Goal: Communication & Community: Answer question/provide support

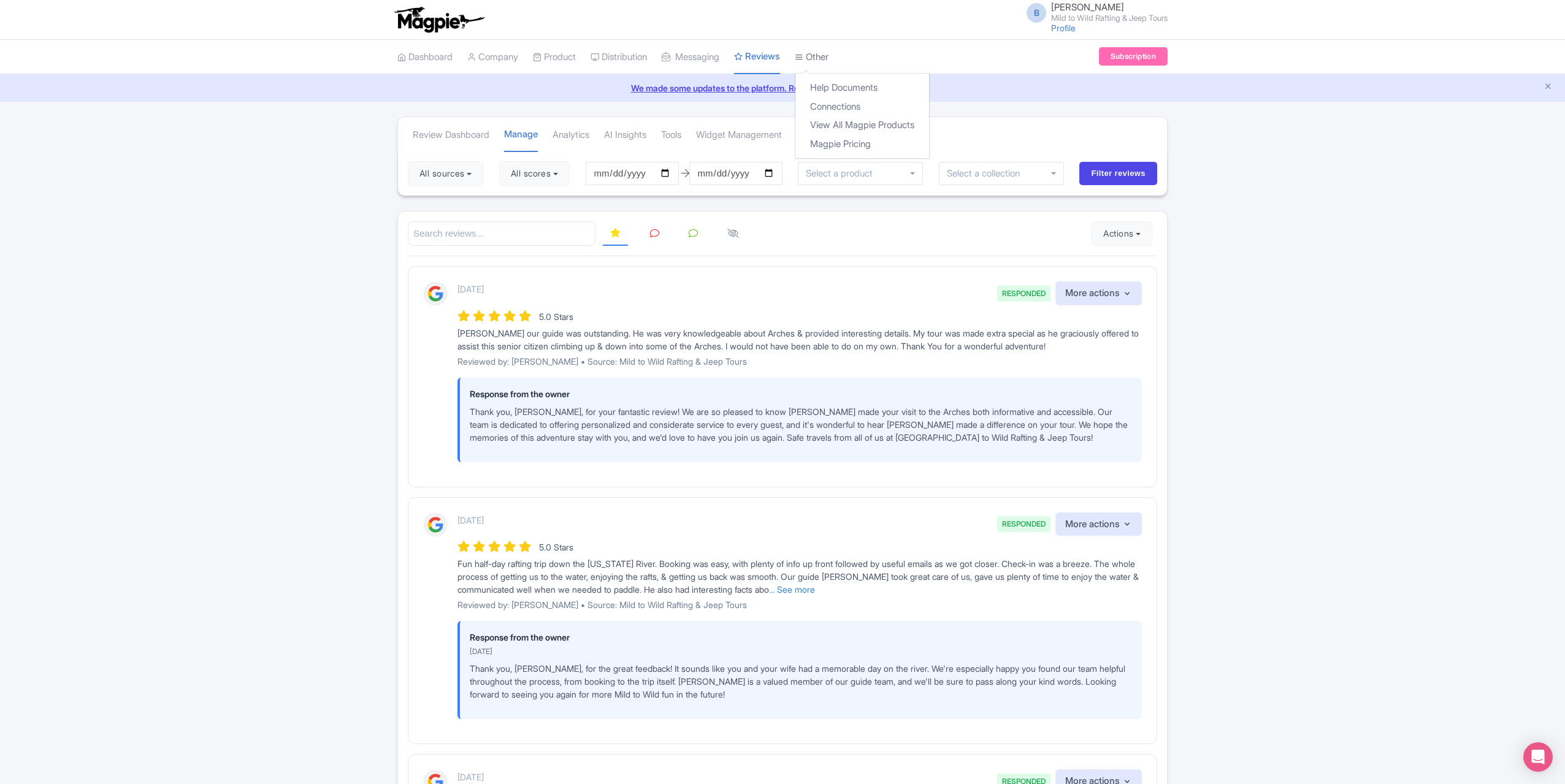
click at [824, 52] on link "Other" at bounding box center [811, 57] width 34 height 34
click at [849, 106] on link "Connections" at bounding box center [862, 107] width 133 height 19
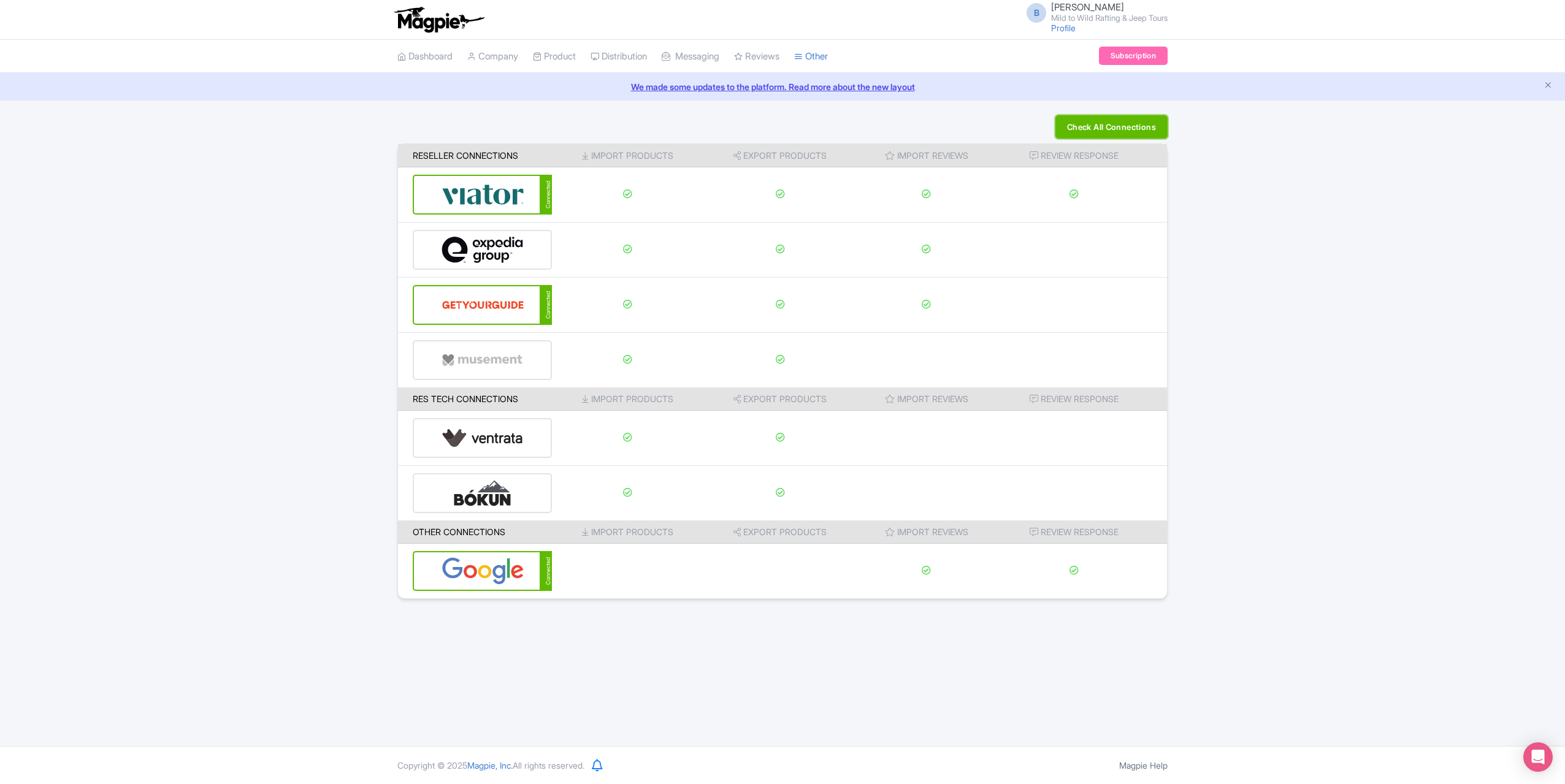
click at [1133, 123] on button "Check All Connections" at bounding box center [1111, 126] width 112 height 23
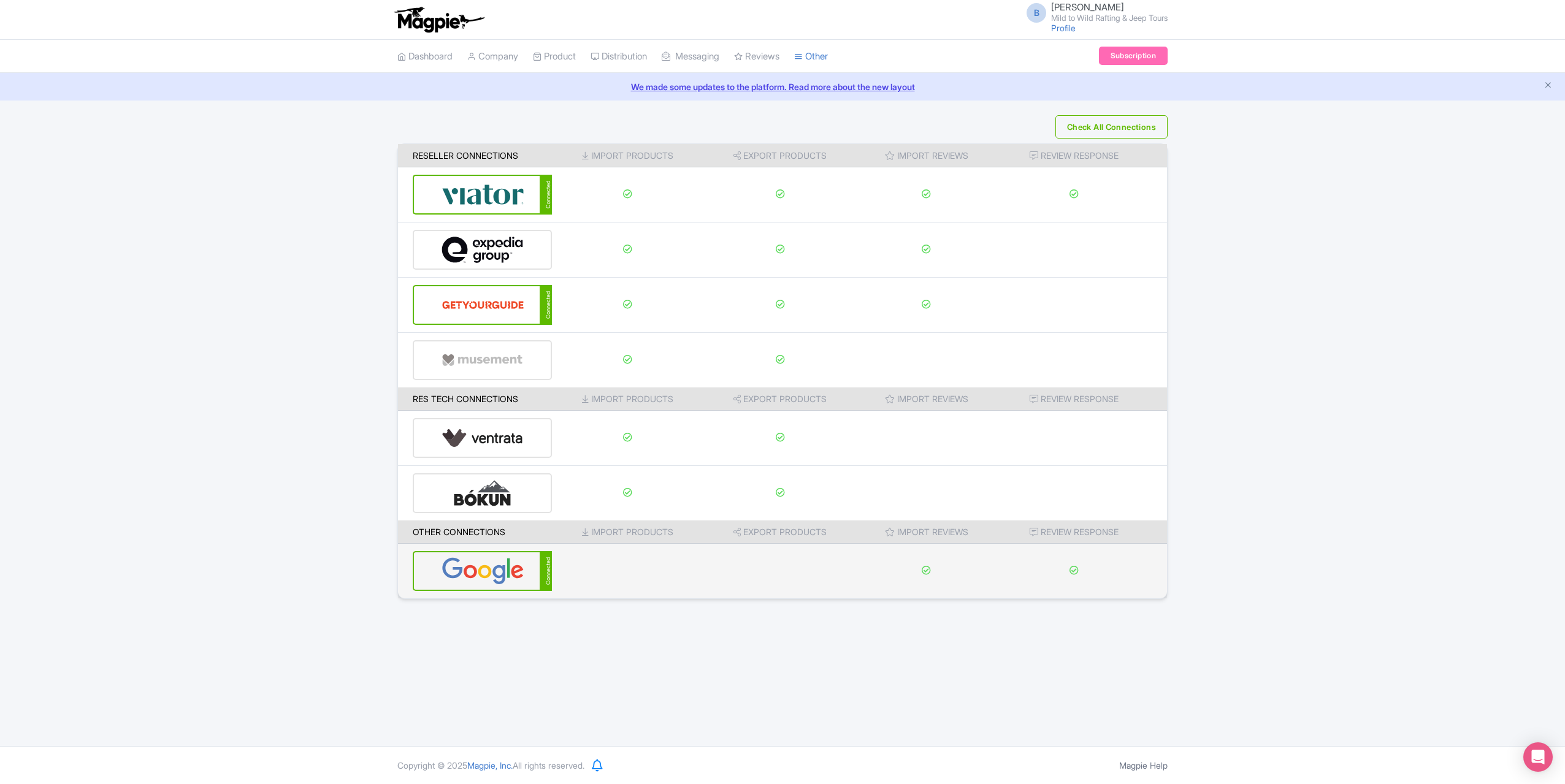
click at [498, 573] on img at bounding box center [482, 571] width 83 height 37
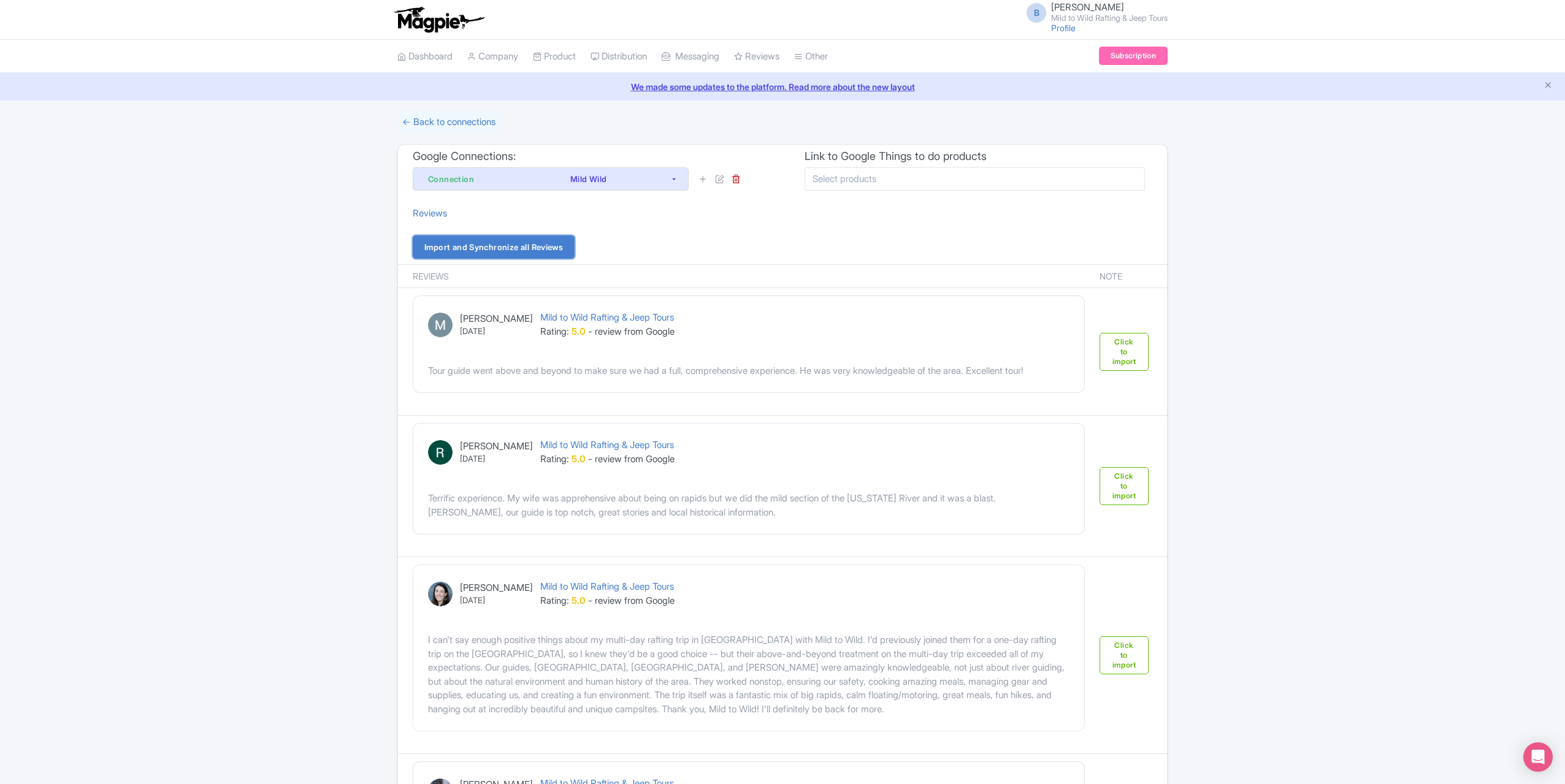
click at [560, 242] on link "Import and Synchronize all Reviews" at bounding box center [494, 247] width 162 height 23
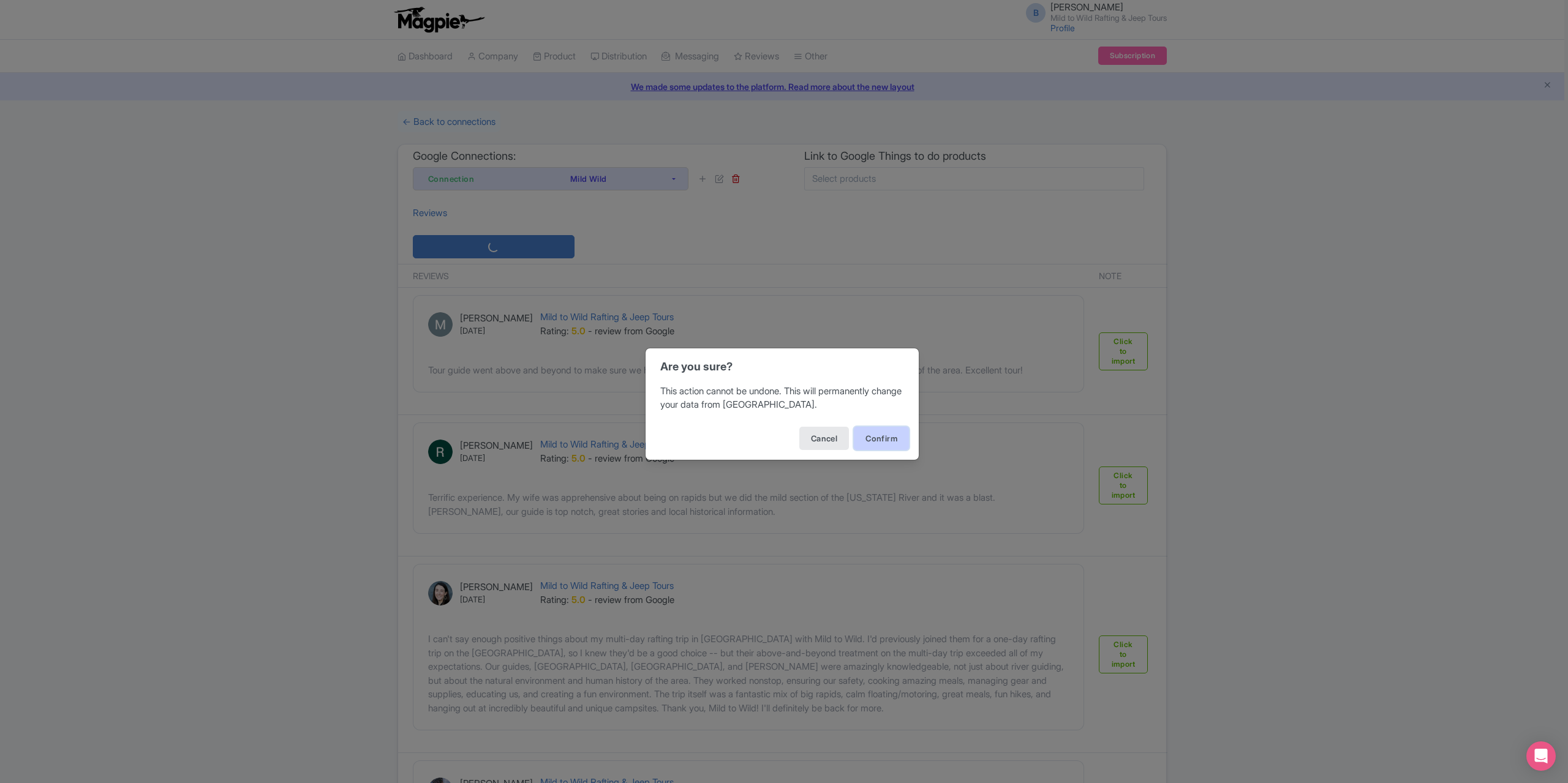
click at [887, 449] on button "Confirm" at bounding box center [881, 438] width 55 height 23
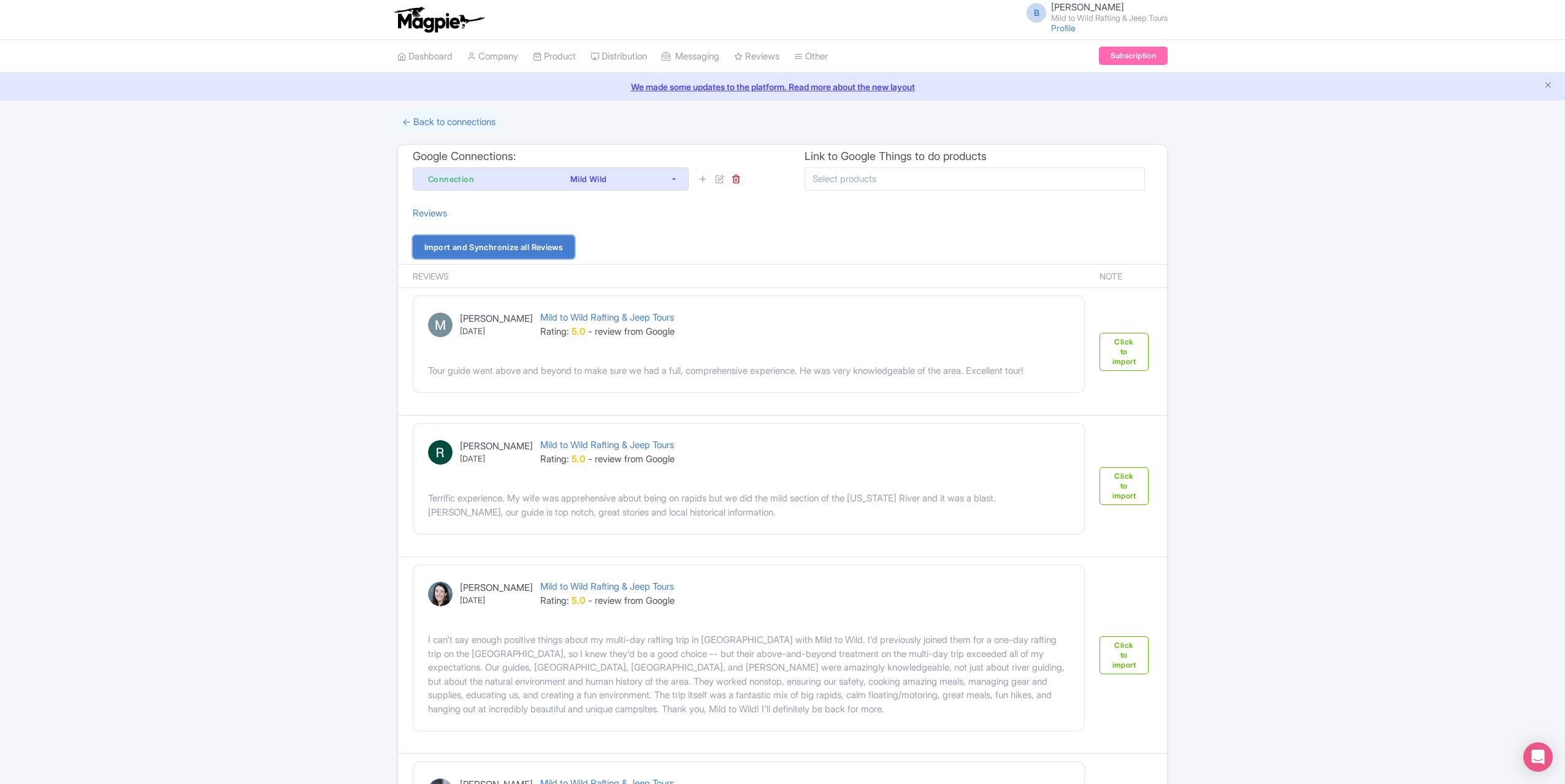
click at [458, 247] on link "Import and Synchronize all Reviews" at bounding box center [494, 247] width 162 height 23
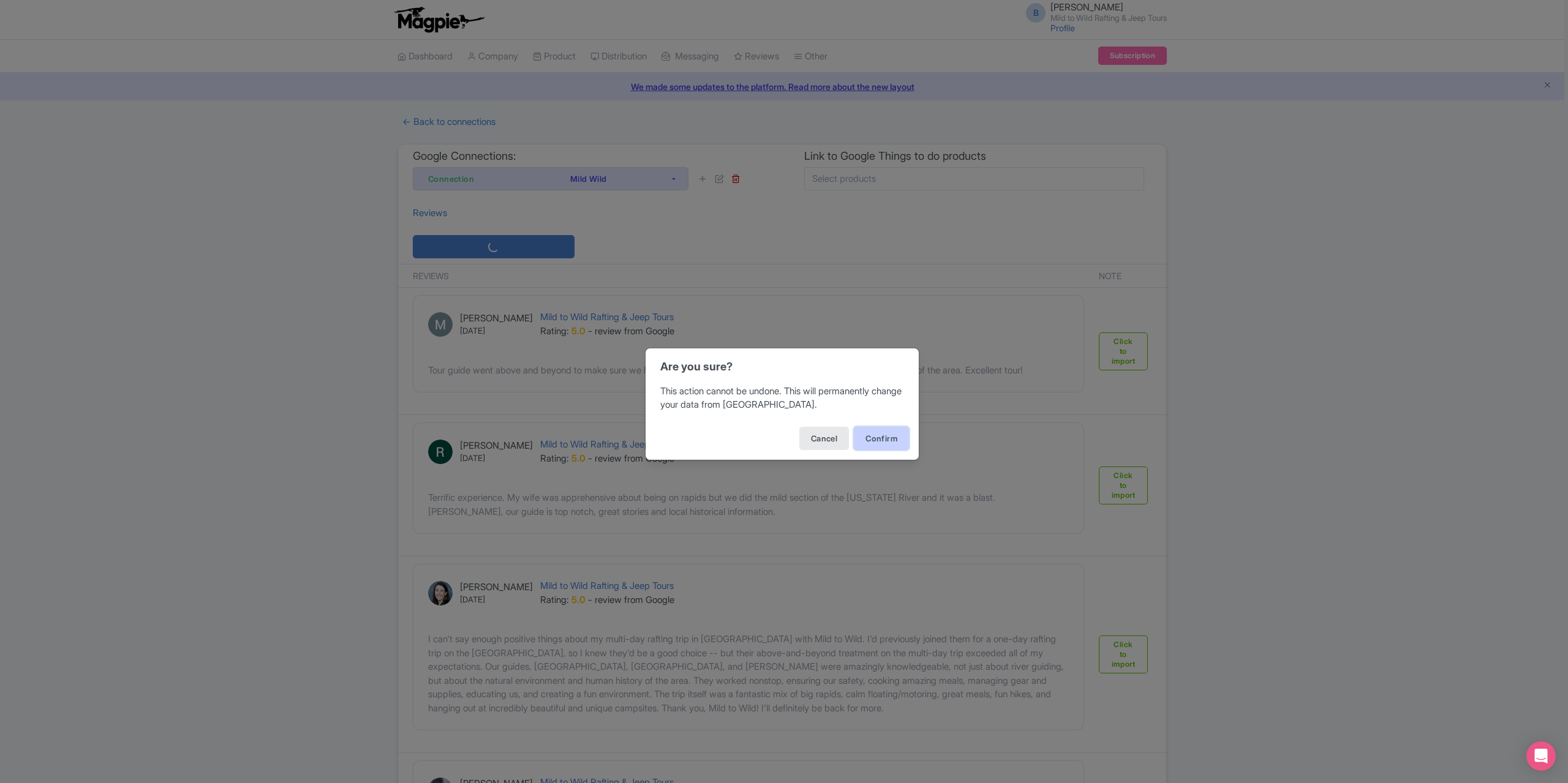
click at [880, 445] on button "Confirm" at bounding box center [881, 438] width 55 height 23
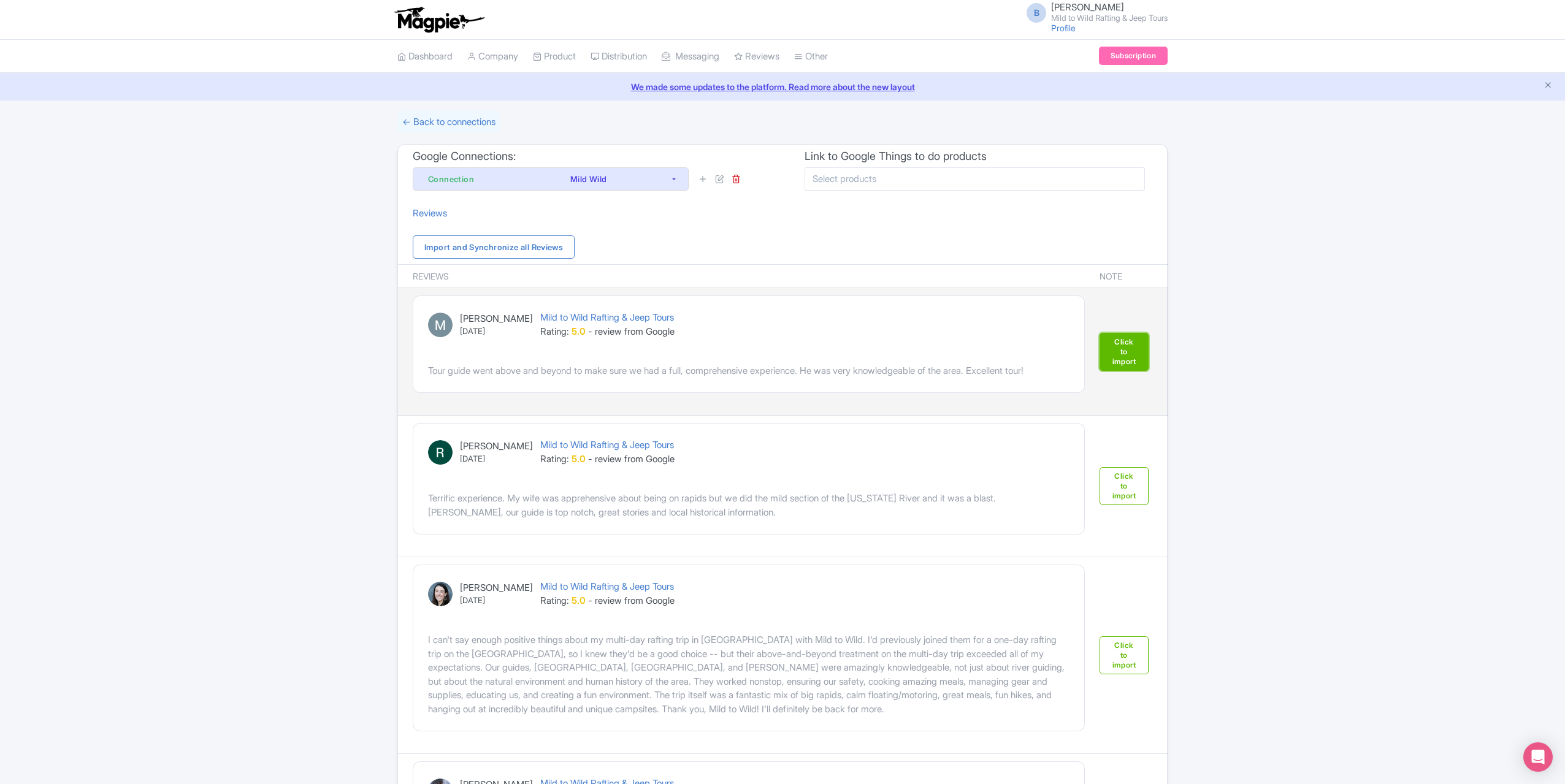
click at [1110, 333] on link "Click to import" at bounding box center [1124, 352] width 49 height 38
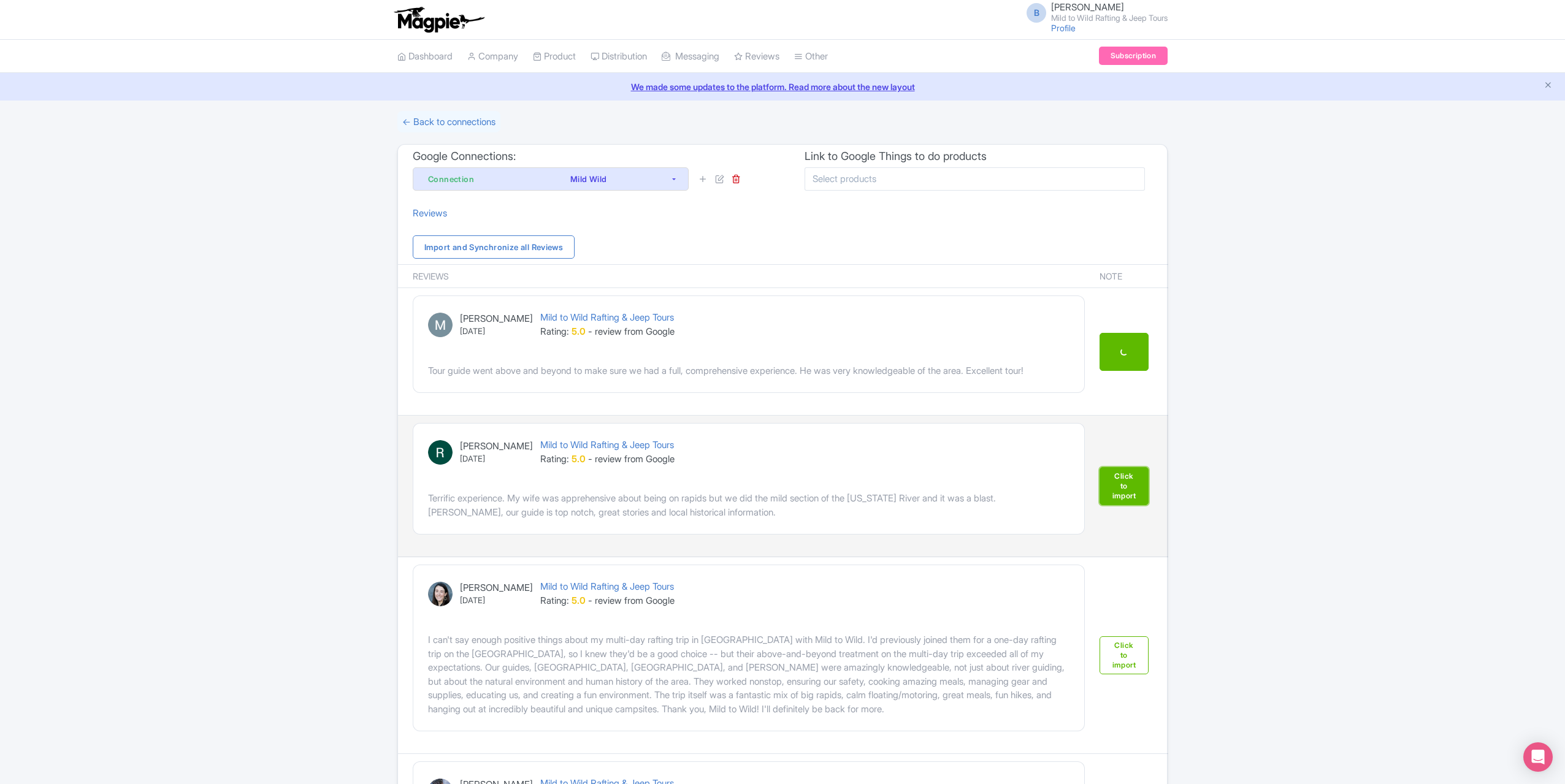
click at [1132, 472] on link "Click to import" at bounding box center [1124, 486] width 49 height 38
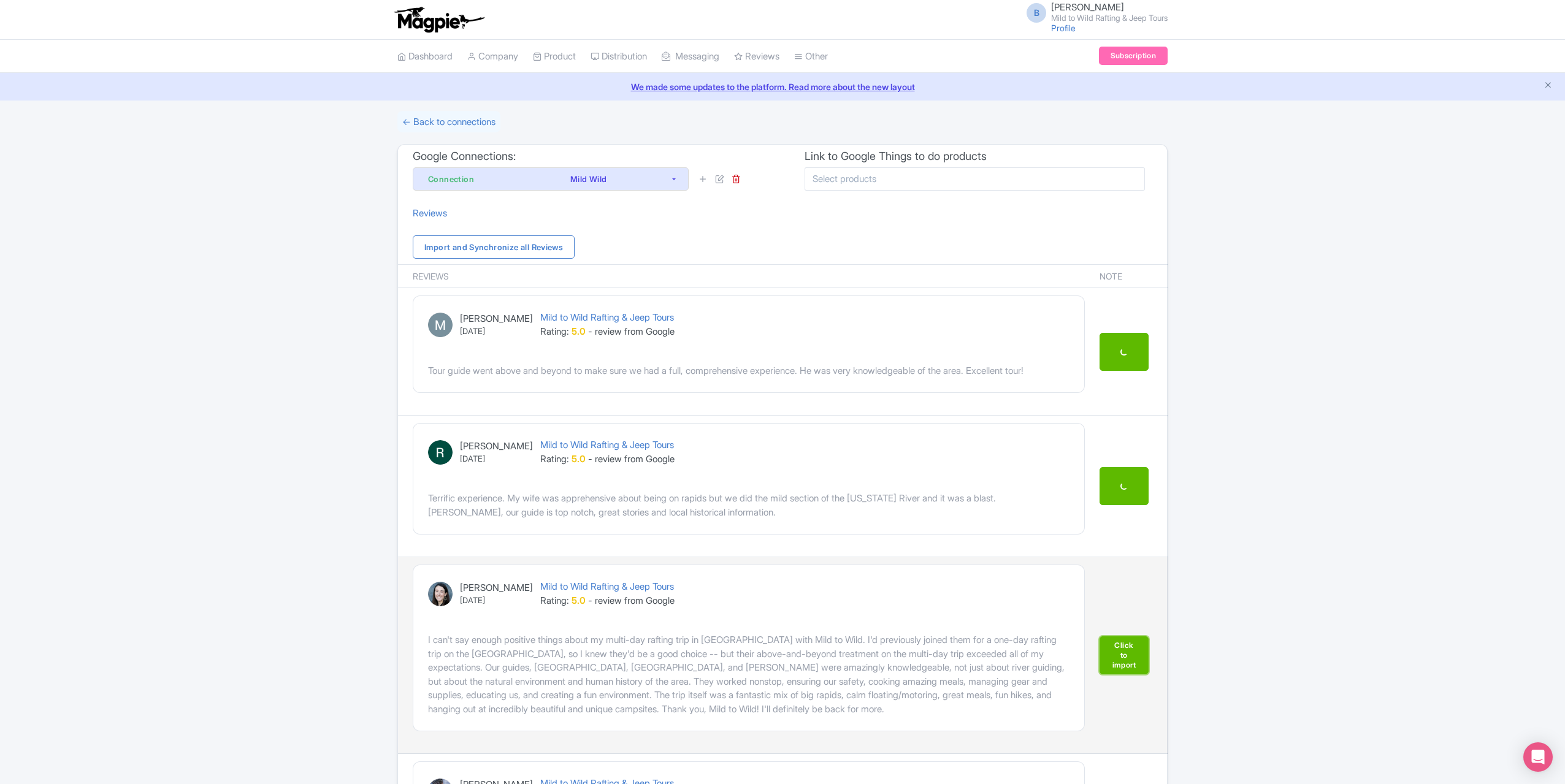
click at [1110, 668] on link "Click to import" at bounding box center [1124, 656] width 49 height 38
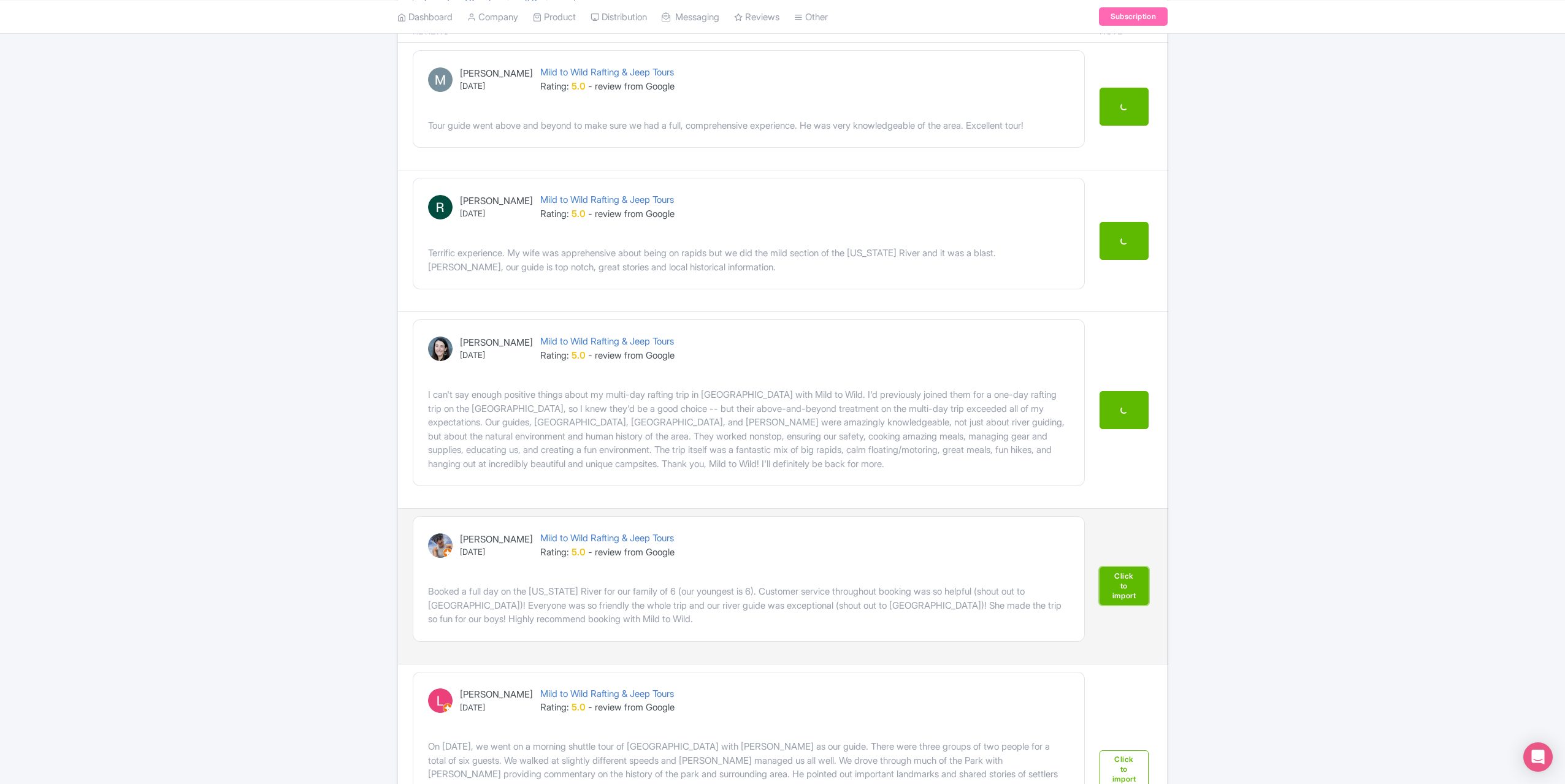
click at [1125, 588] on link "Click to import" at bounding box center [1124, 586] width 49 height 38
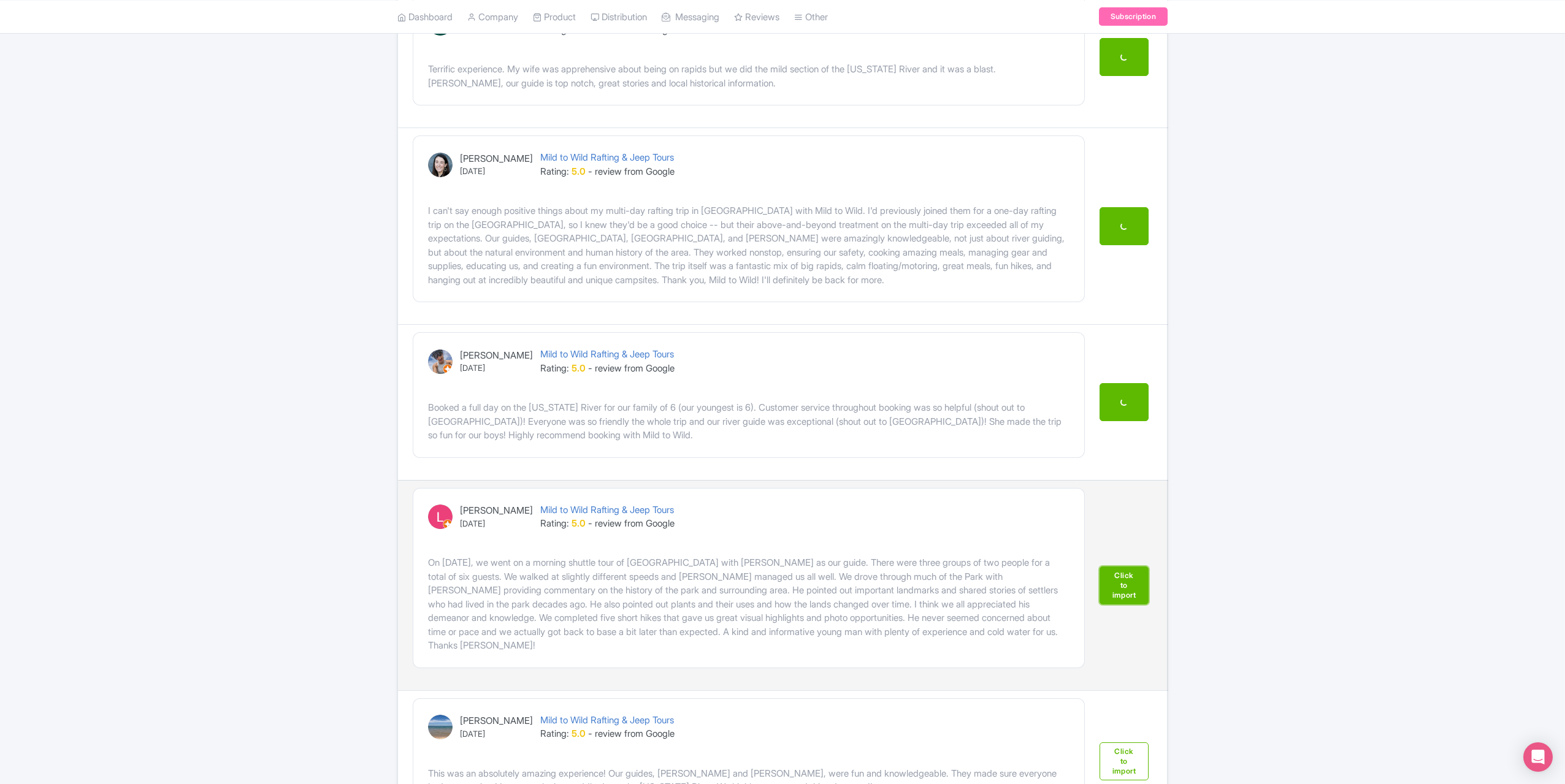
click at [1124, 580] on link "Click to import" at bounding box center [1124, 585] width 49 height 38
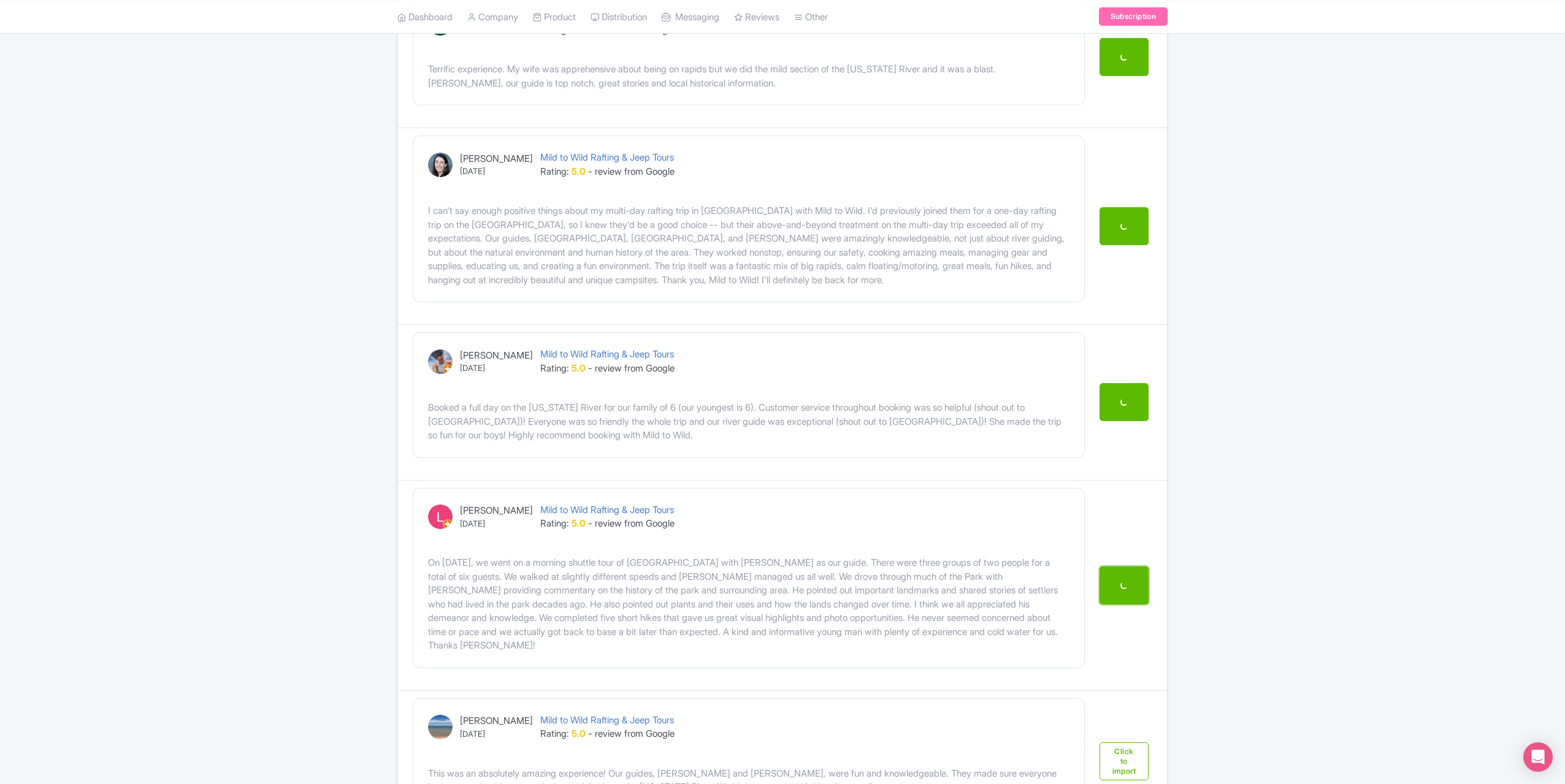
scroll to position [675, 0]
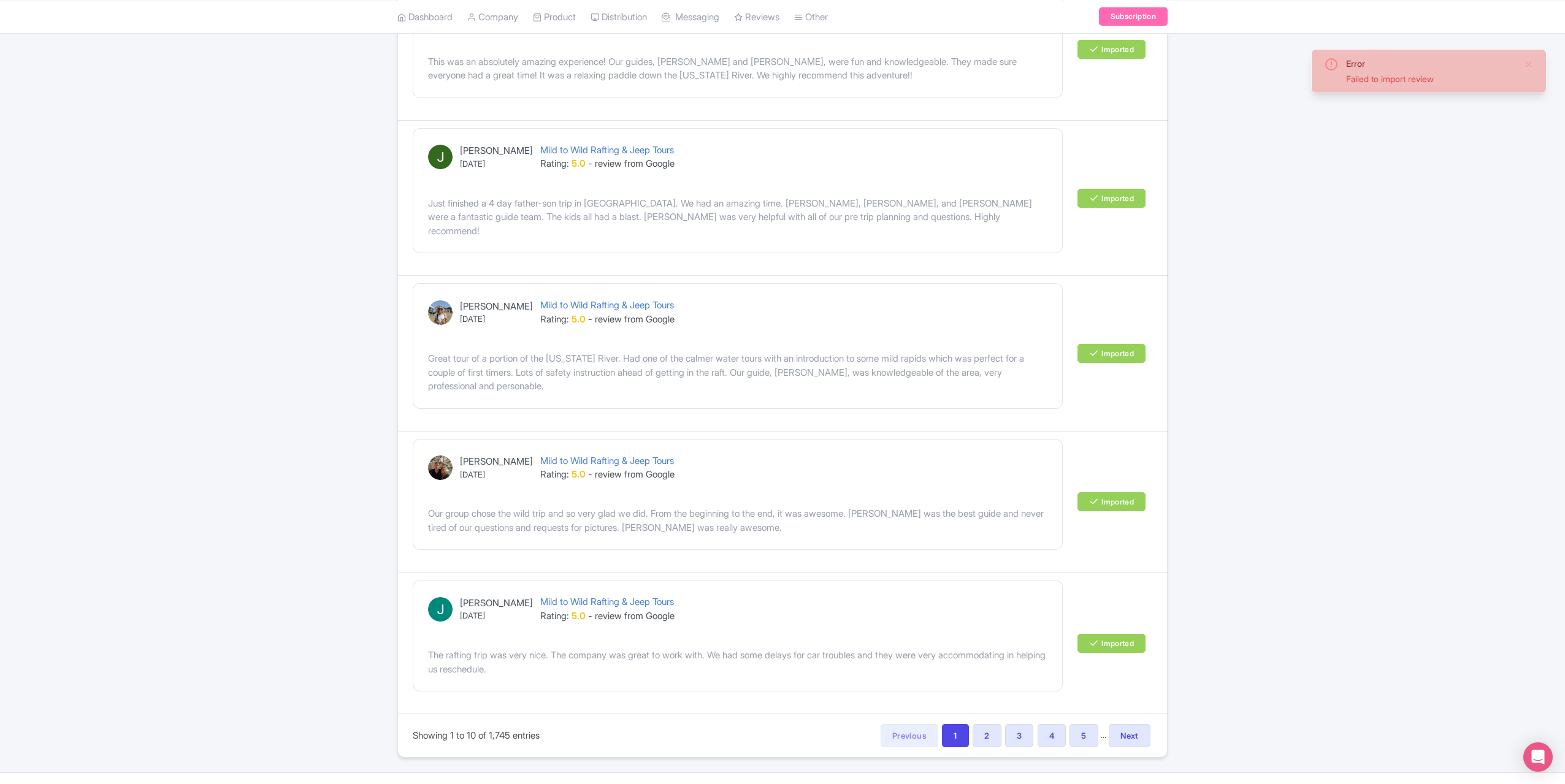
scroll to position [1160, 0]
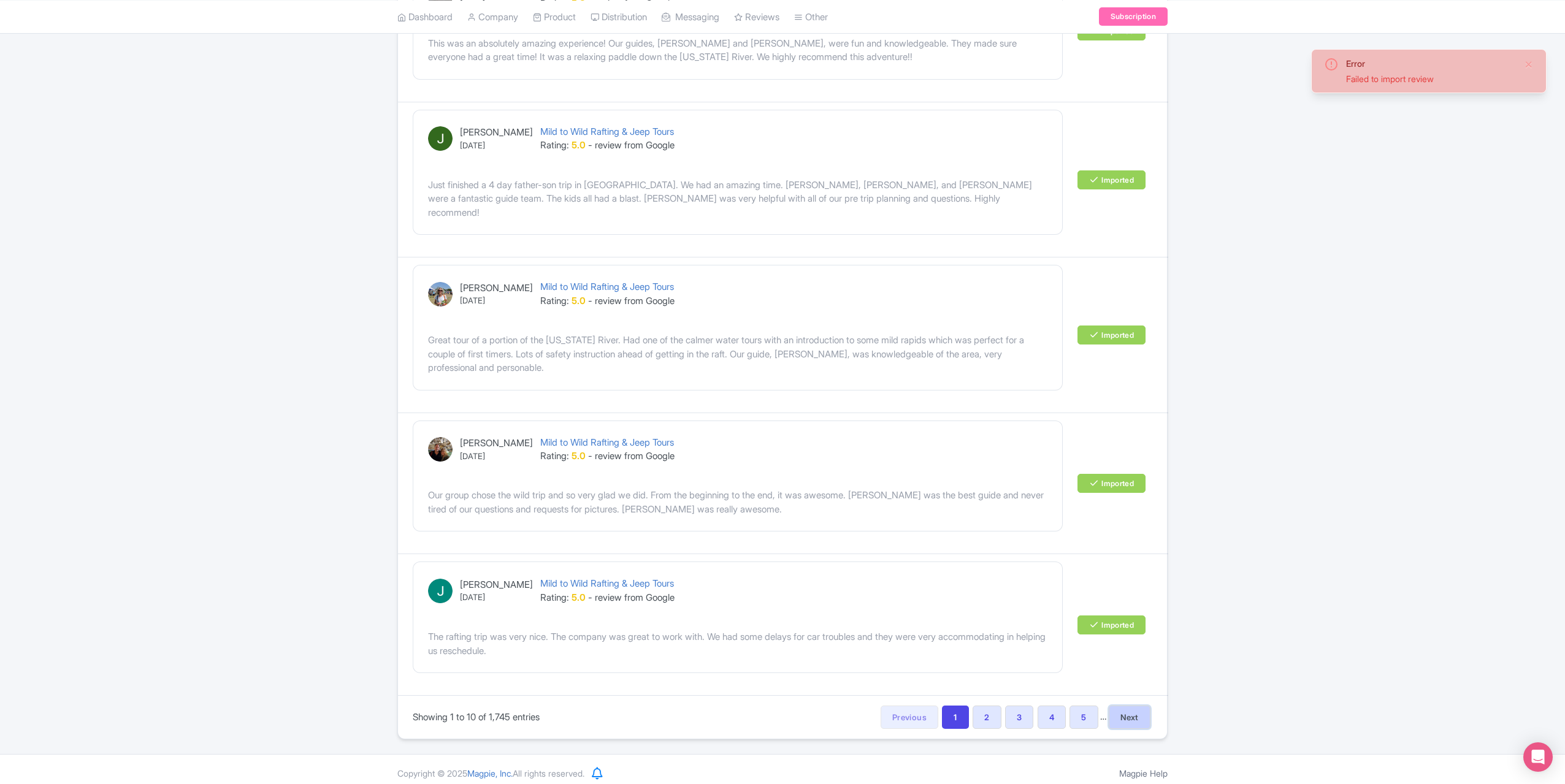
click at [1129, 709] on link "Next" at bounding box center [1129, 717] width 42 height 23
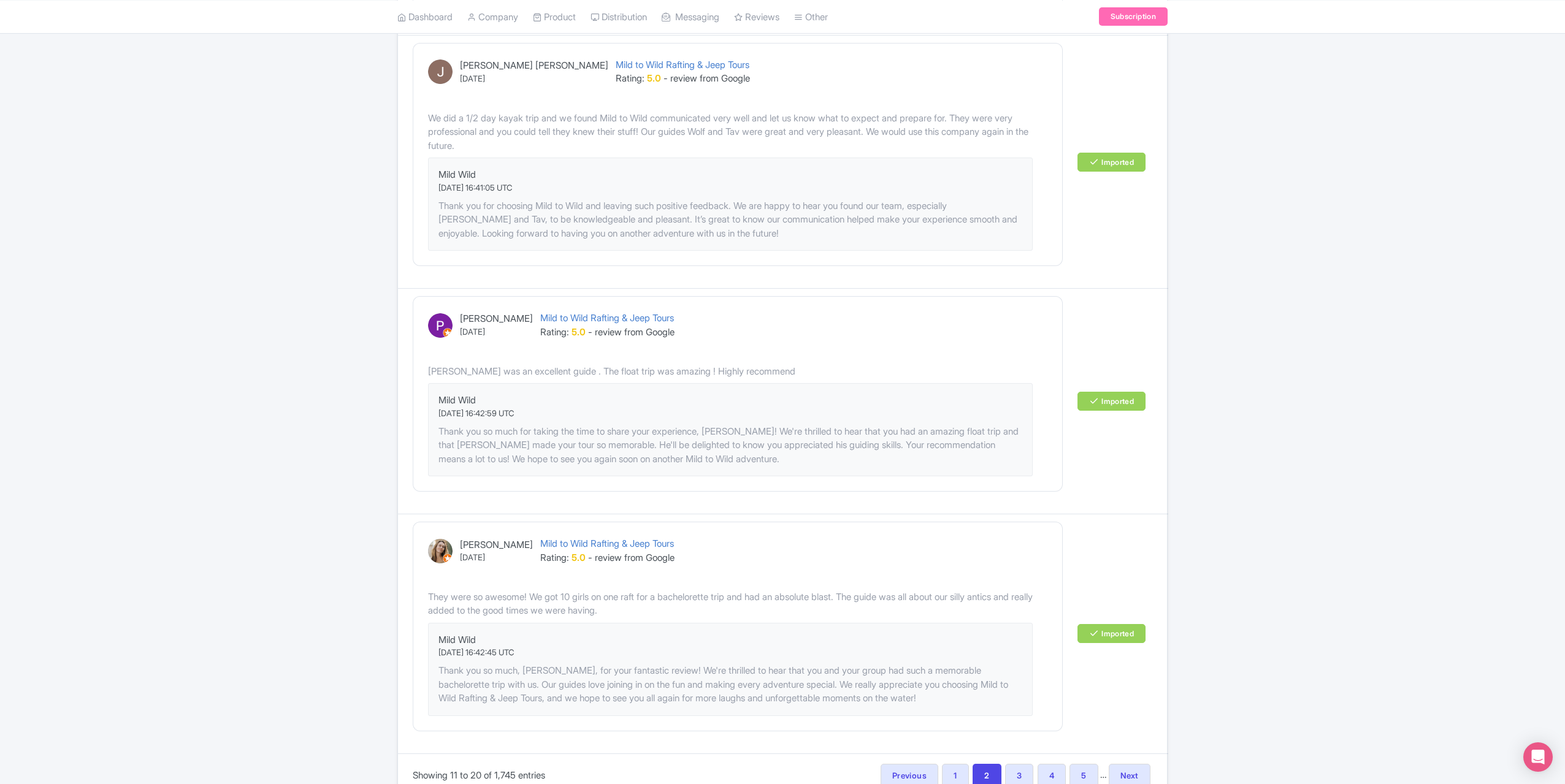
scroll to position [1690, 0]
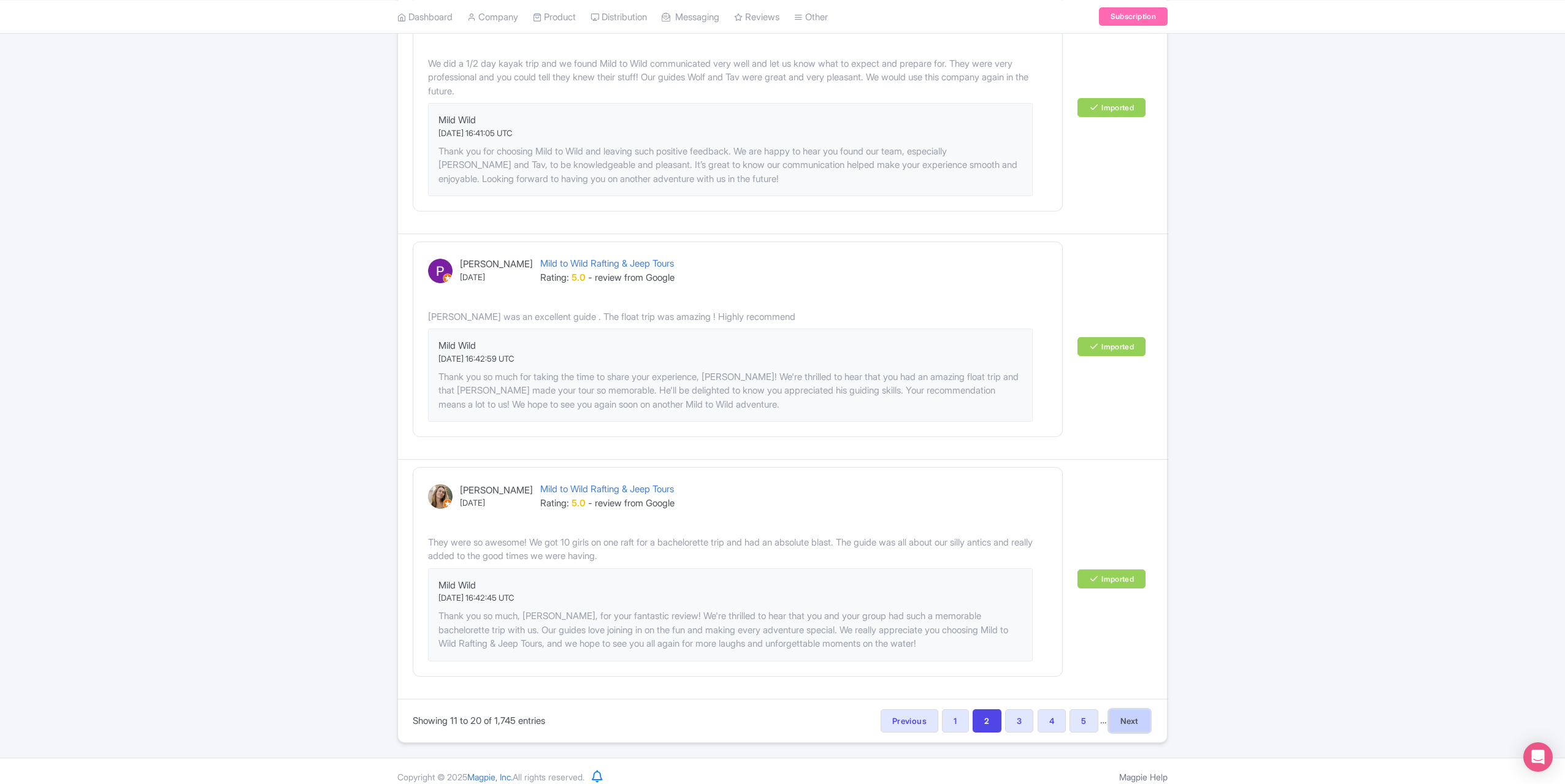
drag, startPoint x: 1134, startPoint y: 706, endPoint x: 1159, endPoint y: 699, distance: 26.0
click at [1135, 709] on link "Next" at bounding box center [1129, 721] width 42 height 23
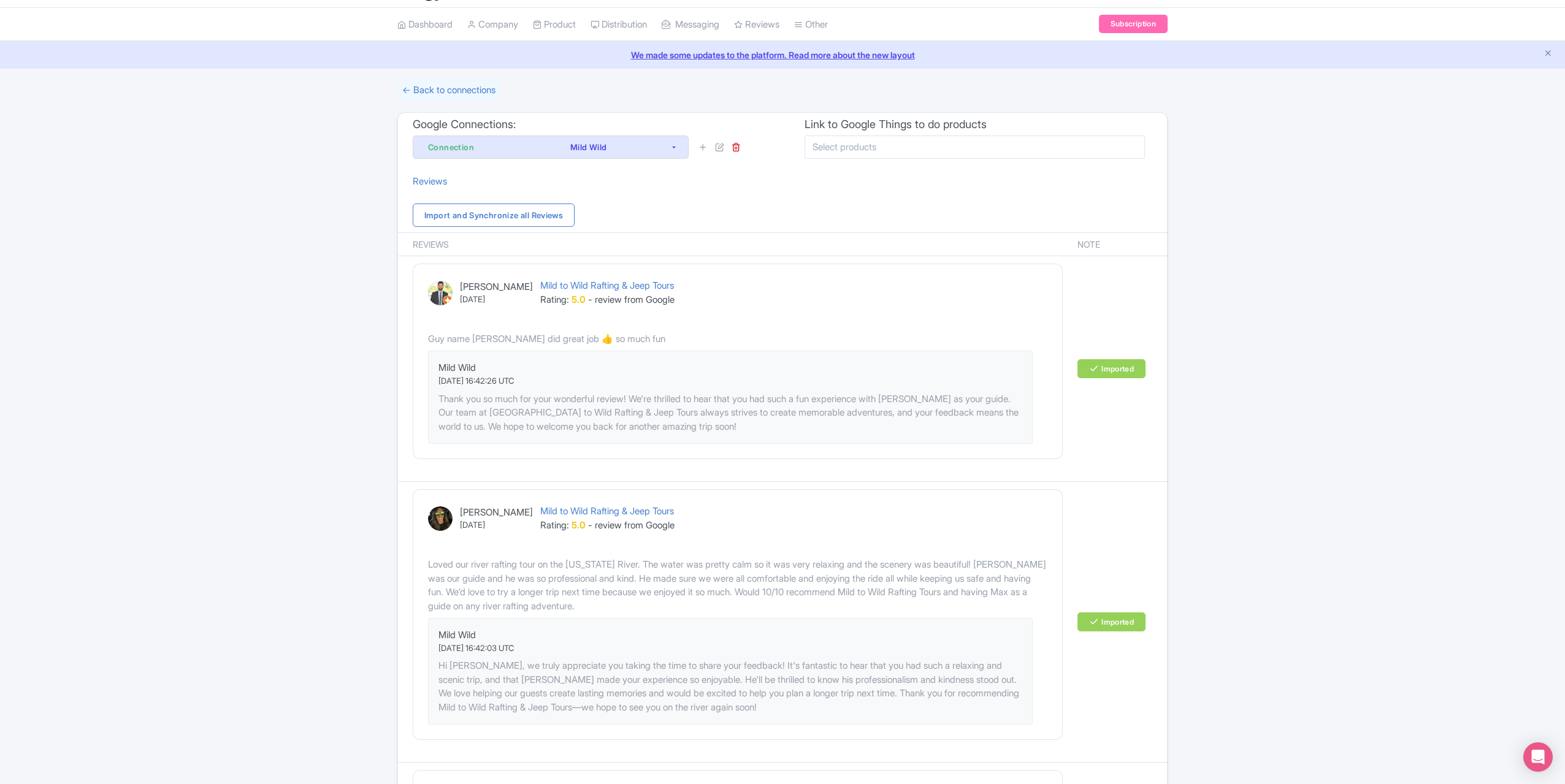
scroll to position [0, 0]
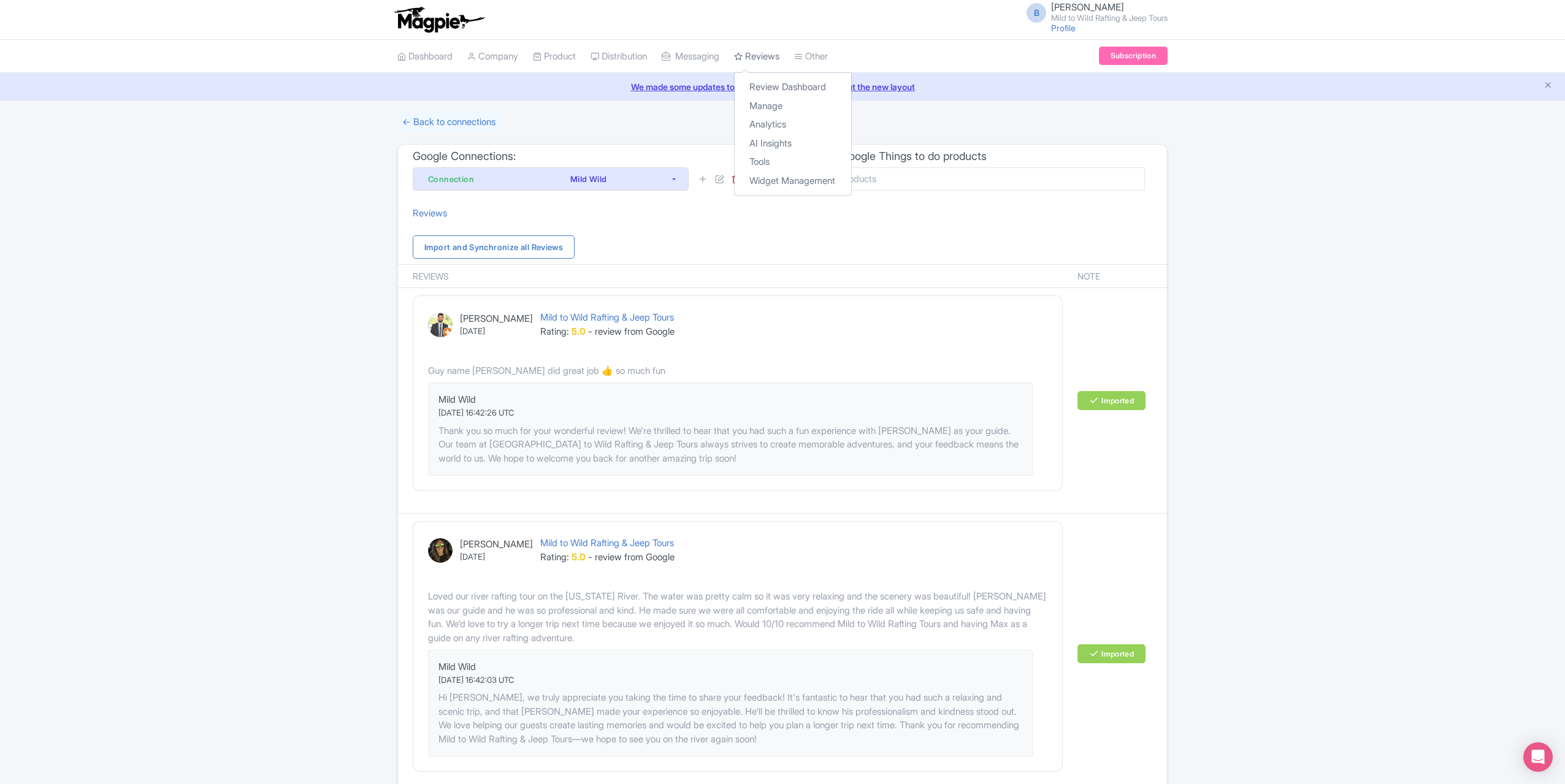
click at [763, 47] on link "Reviews" at bounding box center [757, 56] width 46 height 34
click at [785, 109] on link "Manage" at bounding box center [793, 106] width 116 height 19
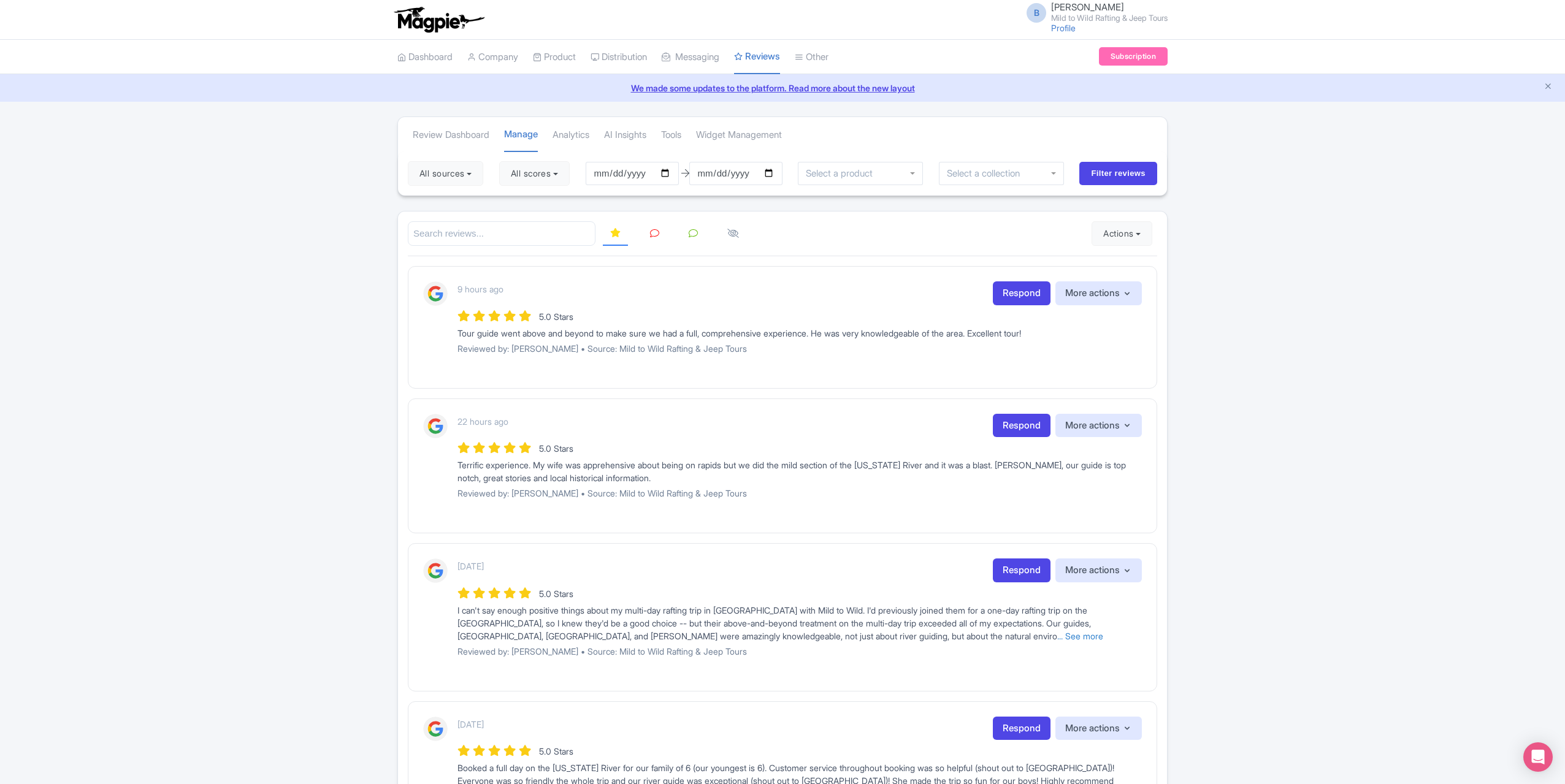
click at [658, 224] on link at bounding box center [654, 234] width 24 height 24
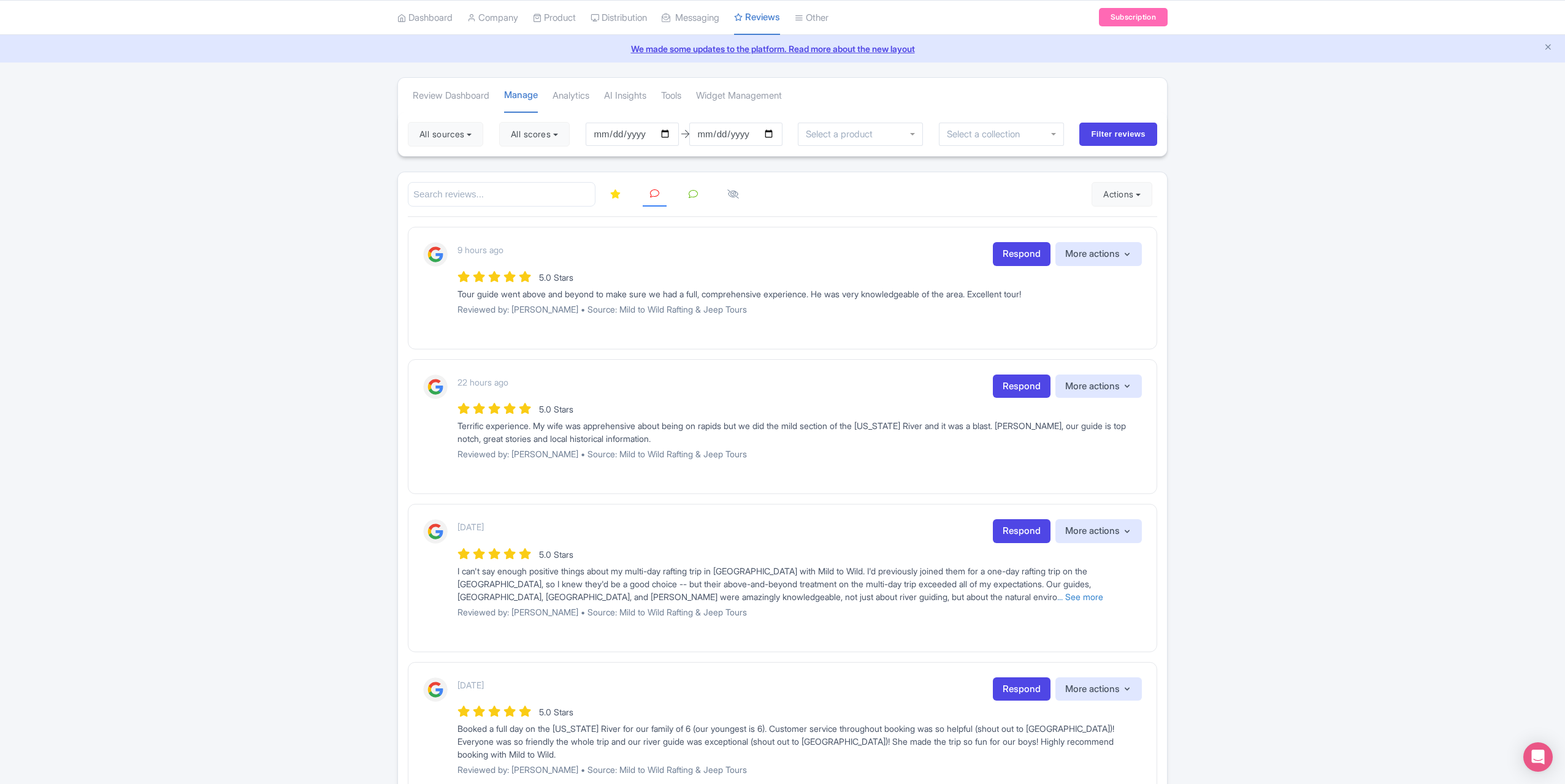
scroll to position [39, 0]
click at [1014, 255] on link "Respond" at bounding box center [1021, 254] width 58 height 24
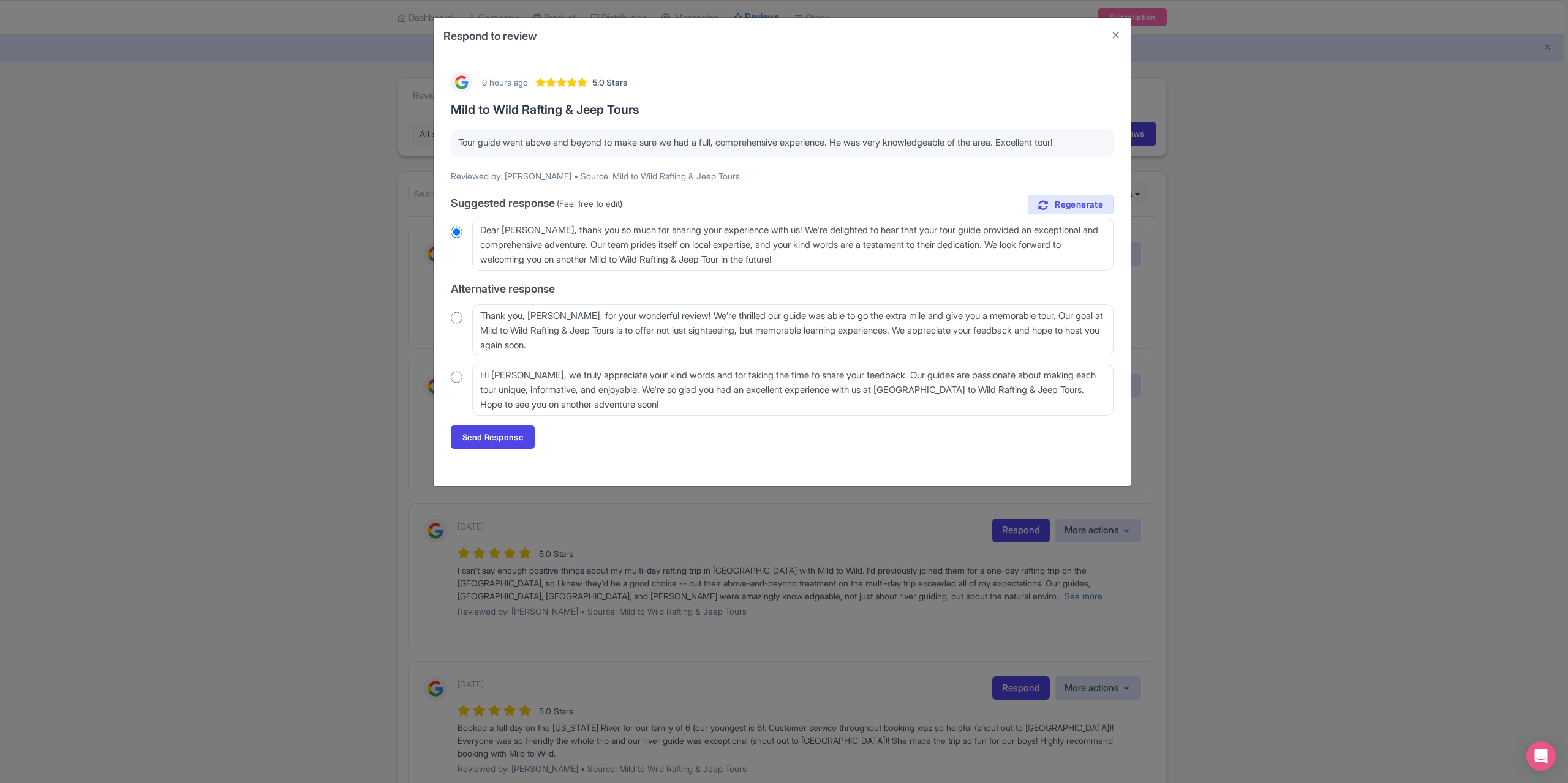
click at [468, 315] on div "Thank you, [PERSON_NAME], for your wonderful review! We’re thrilled our guide w…" at bounding box center [782, 330] width 662 height 52
click at [457, 316] on input "radio" at bounding box center [457, 318] width 11 height 12
radio input "true"
drag, startPoint x: 506, startPoint y: 440, endPoint x: 515, endPoint y: 440, distance: 9.0
click at [507, 440] on link "Send Response" at bounding box center [493, 437] width 84 height 23
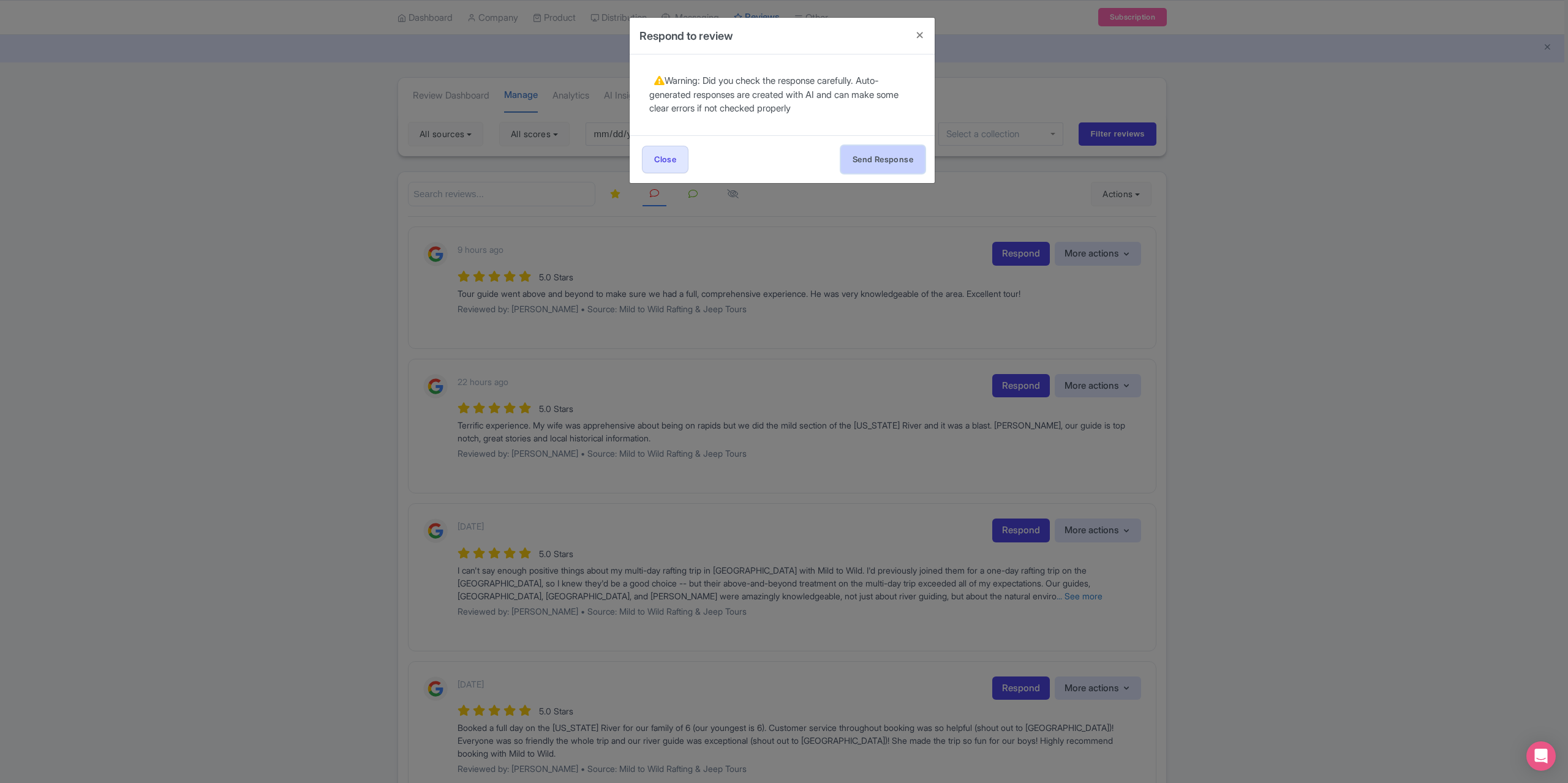
click at [866, 166] on button "Send Response" at bounding box center [883, 160] width 84 height 28
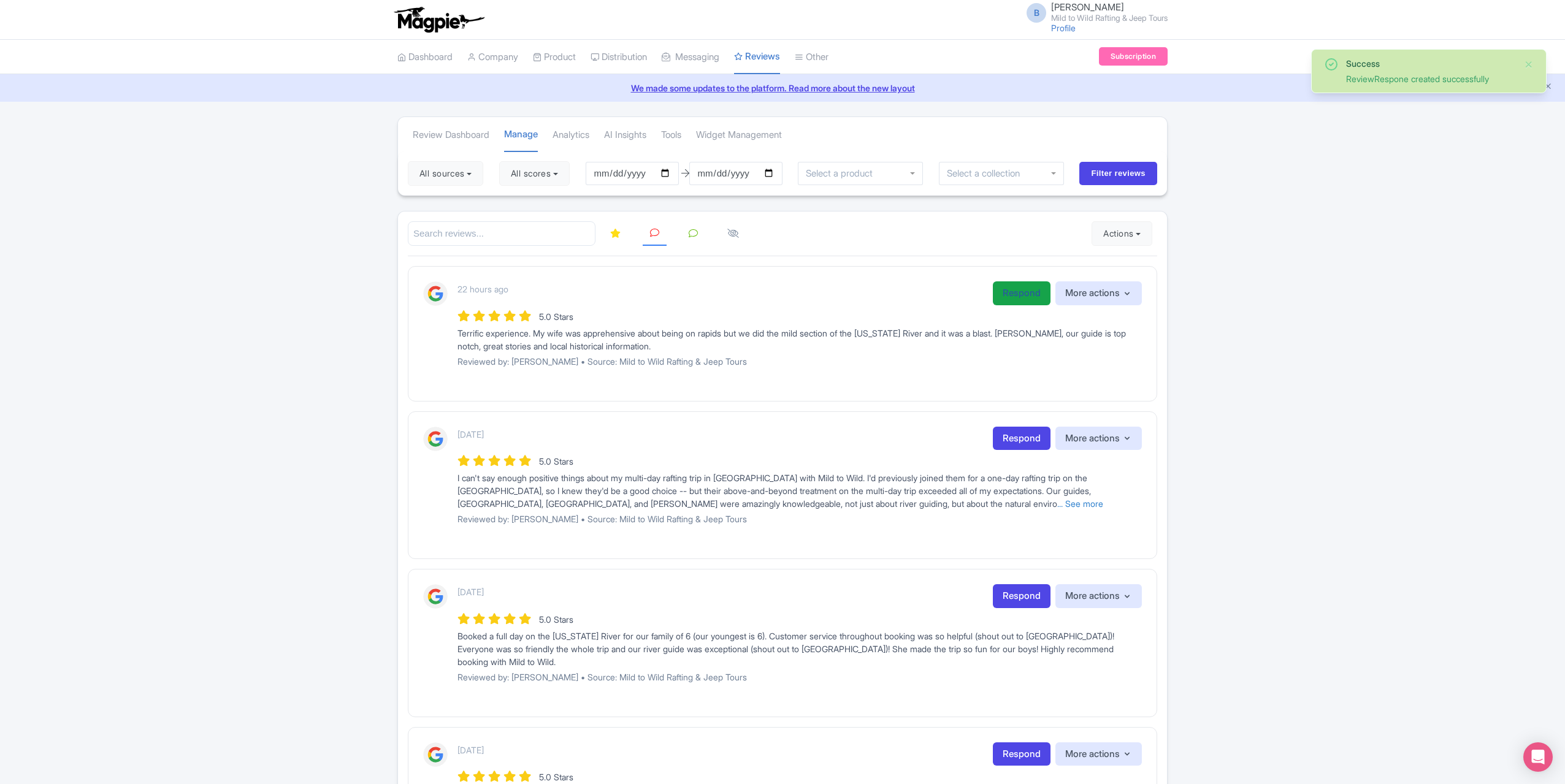
click at [993, 295] on link "Respond" at bounding box center [1021, 293] width 58 height 24
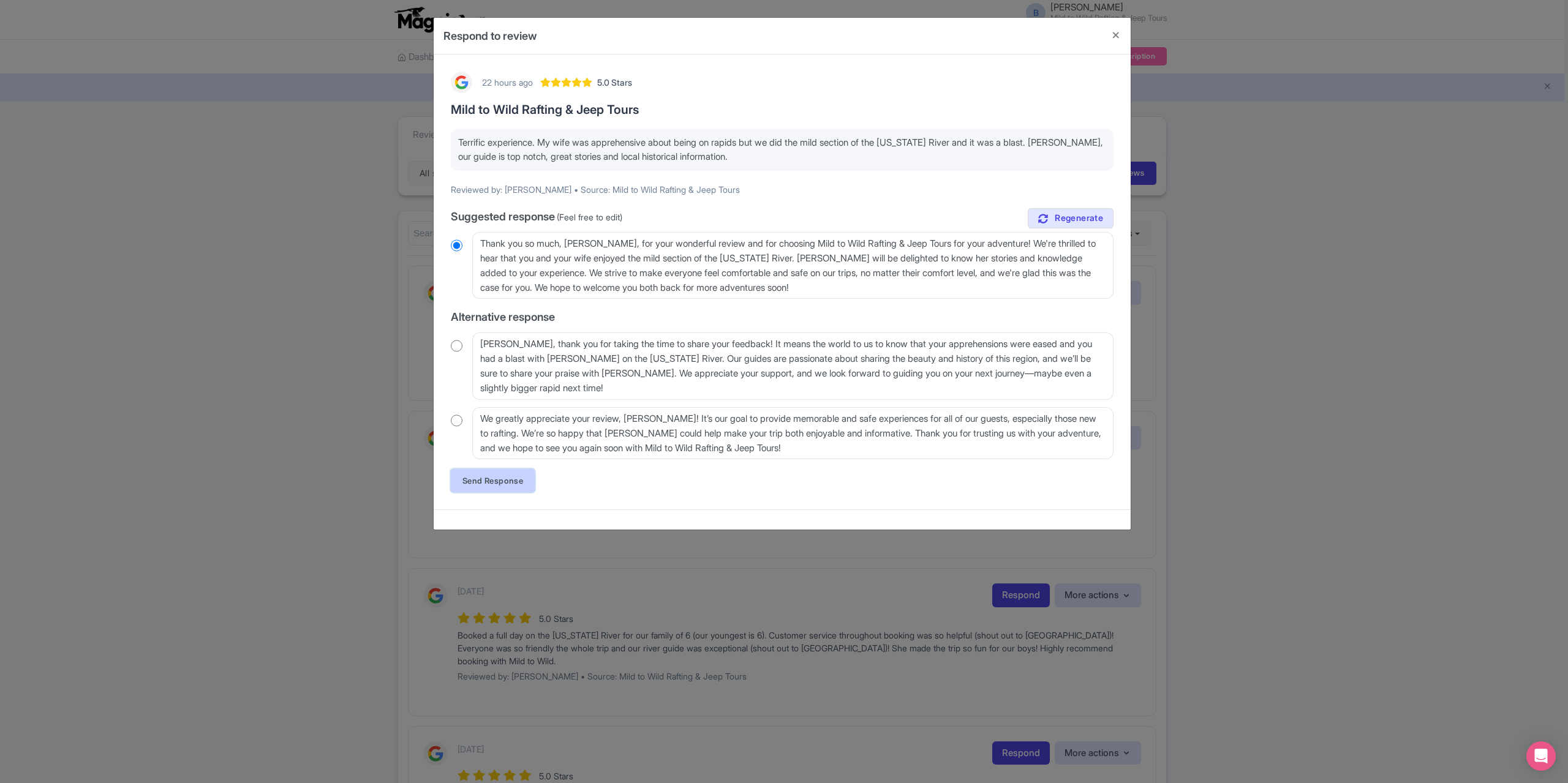
click at [479, 483] on link "Send Response" at bounding box center [493, 481] width 84 height 23
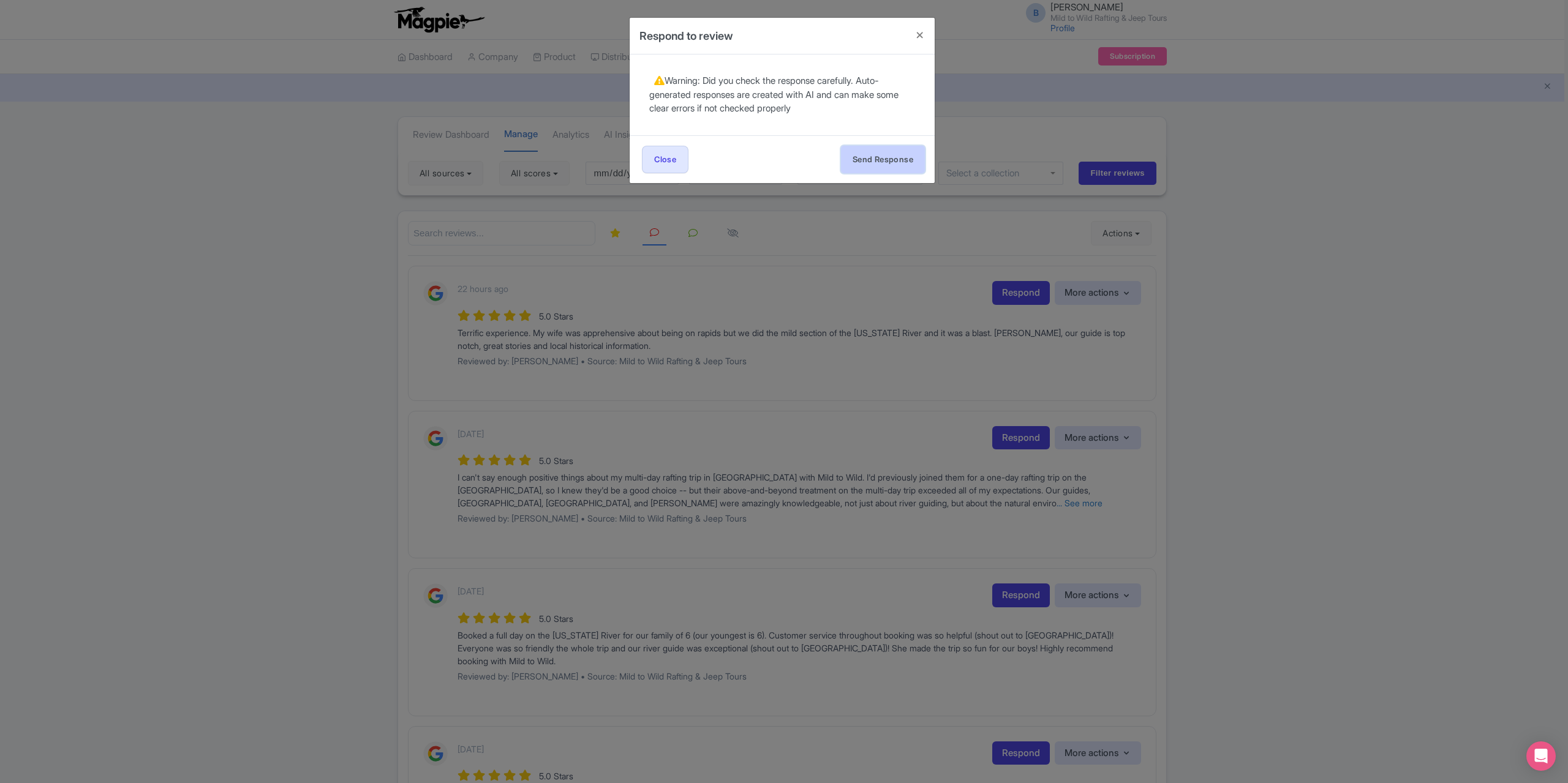
click at [882, 153] on button "Send Response" at bounding box center [883, 160] width 84 height 28
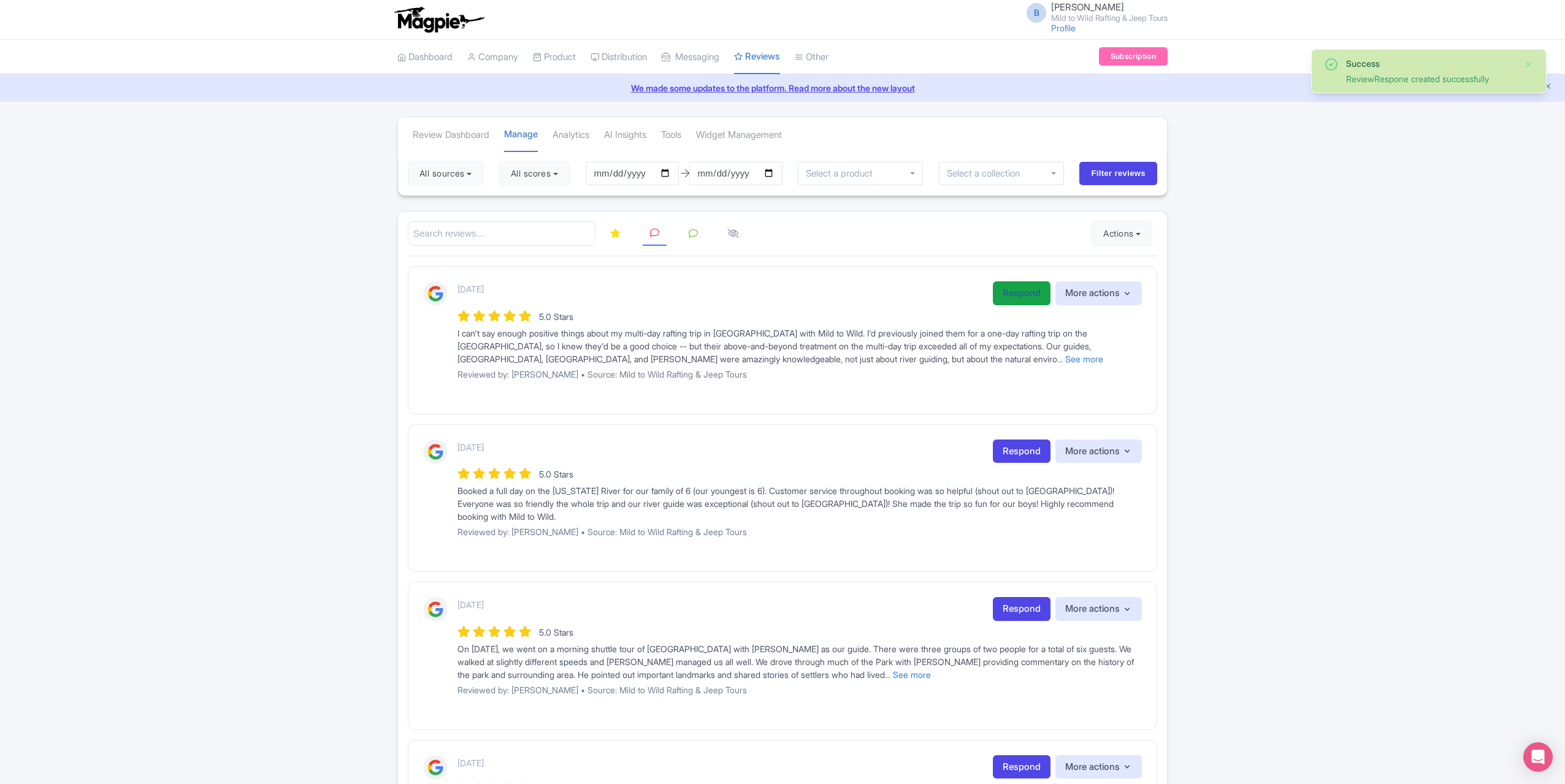
click at [1007, 294] on link "Respond" at bounding box center [1021, 293] width 58 height 24
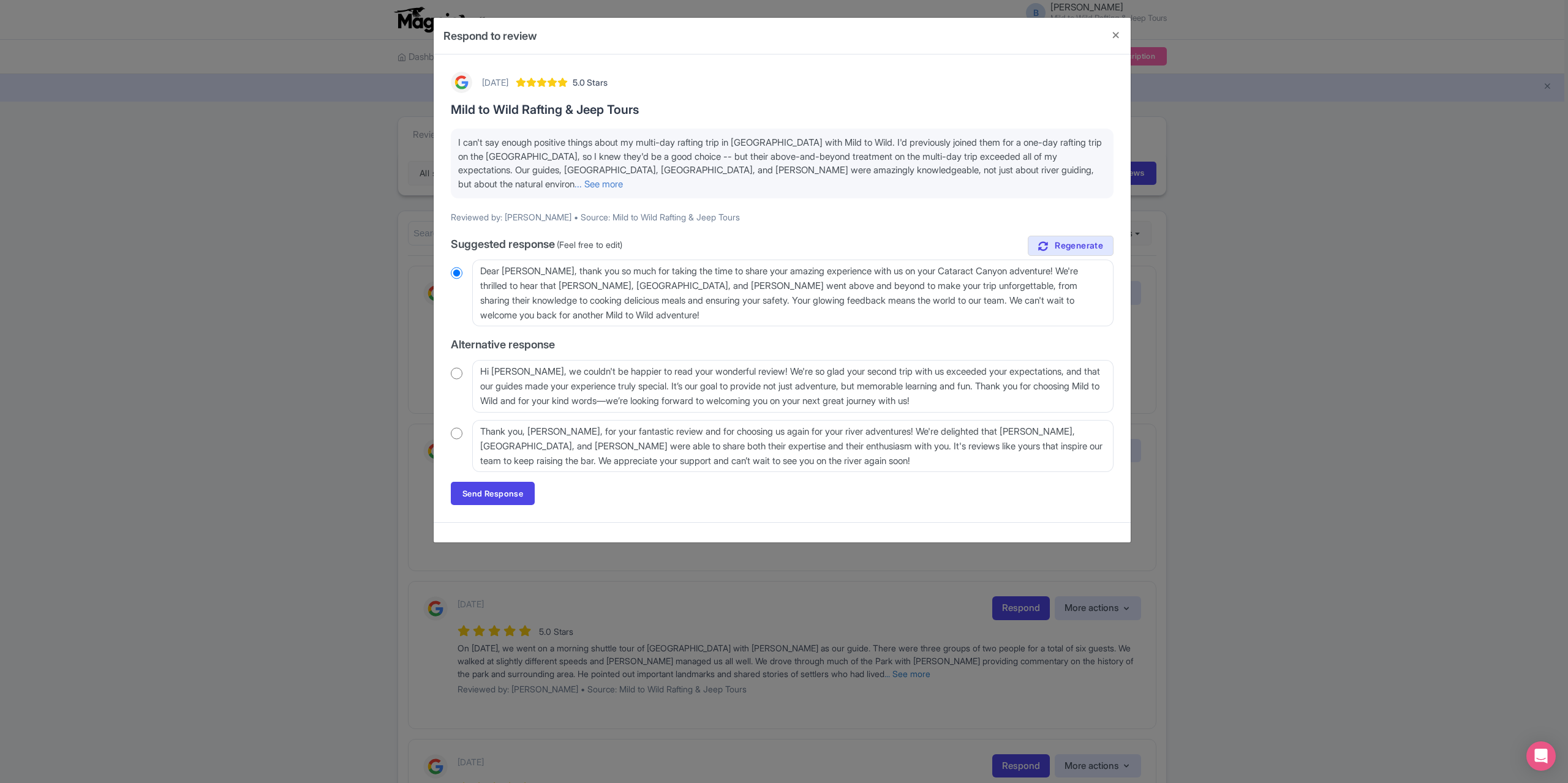
click at [458, 373] on input "radio" at bounding box center [457, 373] width 11 height 12
radio input "true"
click at [500, 498] on link "Send Response" at bounding box center [493, 493] width 84 height 23
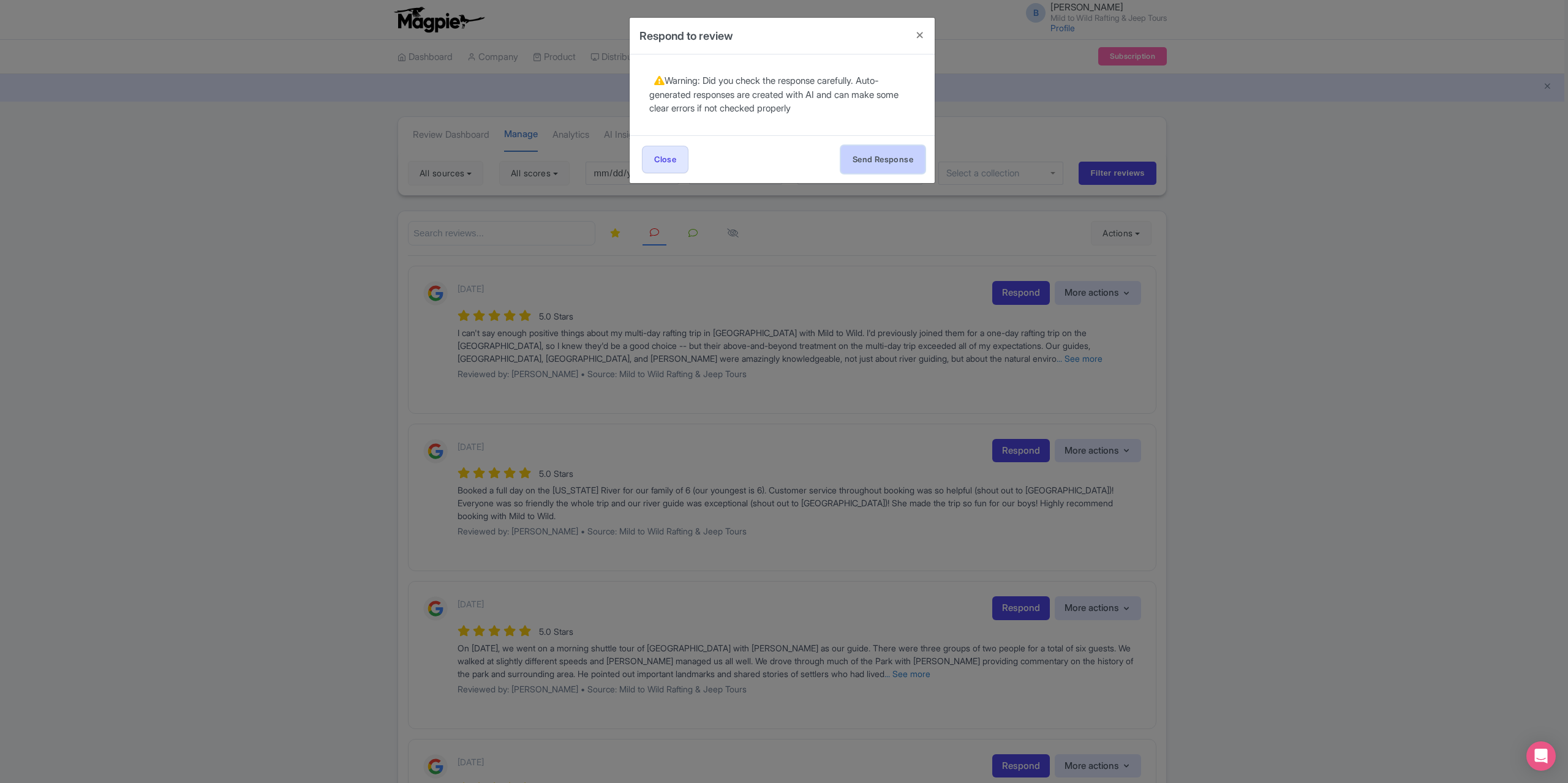
click at [880, 157] on button "Send Response" at bounding box center [883, 160] width 84 height 28
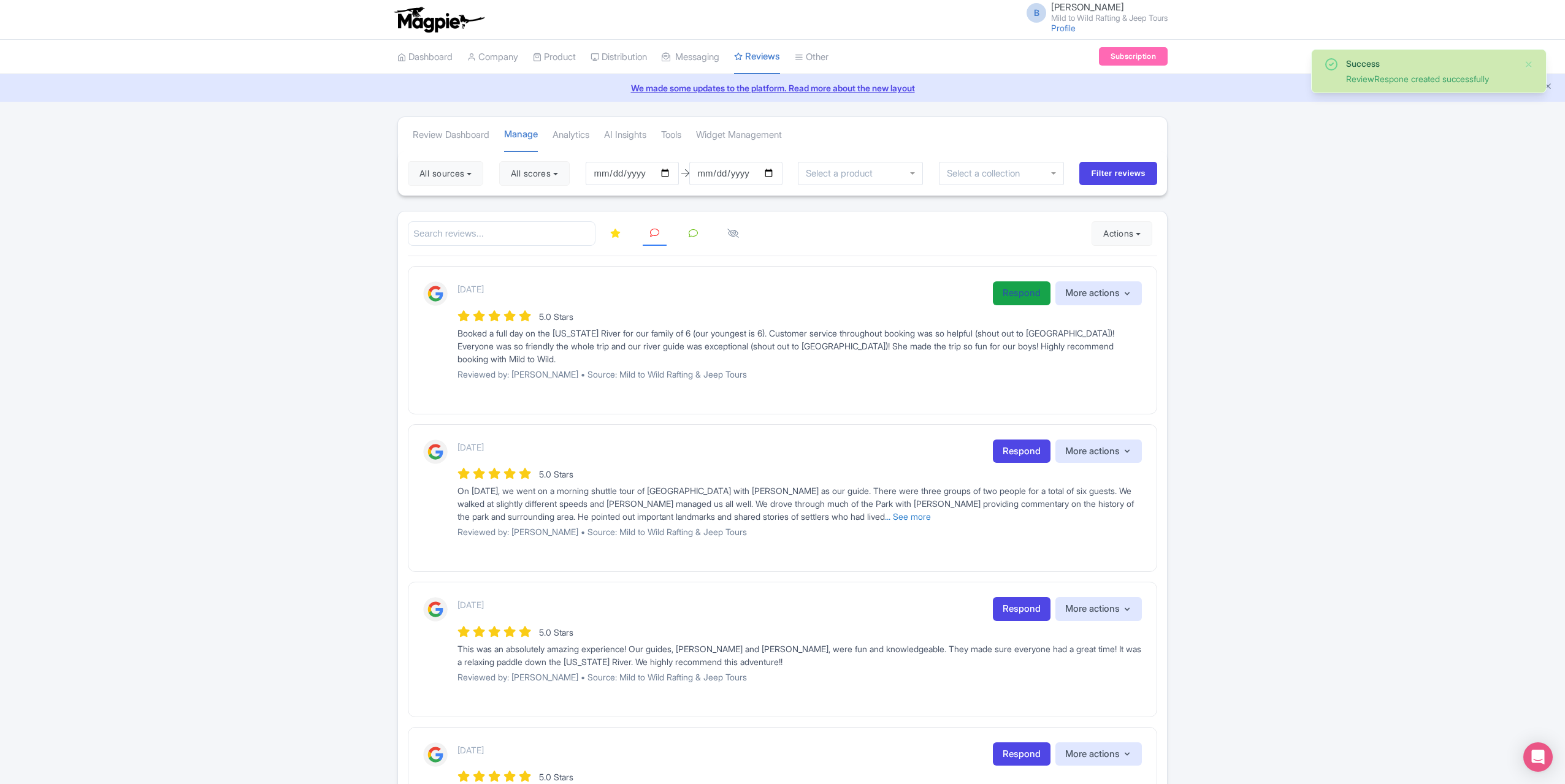
click at [1009, 289] on link "Respond" at bounding box center [1021, 293] width 58 height 24
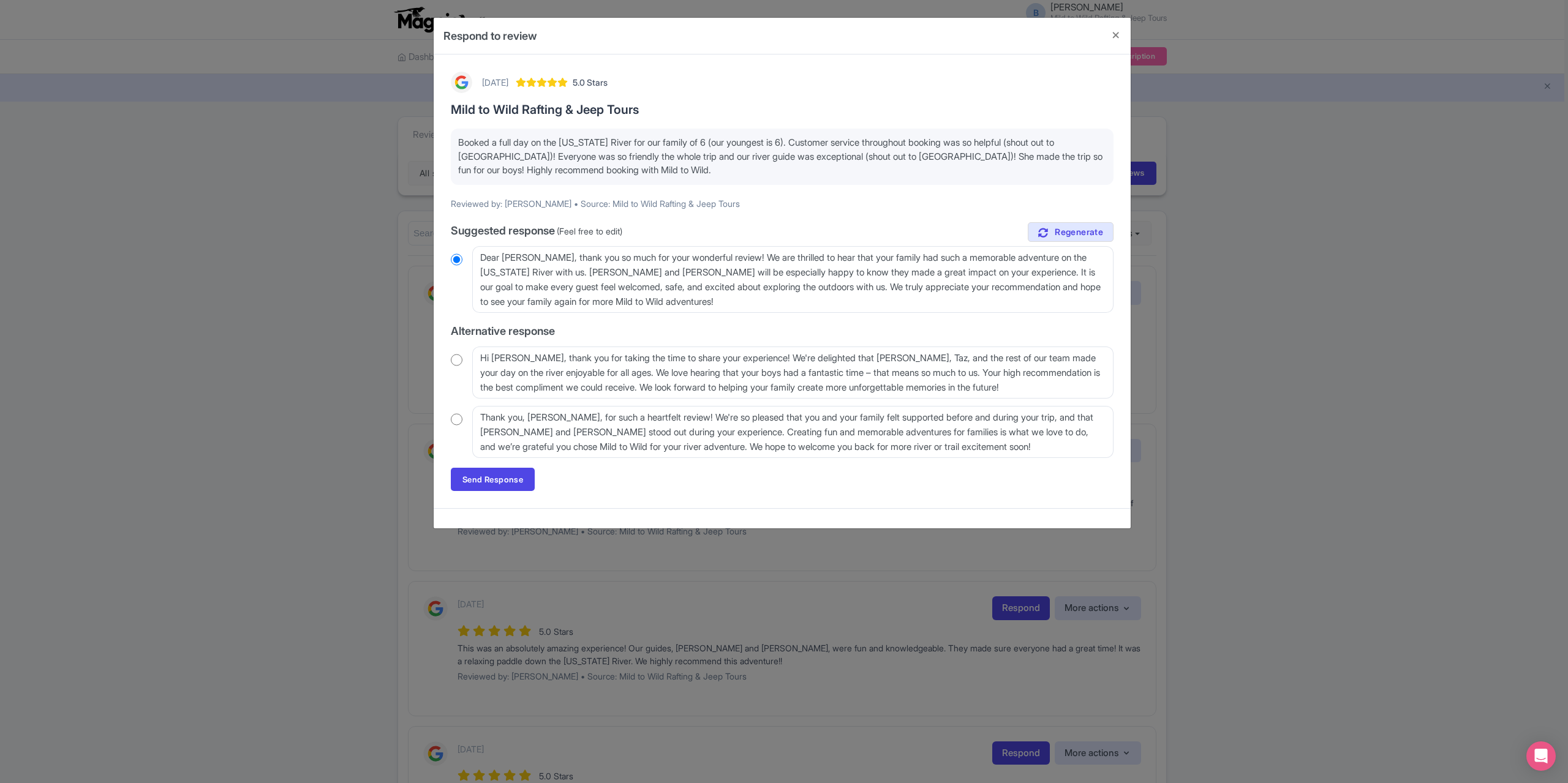
click at [458, 417] on input "radio" at bounding box center [457, 419] width 11 height 12
radio input "true"
click at [500, 479] on link "Send Response" at bounding box center [493, 479] width 84 height 23
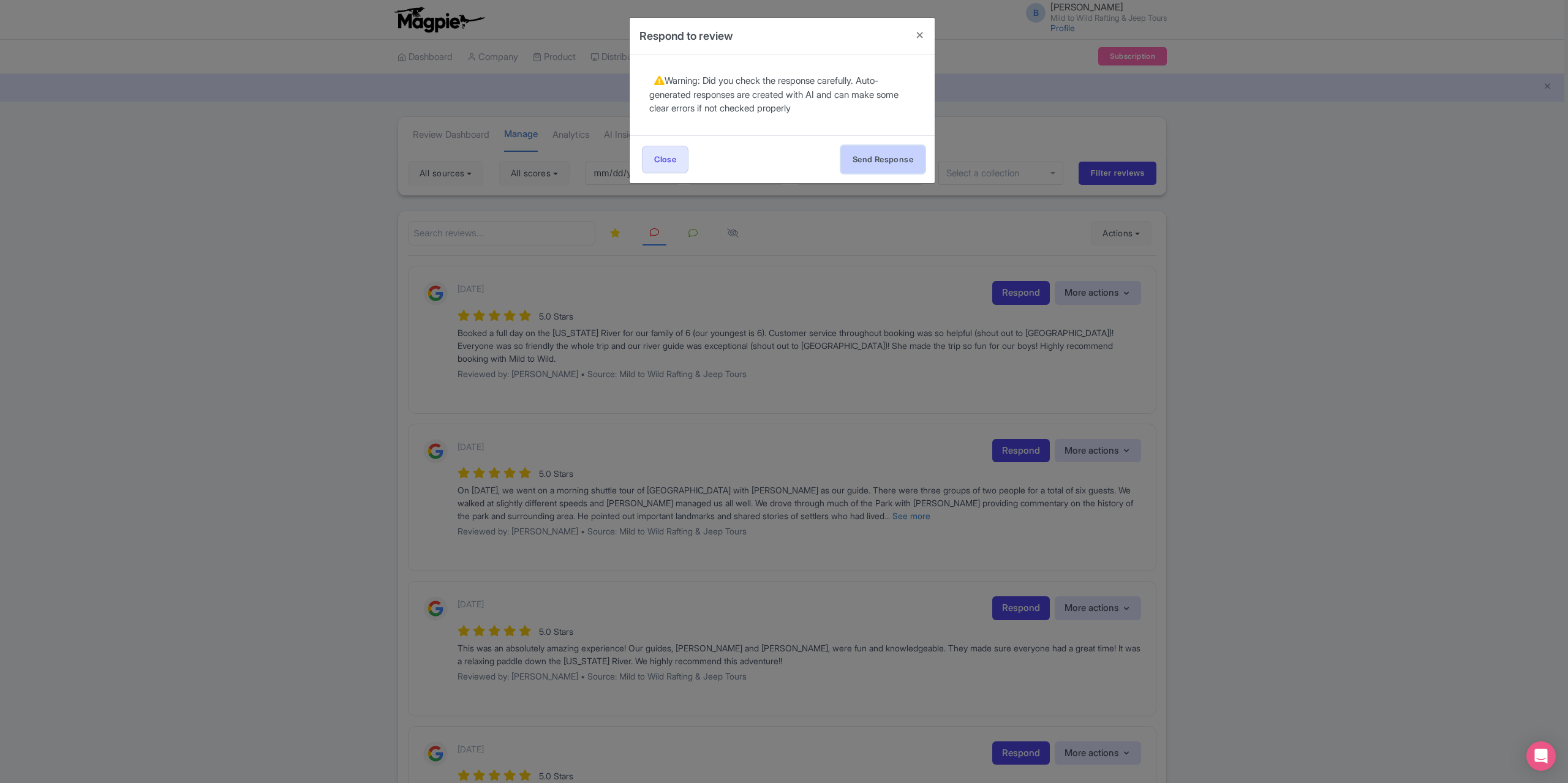
click at [889, 161] on button "Send Response" at bounding box center [883, 160] width 84 height 28
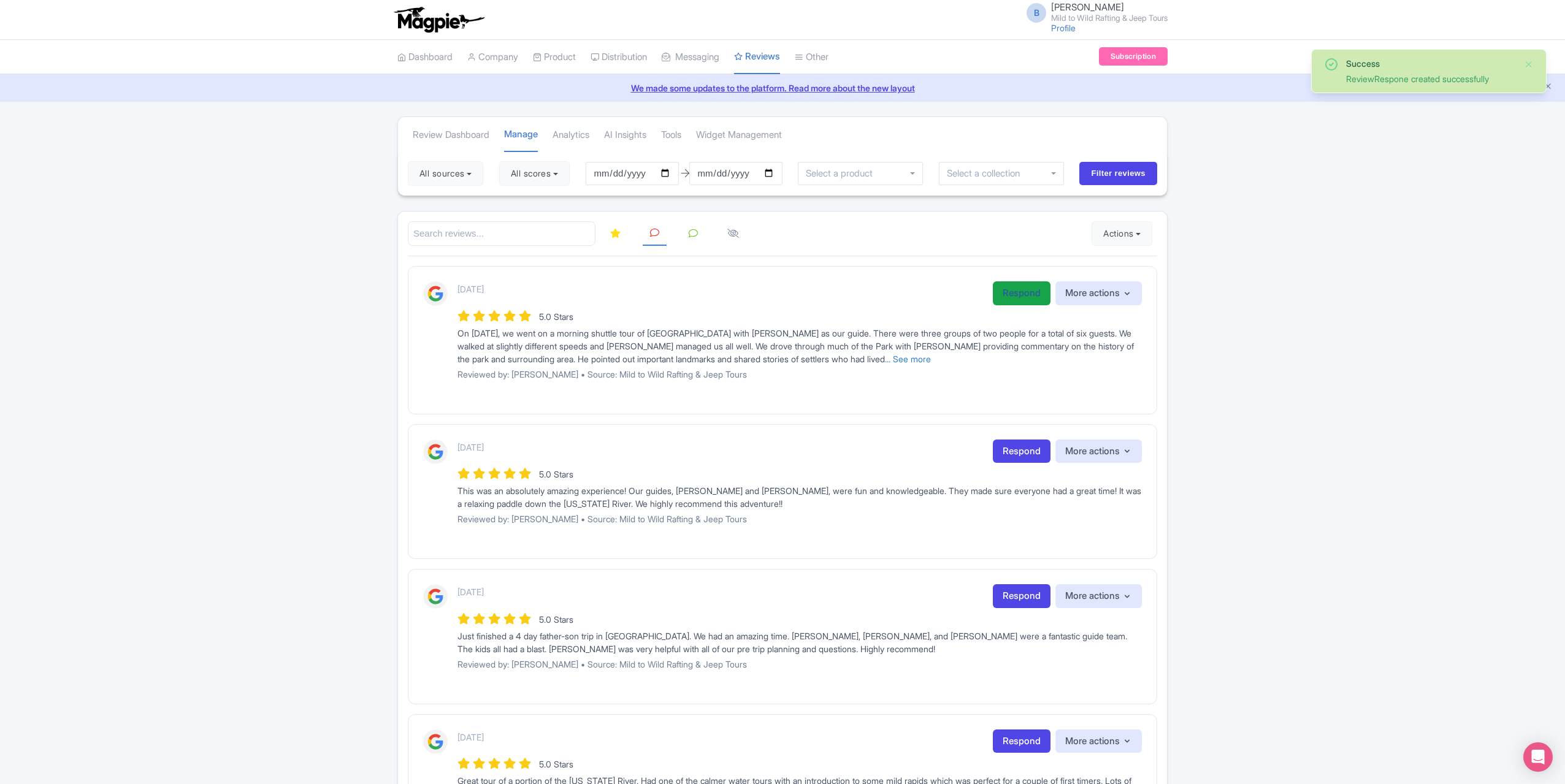
click at [1006, 293] on link "Respond" at bounding box center [1021, 293] width 58 height 24
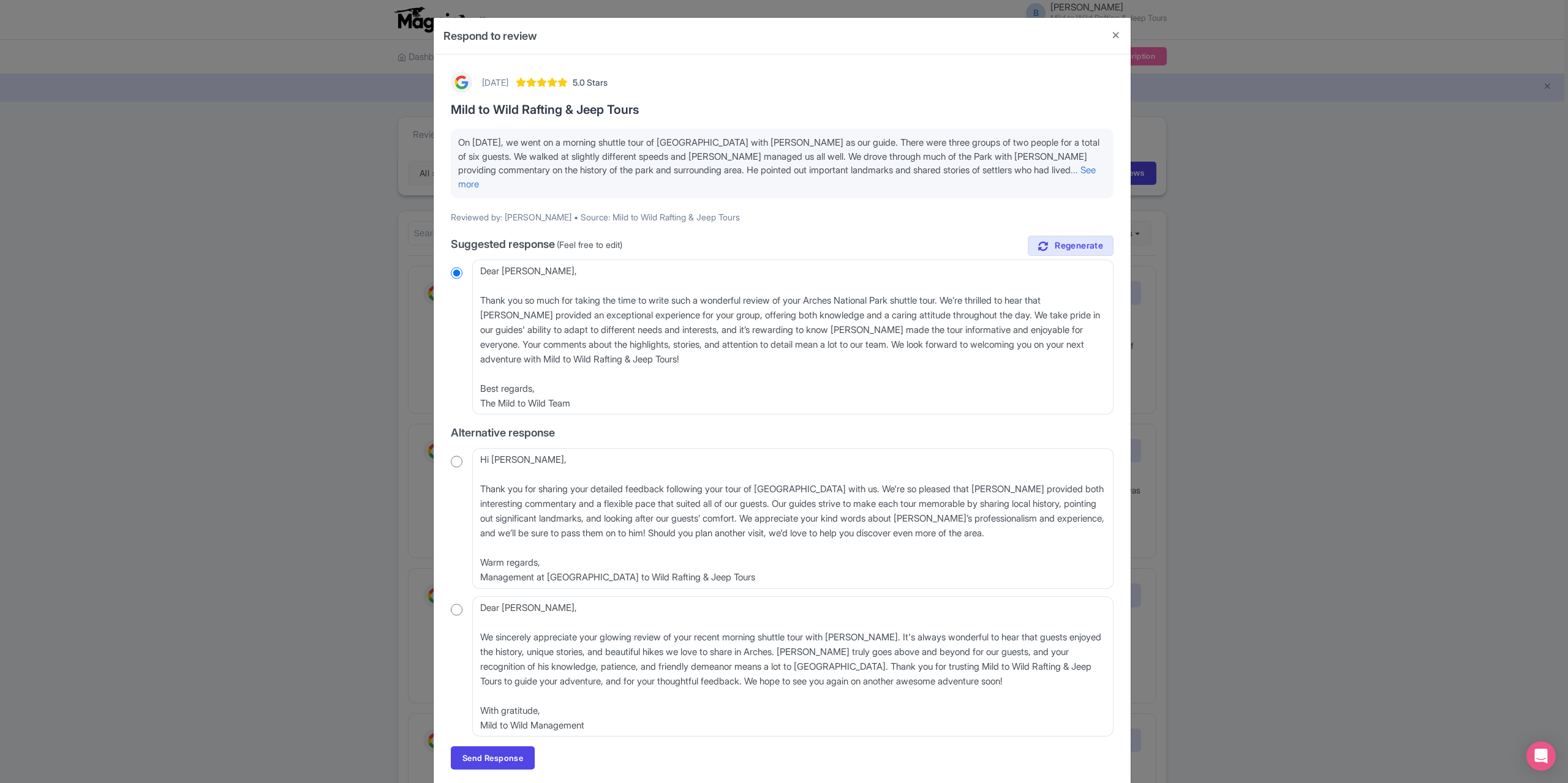
click at [453, 462] on input "radio" at bounding box center [457, 462] width 11 height 12
radio input "true"
click at [521, 477] on textarea "Hi Laura, Thank you for sharing your detailed feedback following your tour of A…" at bounding box center [793, 518] width 641 height 140
type textarea "Hi Laura, Thank you for sharing your detailed feedback following your tour of A…"
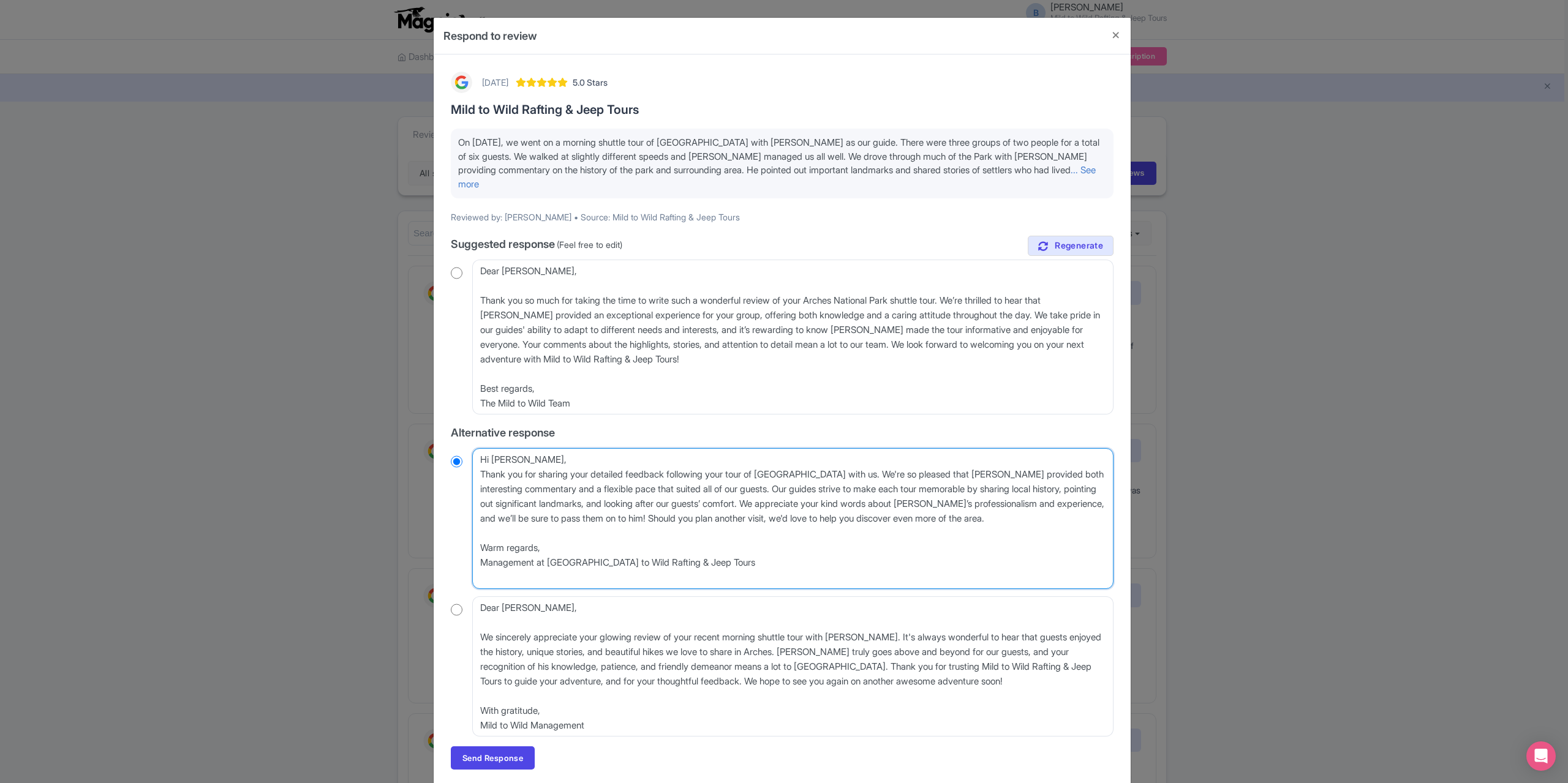
radio input "true"
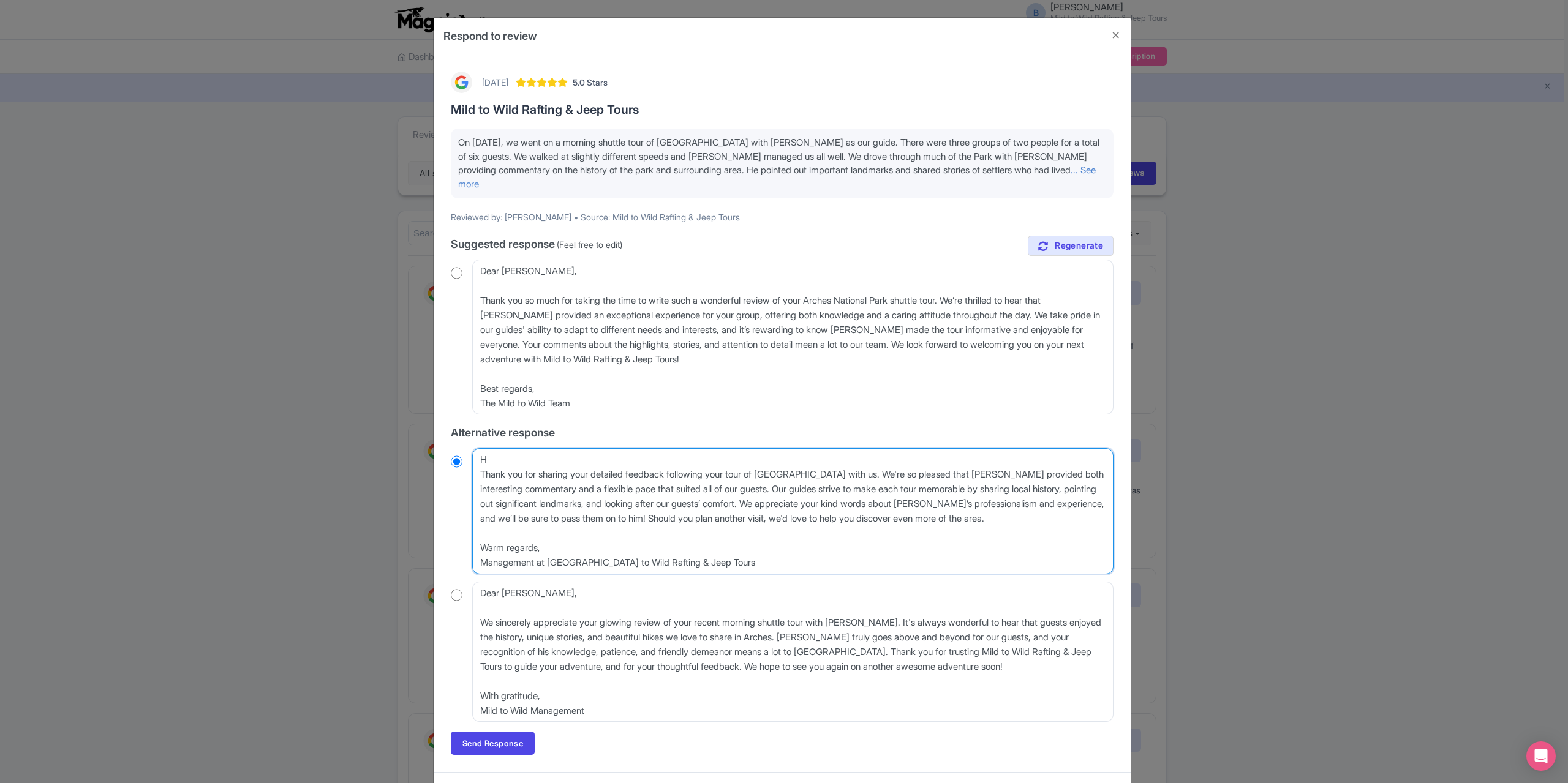
type textarea "Thank you for sharing your detailed feedback following your tour of Arches Nati…"
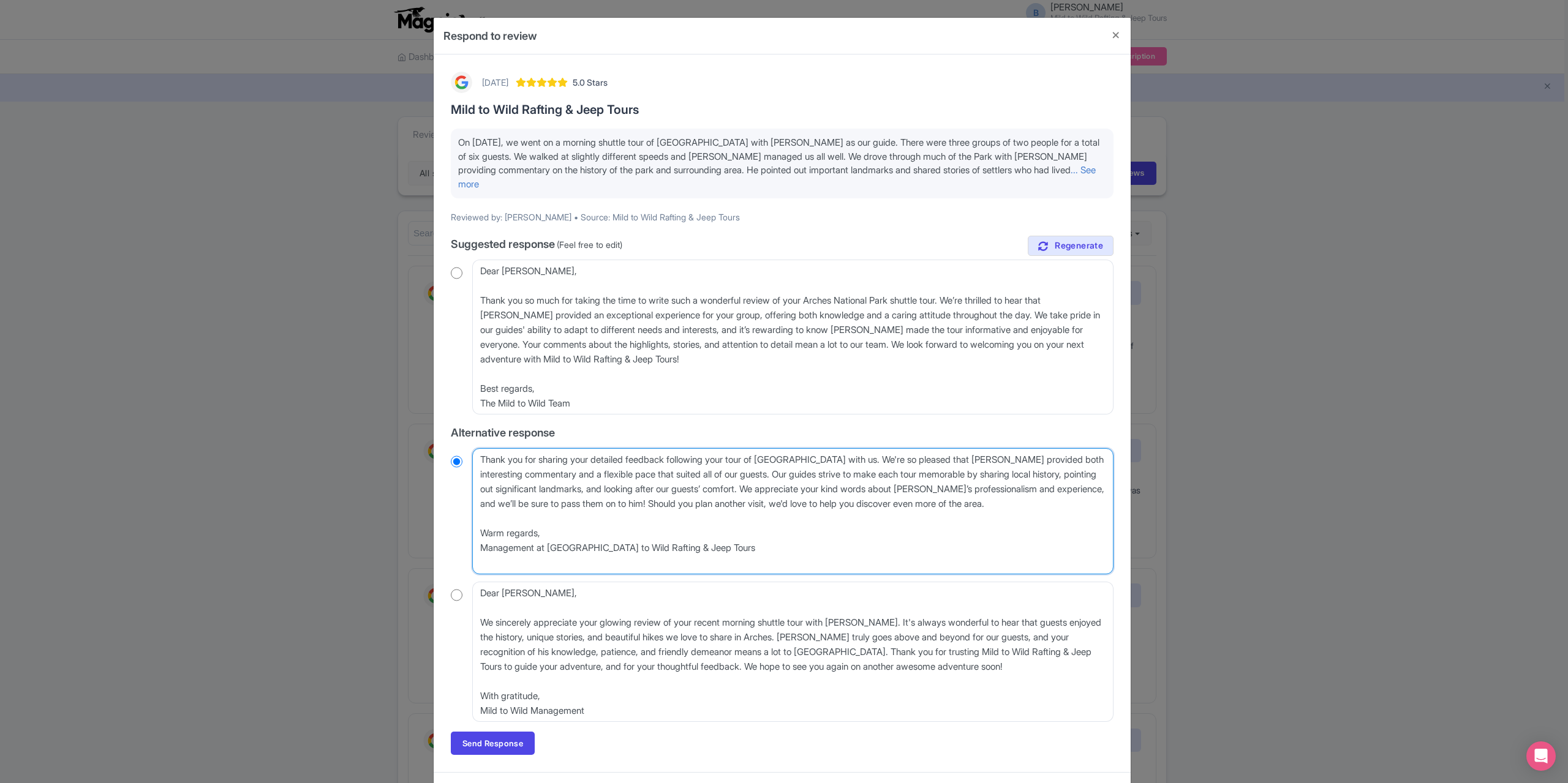
radio input "true"
click at [479, 475] on textarea "Hi Laura, Thank you for sharing your detailed feedback following your tour of A…" at bounding box center [793, 511] width 641 height 126
type textarea "Thank you for sharing your detailed feedback following your tour of Arches Nati…"
radio input "true"
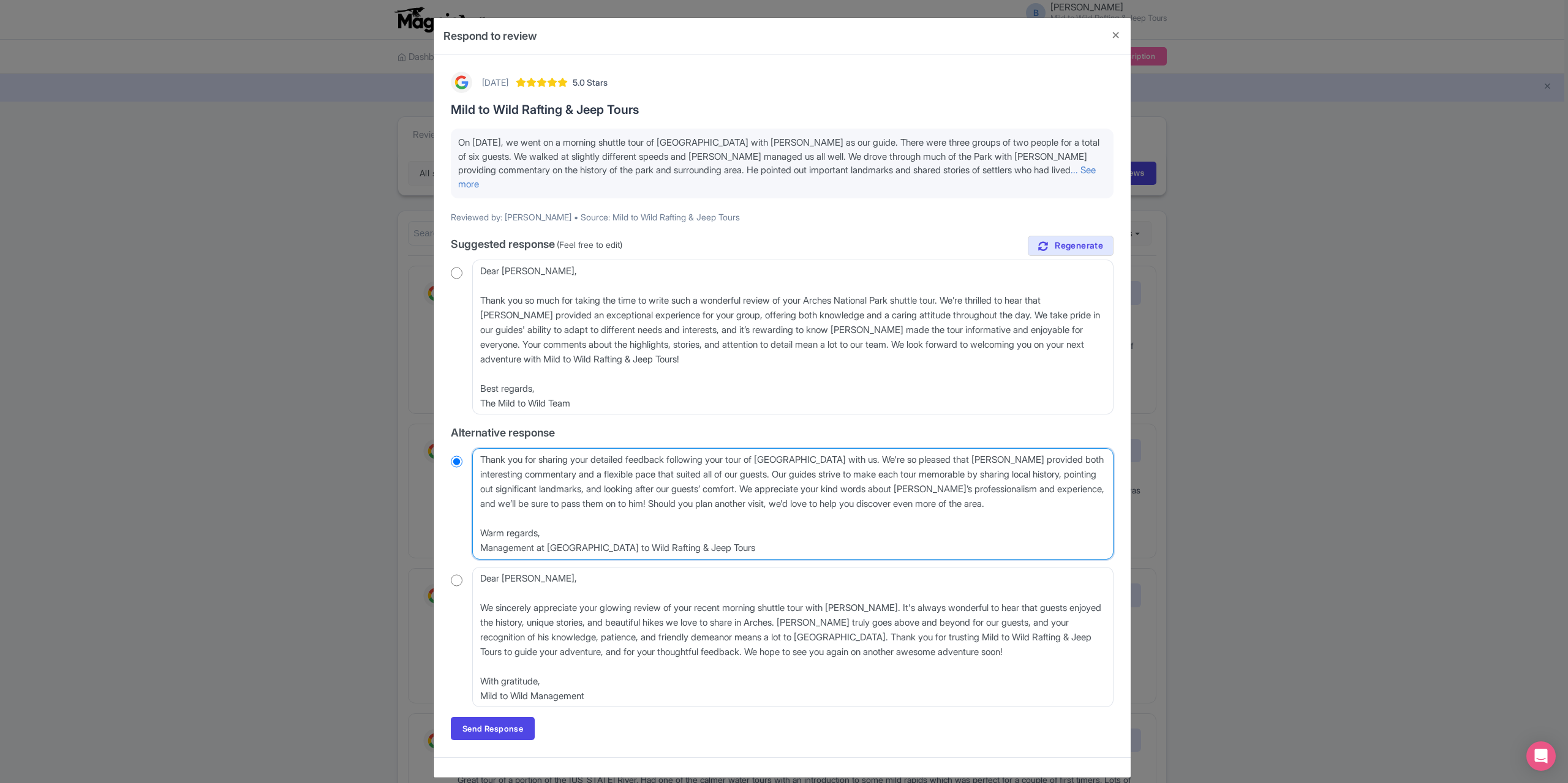
click at [479, 526] on textarea "Hi Laura, Thank you for sharing your detailed feedback following your tour of A…" at bounding box center [793, 504] width 641 height 111
type textarea "Thank you for sharing your detailed feedback following your tour of [GEOGRAPHIC…"
radio input "true"
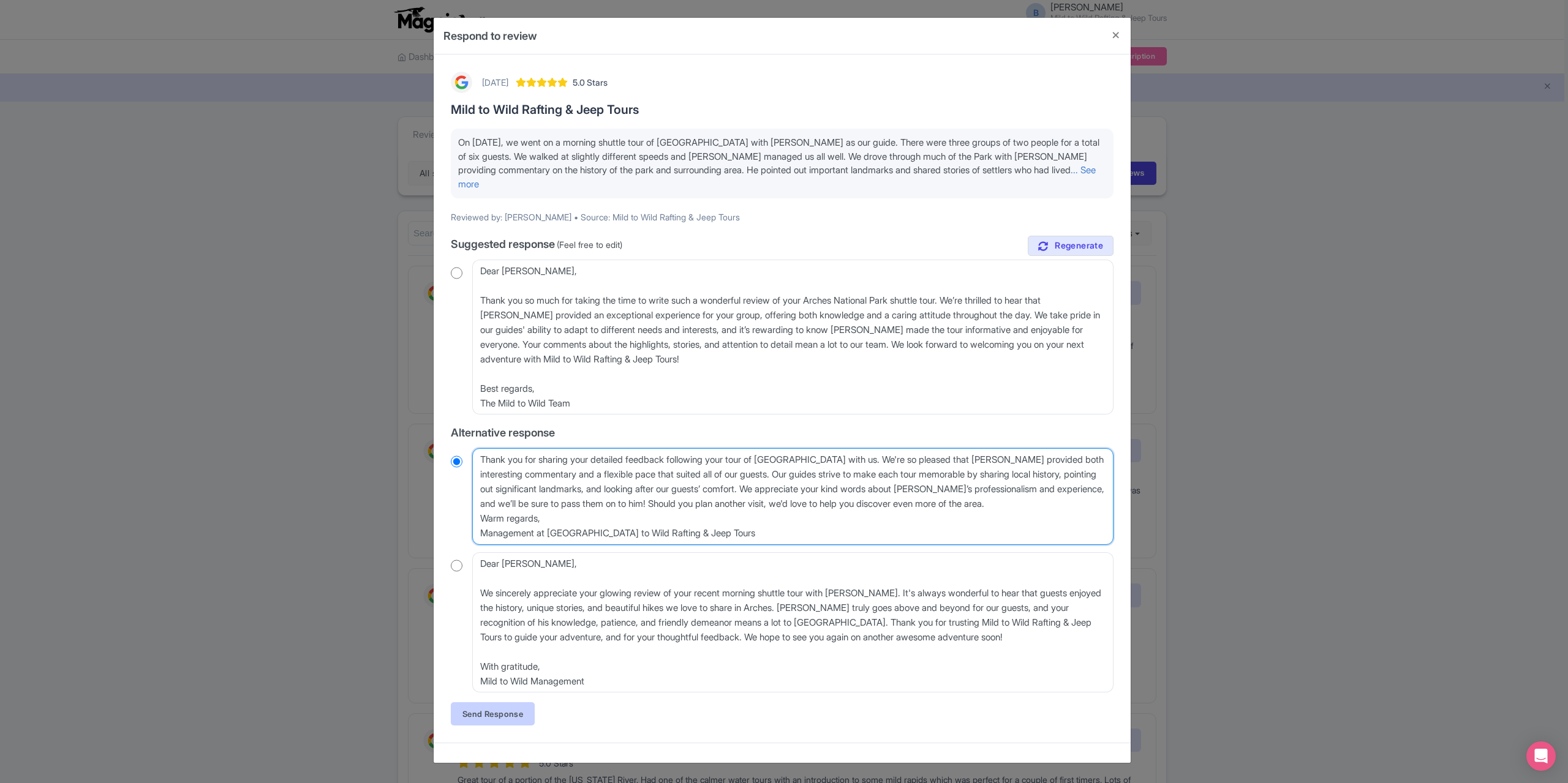
type textarea "Thank you for sharing your detailed feedback following your tour of [GEOGRAPHIC…"
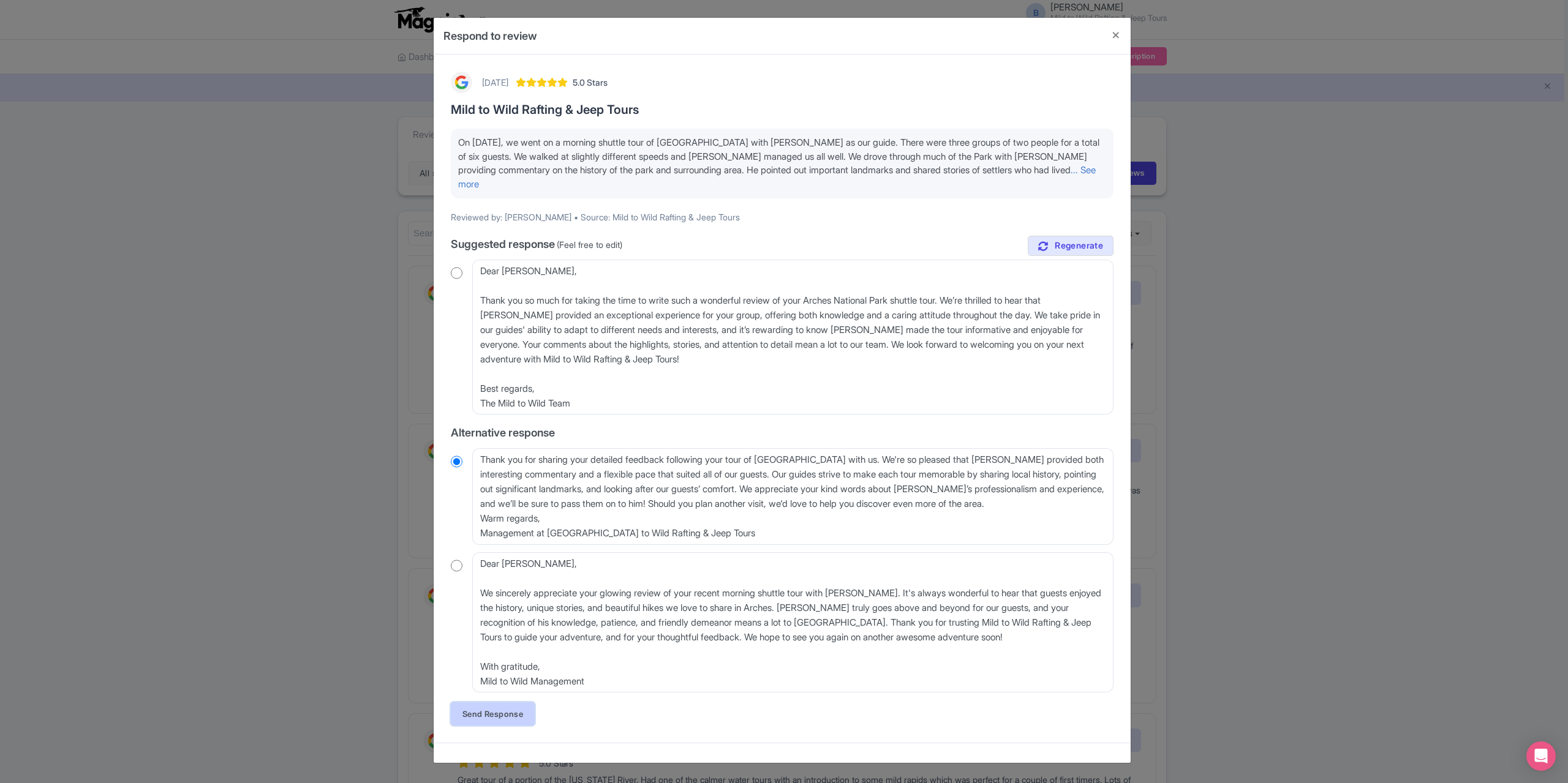
click at [488, 714] on link "Send Response" at bounding box center [493, 714] width 84 height 23
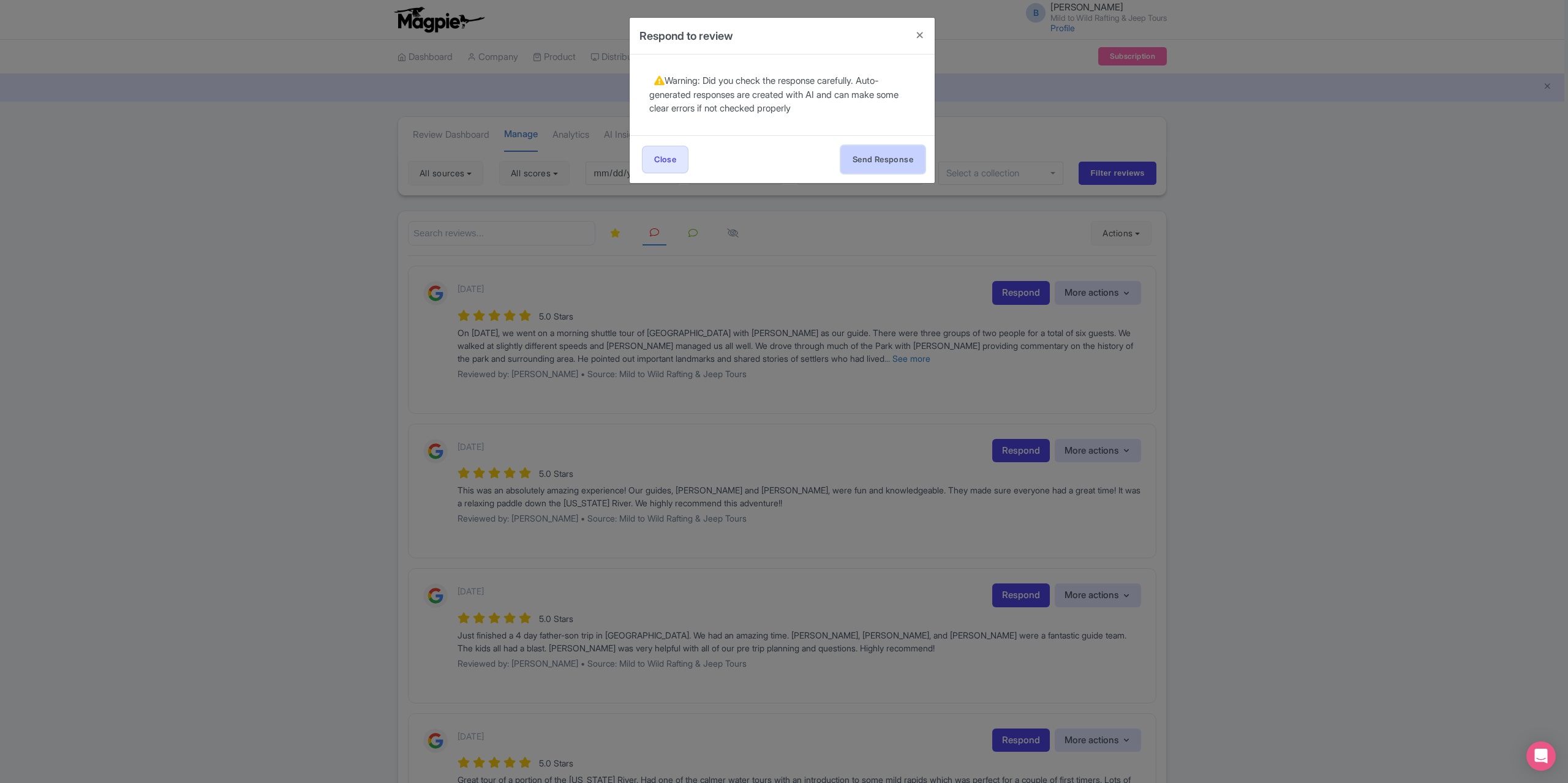
click at [866, 152] on button "Send Response" at bounding box center [883, 160] width 84 height 28
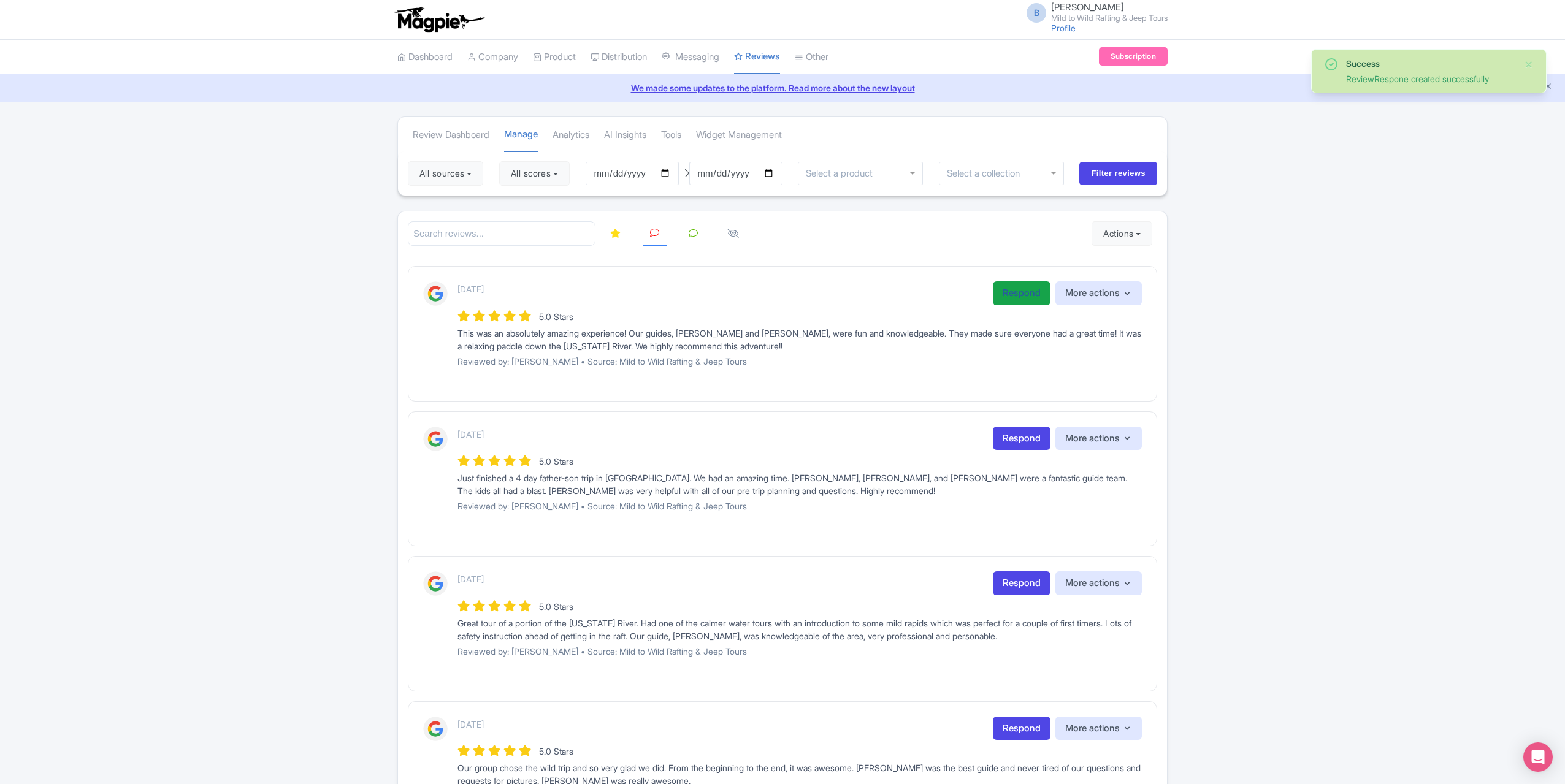
click at [1014, 293] on link "Respond" at bounding box center [1021, 293] width 58 height 24
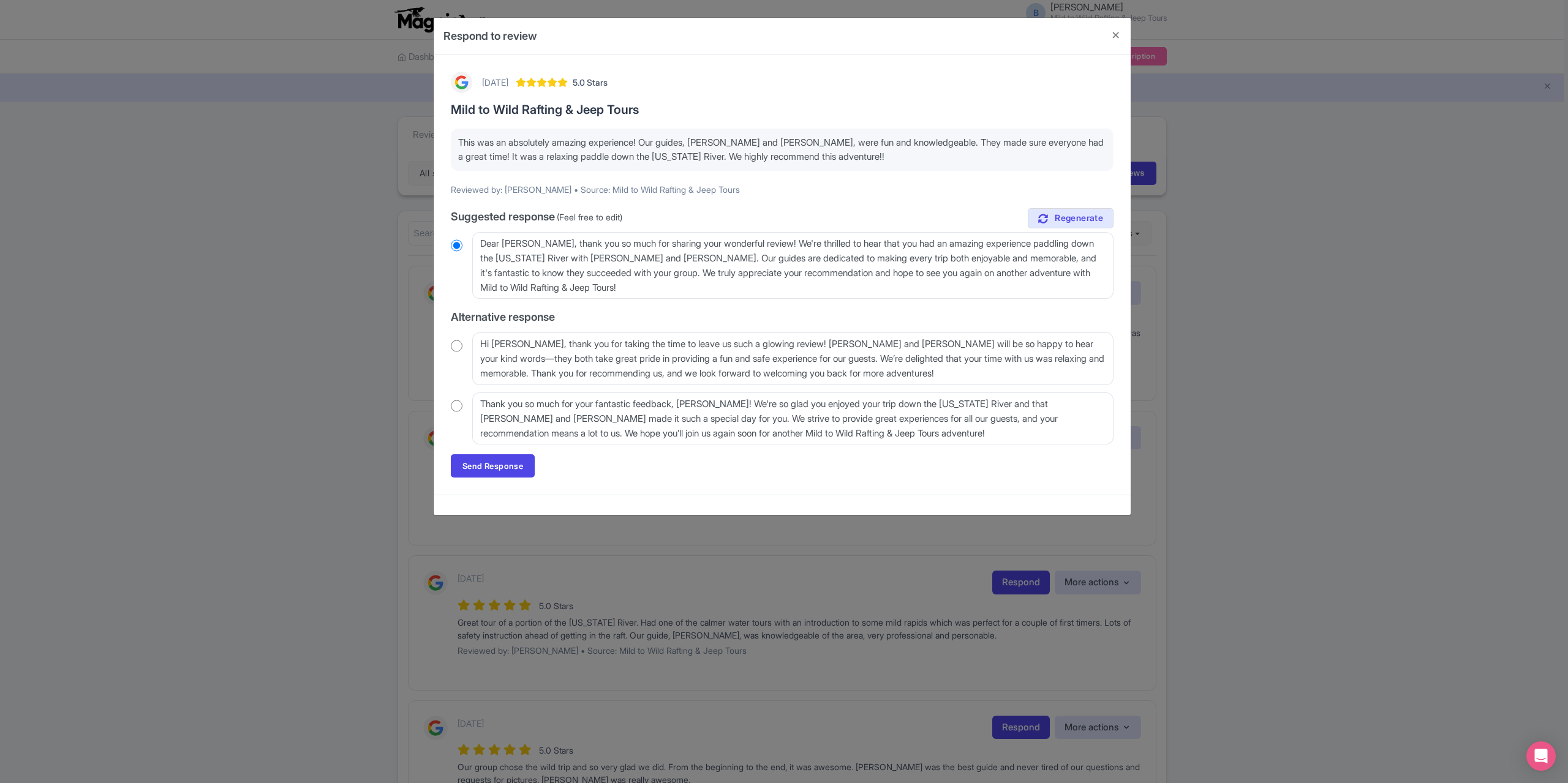
click at [456, 403] on input "radio" at bounding box center [457, 405] width 11 height 12
radio input "true"
click at [490, 469] on link "Send Response" at bounding box center [493, 466] width 84 height 23
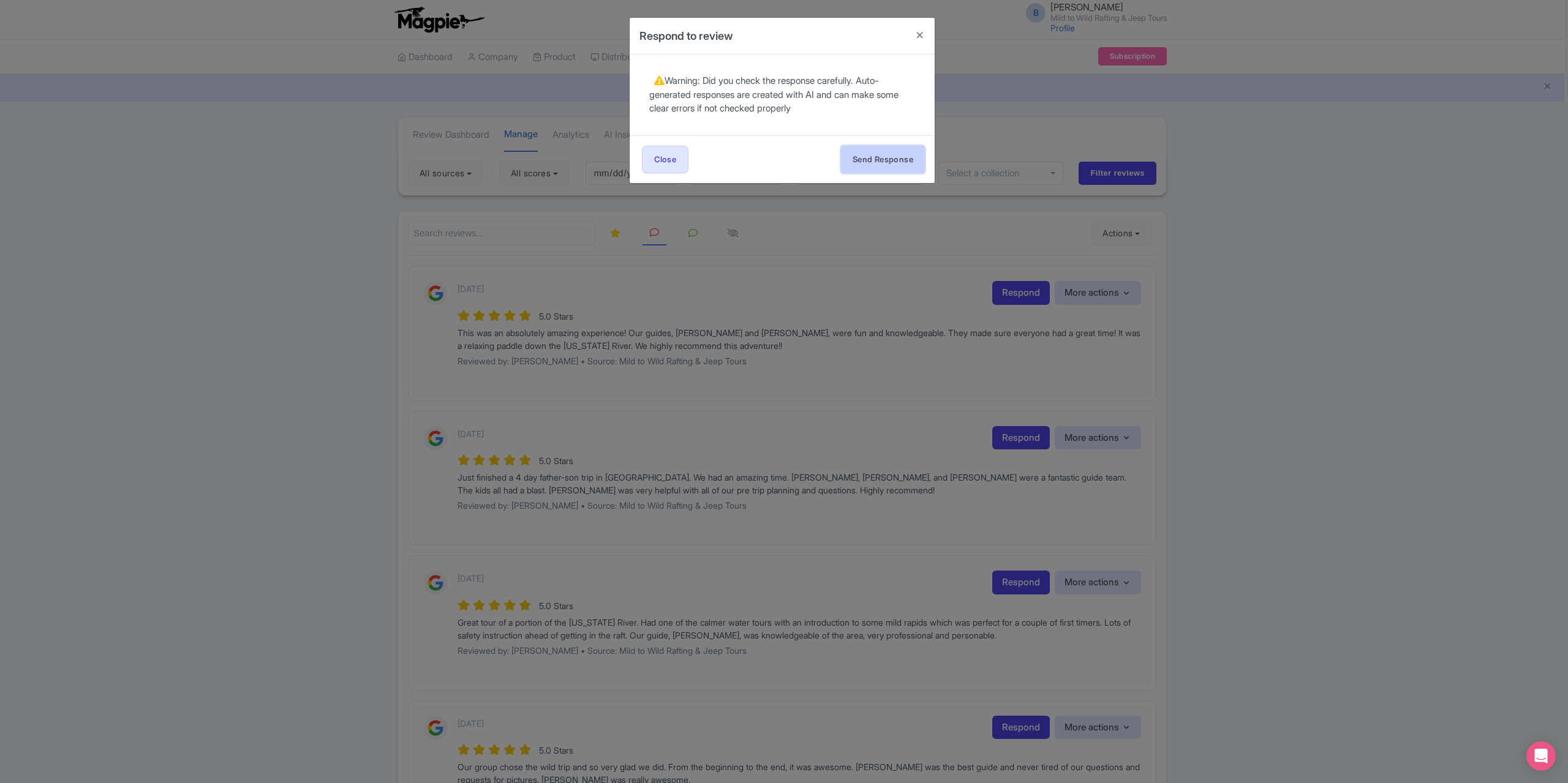
click at [891, 155] on button "Send Response" at bounding box center [883, 160] width 84 height 28
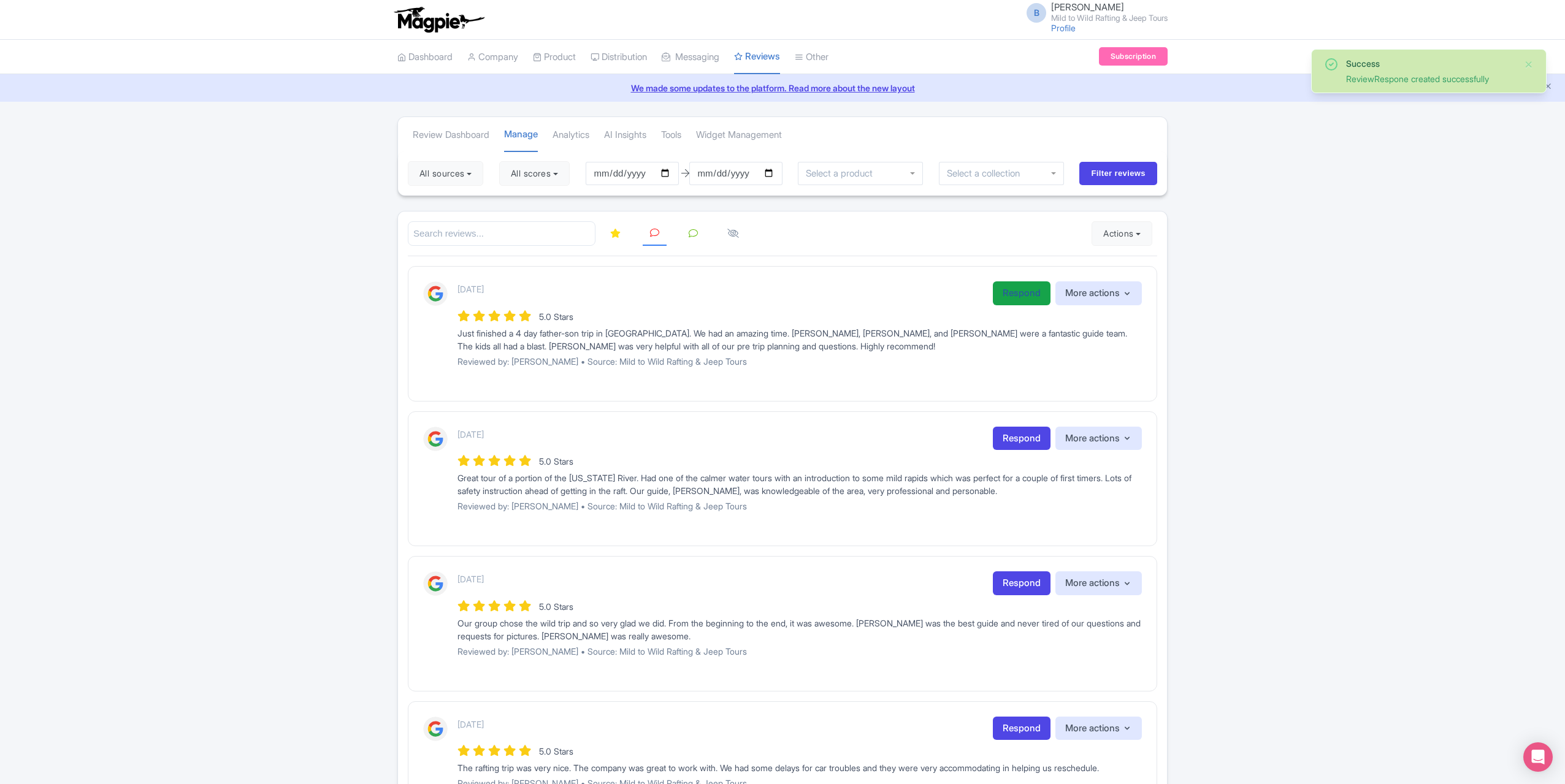
click at [1005, 297] on link "Respond" at bounding box center [1021, 293] width 58 height 24
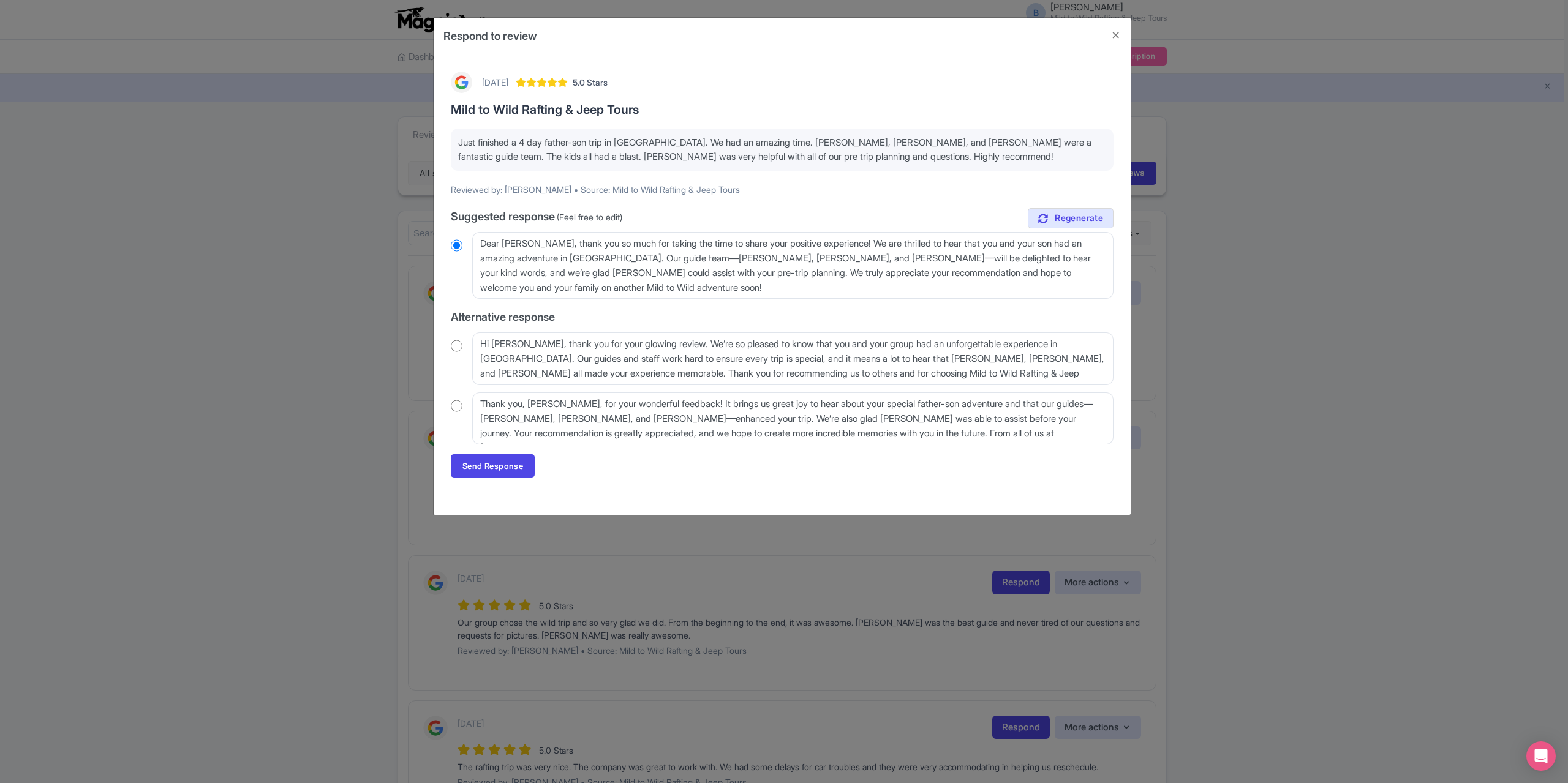
click at [452, 403] on input "radio" at bounding box center [457, 405] width 11 height 12
radio input "true"
click at [486, 465] on link "Send Response" at bounding box center [493, 466] width 84 height 23
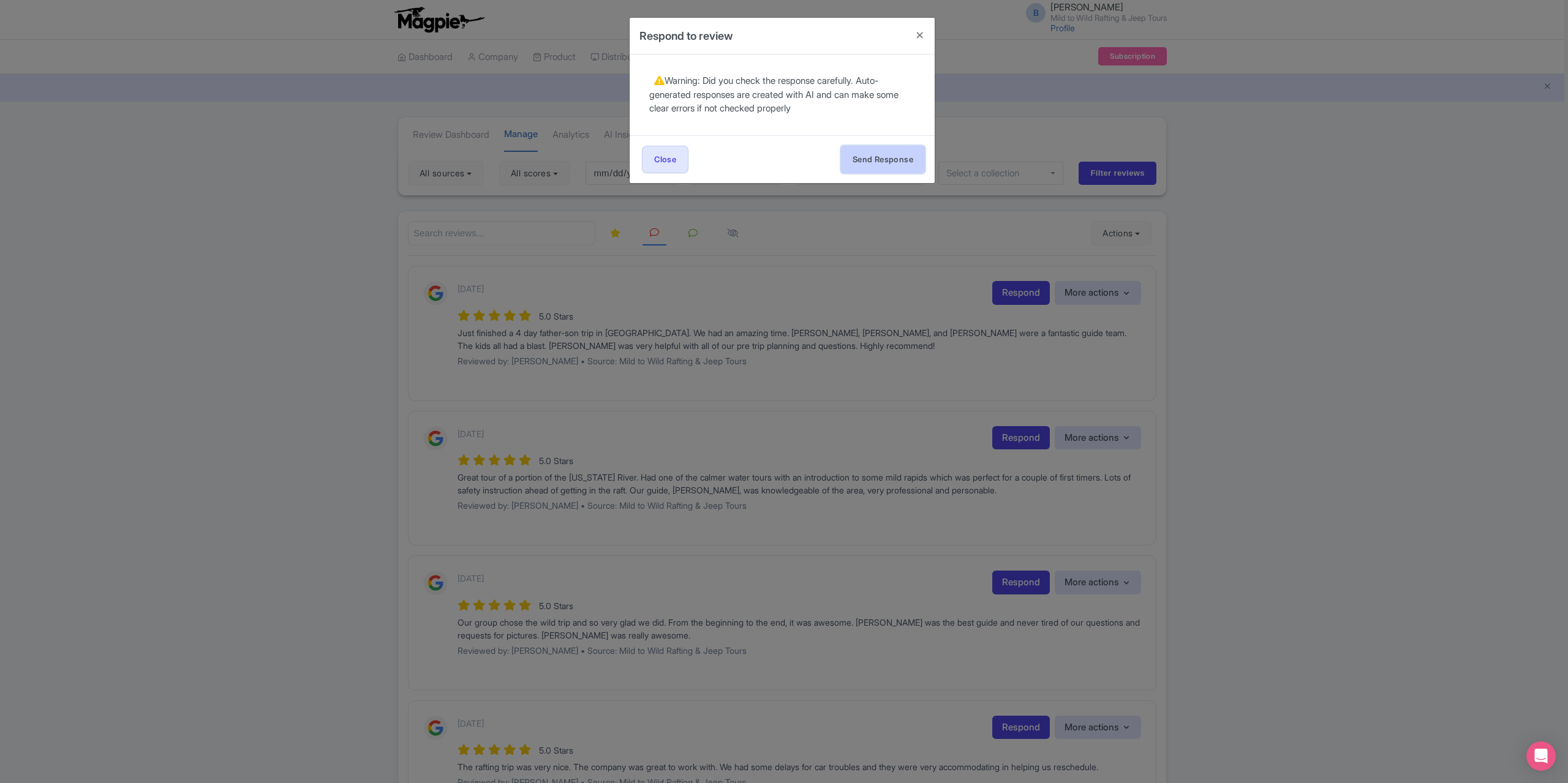
click at [878, 172] on button "Send Response" at bounding box center [883, 160] width 84 height 28
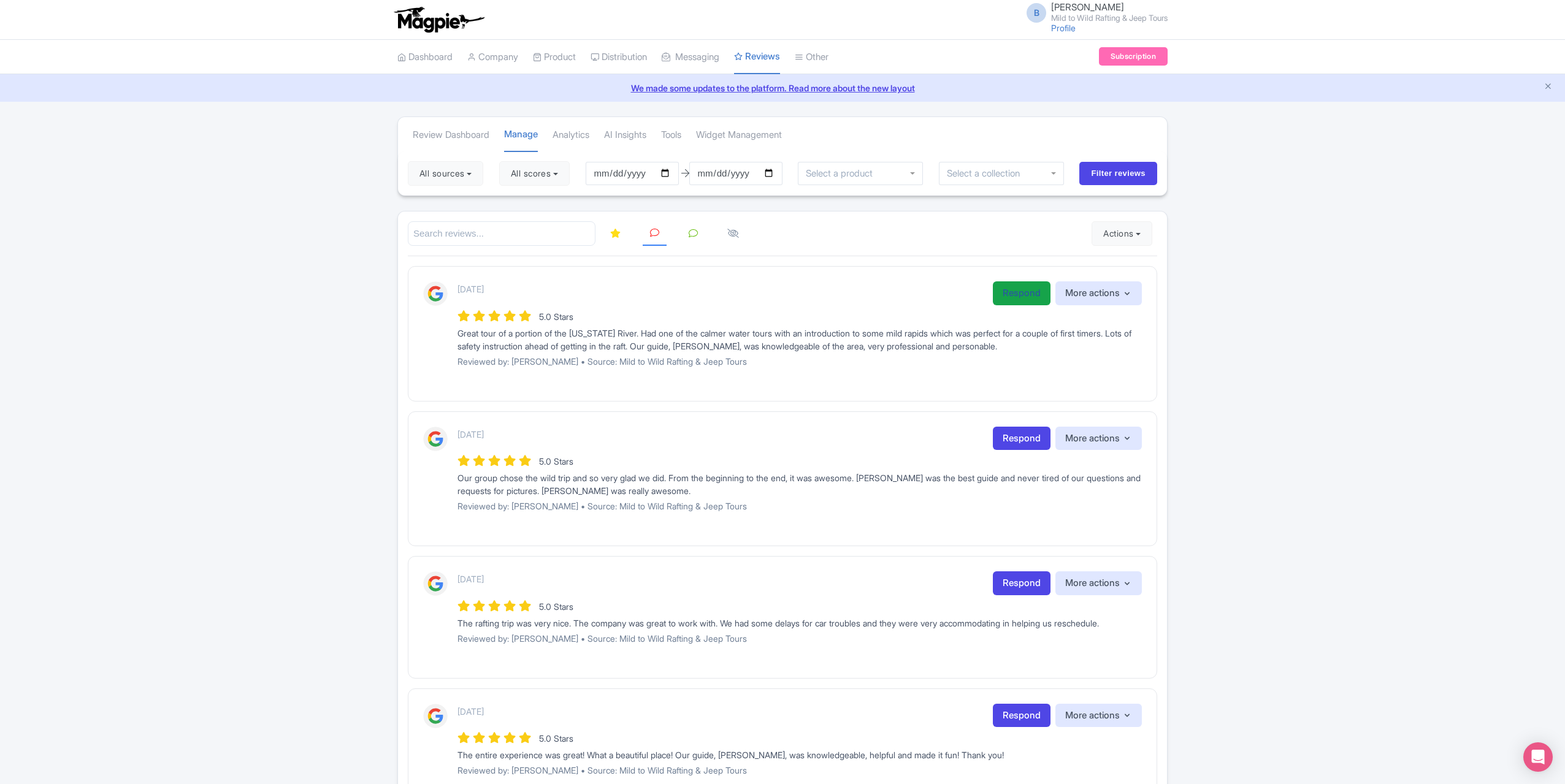
click at [1002, 286] on link "Respond" at bounding box center [1021, 293] width 58 height 24
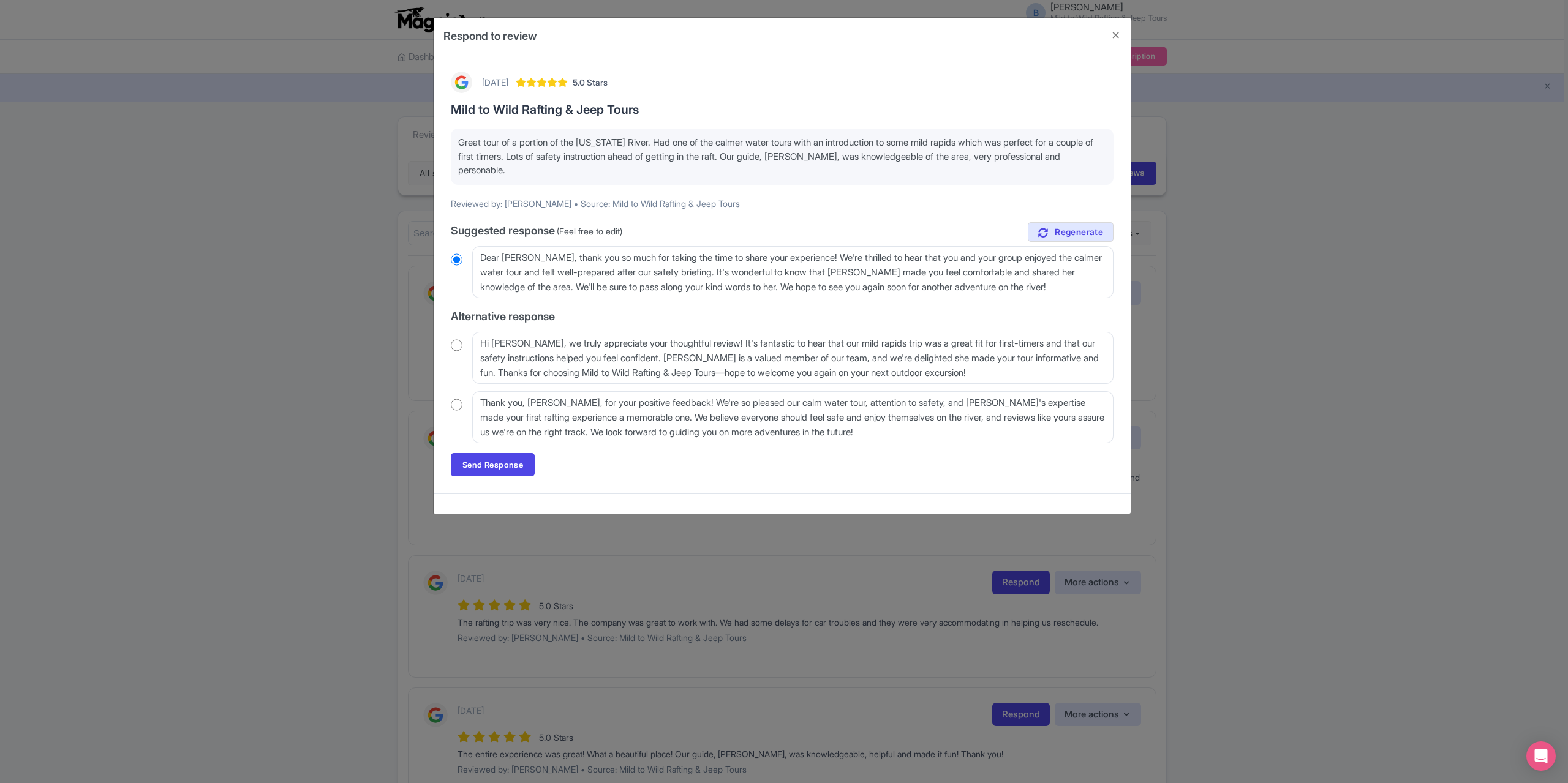
click at [458, 342] on input "radio" at bounding box center [457, 345] width 11 height 12
radio input "true"
click at [509, 462] on link "Send Response" at bounding box center [493, 465] width 84 height 23
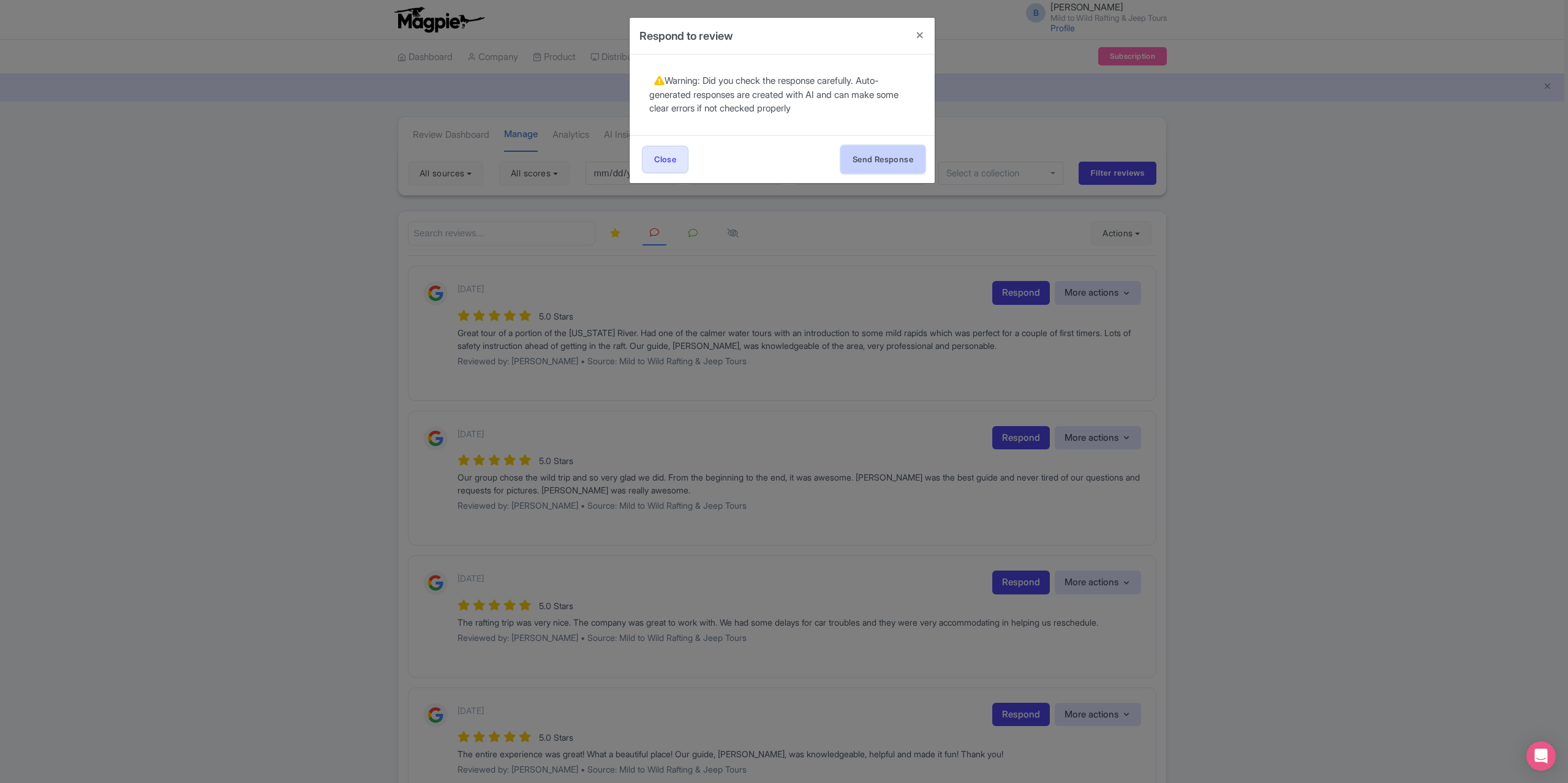
click at [841, 156] on button "Send Response" at bounding box center [883, 160] width 84 height 28
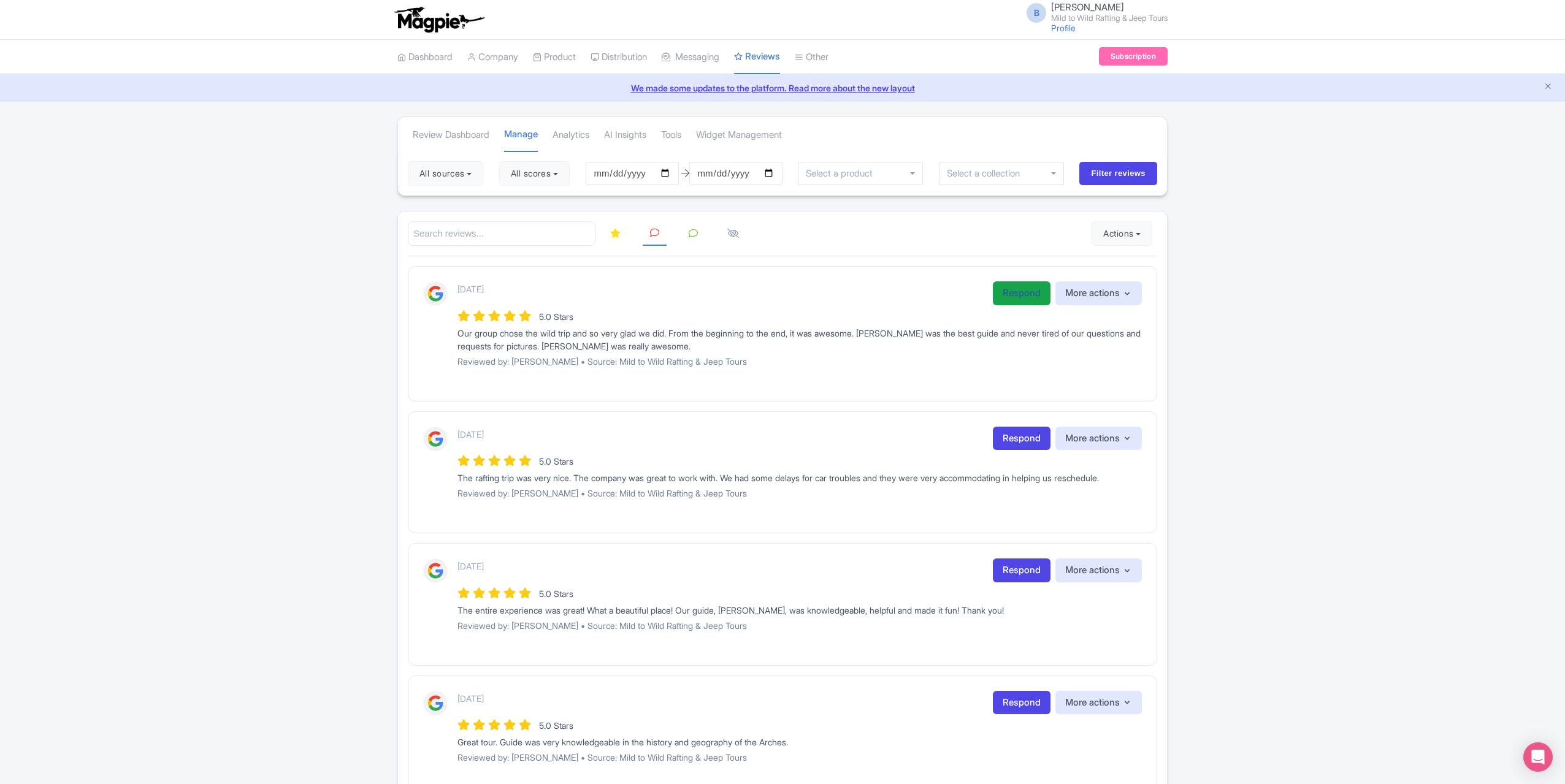
click at [1015, 295] on link "Respond" at bounding box center [1021, 293] width 58 height 24
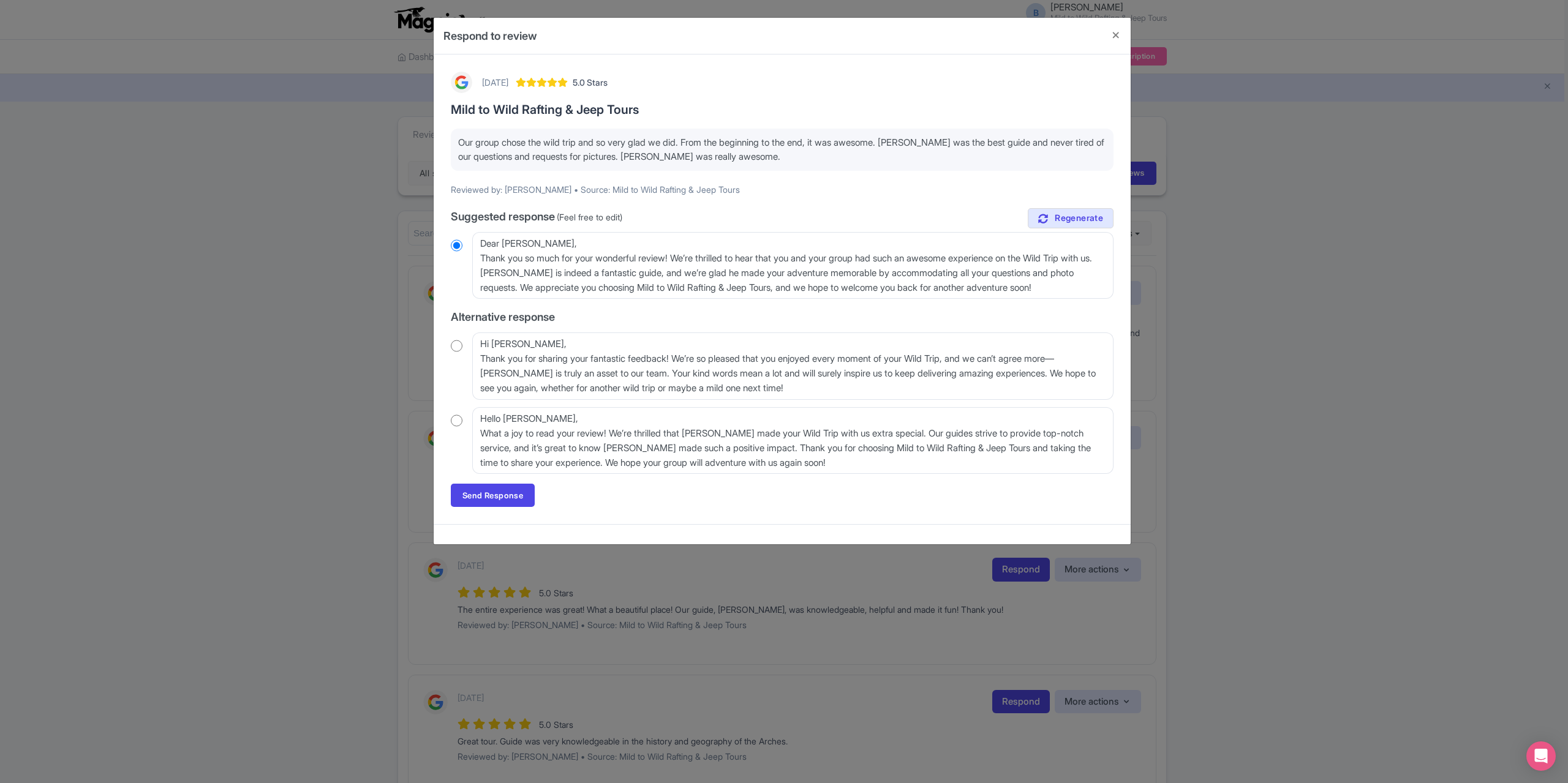
click at [455, 350] on input "radio" at bounding box center [457, 345] width 11 height 12
radio input "true"
click at [515, 493] on link "Send Response" at bounding box center [493, 495] width 84 height 23
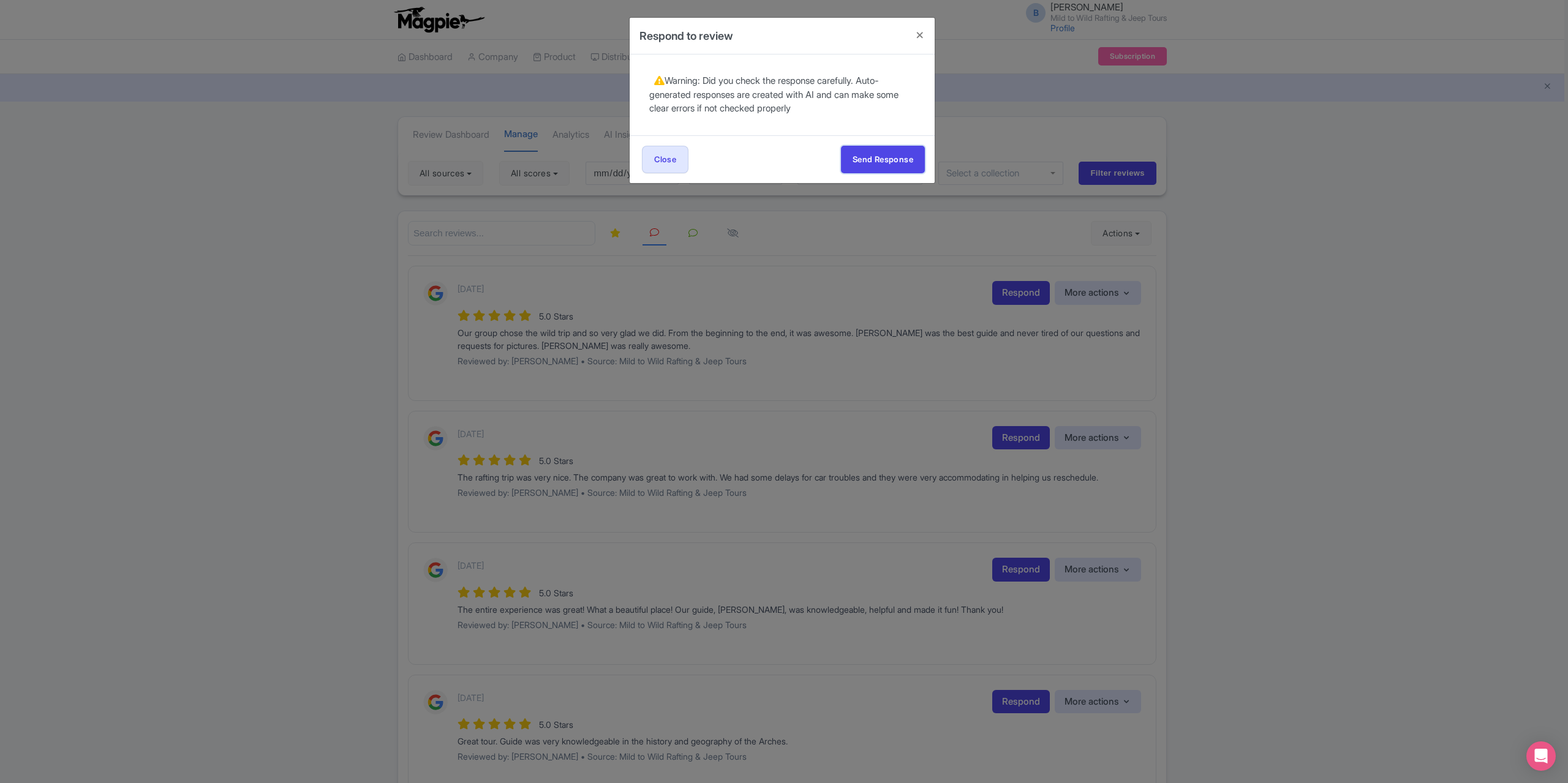
click at [864, 148] on button "Send Response" at bounding box center [883, 160] width 84 height 28
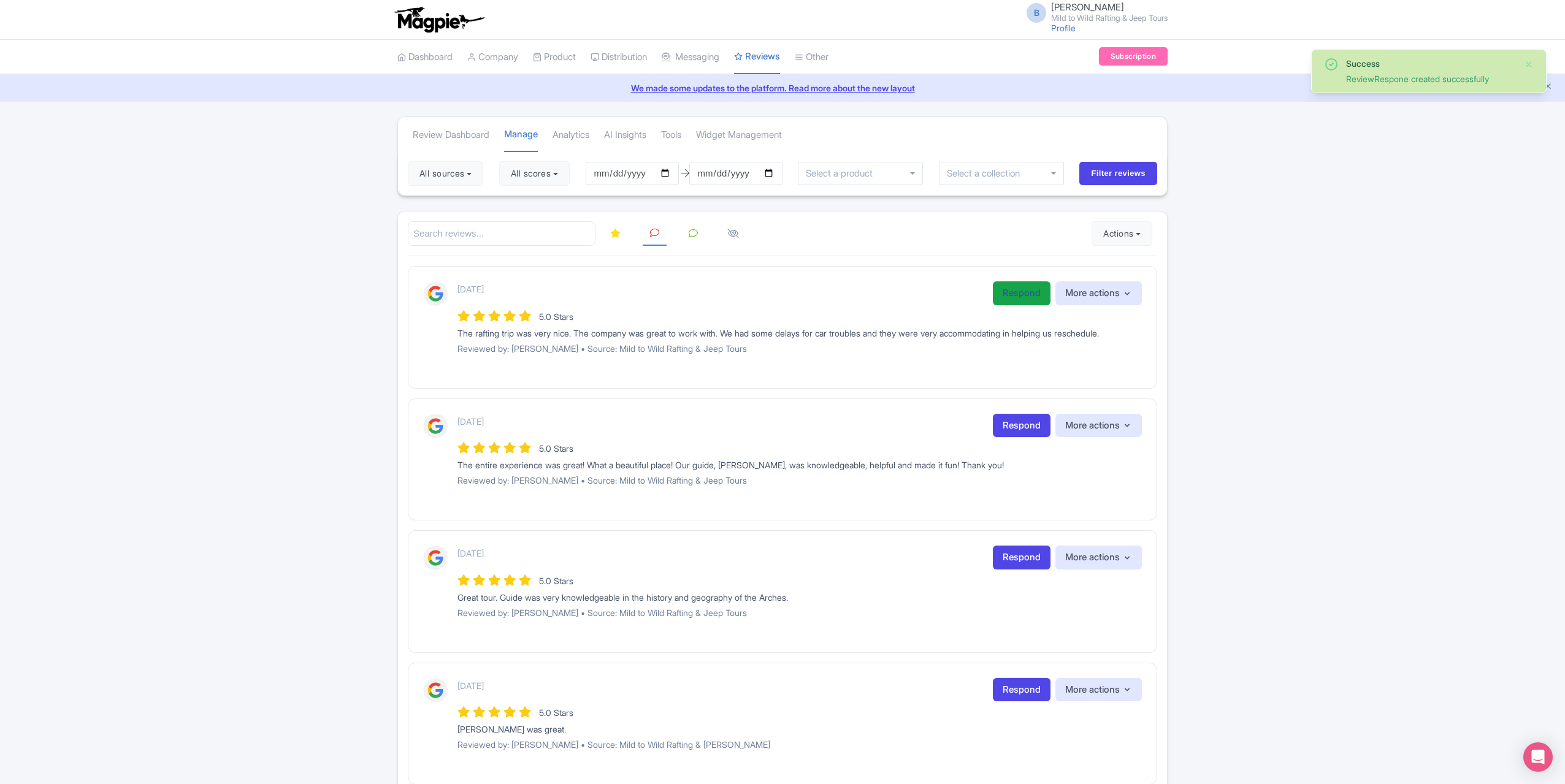
click at [1010, 290] on link "Respond" at bounding box center [1021, 293] width 58 height 24
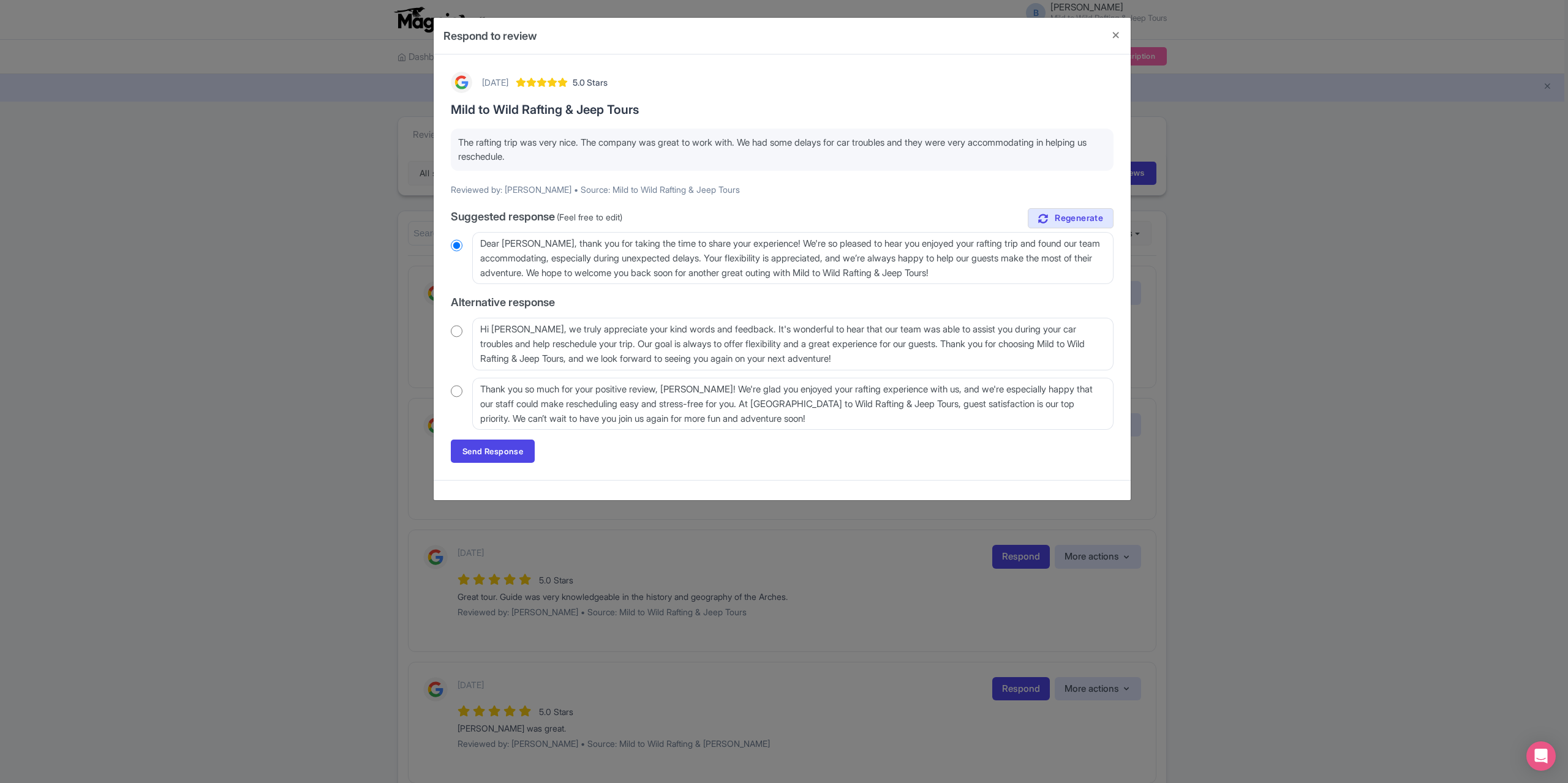
click at [465, 327] on div "Hi [PERSON_NAME], we truly appreciate your kind words and feedback. It's wonder…" at bounding box center [782, 344] width 662 height 52
click at [458, 326] on input "radio" at bounding box center [457, 331] width 11 height 12
radio input "true"
click at [496, 443] on link "Send Response" at bounding box center [493, 451] width 84 height 23
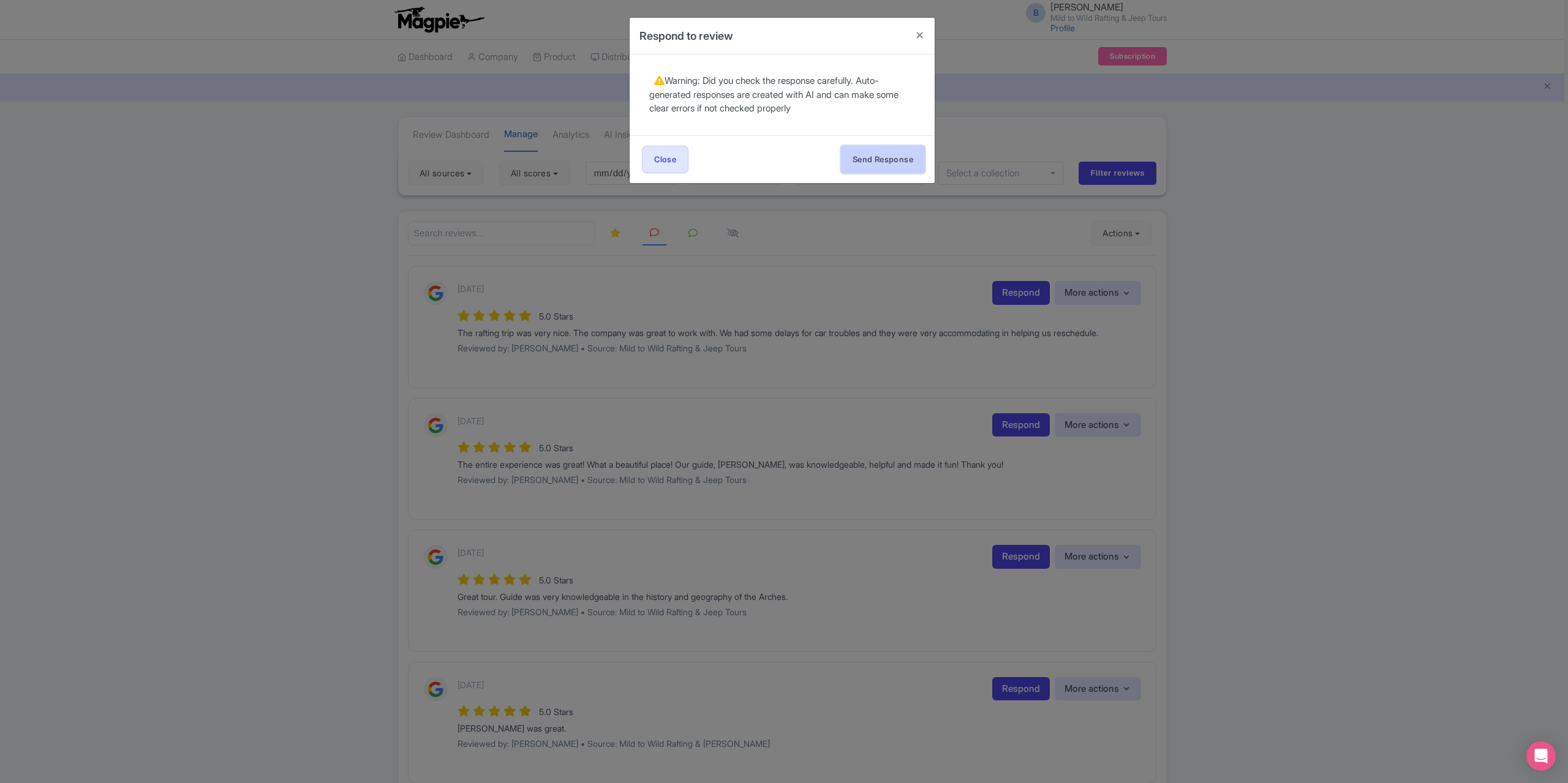
click at [871, 155] on button "Send Response" at bounding box center [883, 160] width 84 height 28
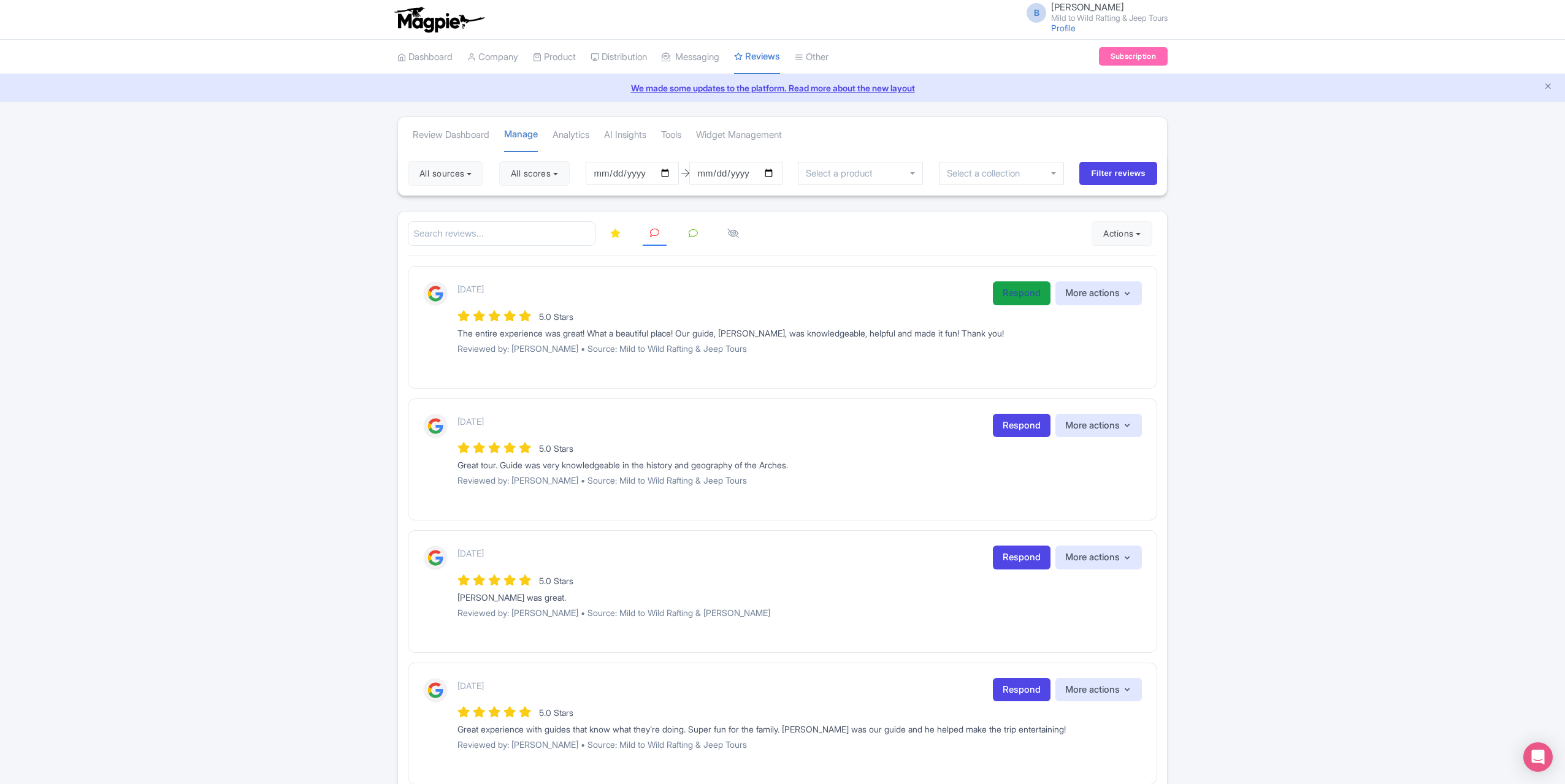
click at [1000, 298] on link "Respond" at bounding box center [1021, 293] width 58 height 24
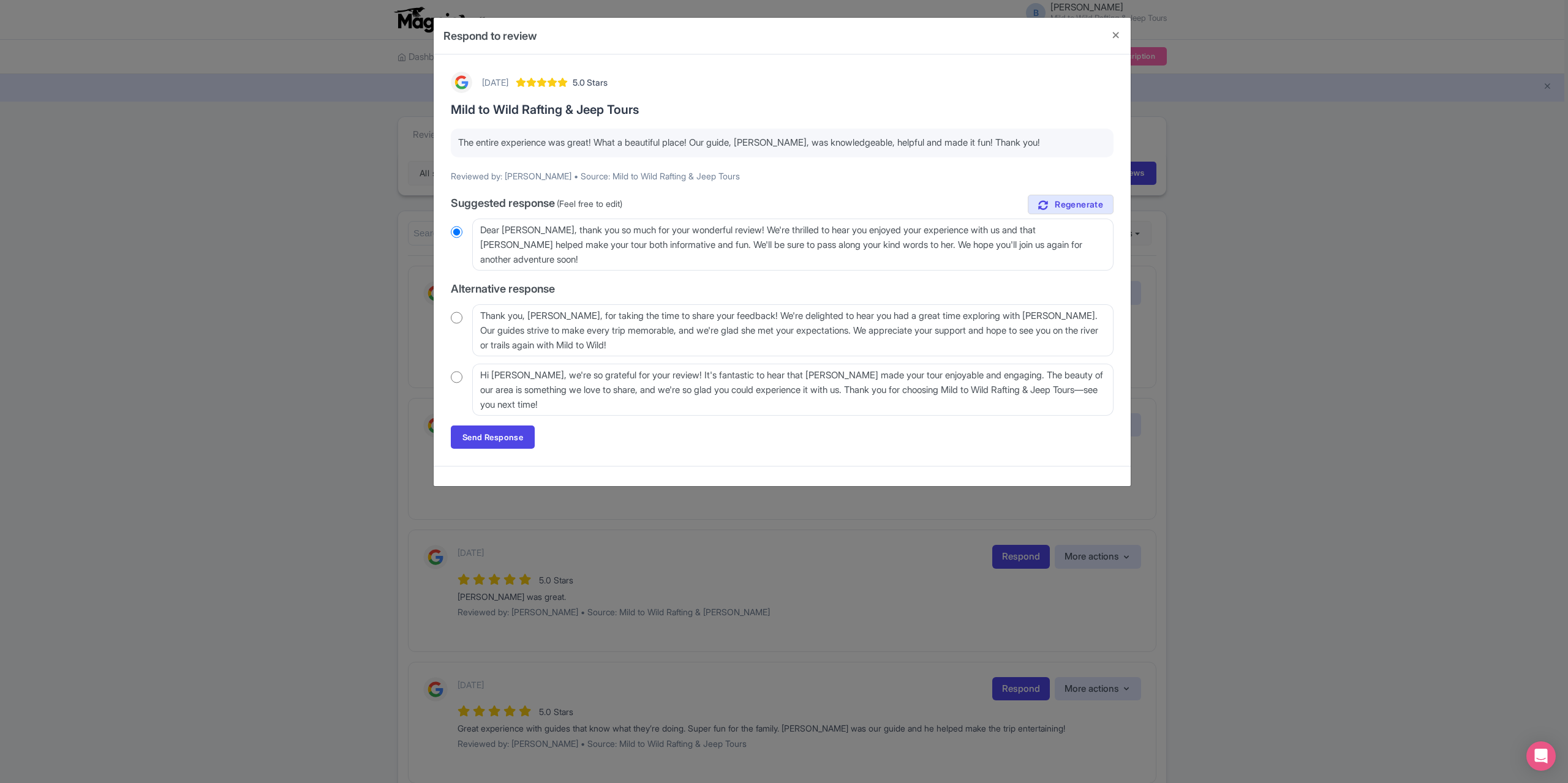
click at [457, 314] on input "radio" at bounding box center [457, 318] width 11 height 12
radio input "true"
click at [496, 454] on div "4 days ago 5.0 Stars Mild to Wild Rafting & Jeep Tours The entire experience wa…" at bounding box center [782, 260] width 678 height 392
click at [493, 431] on link "Send Response" at bounding box center [493, 437] width 84 height 23
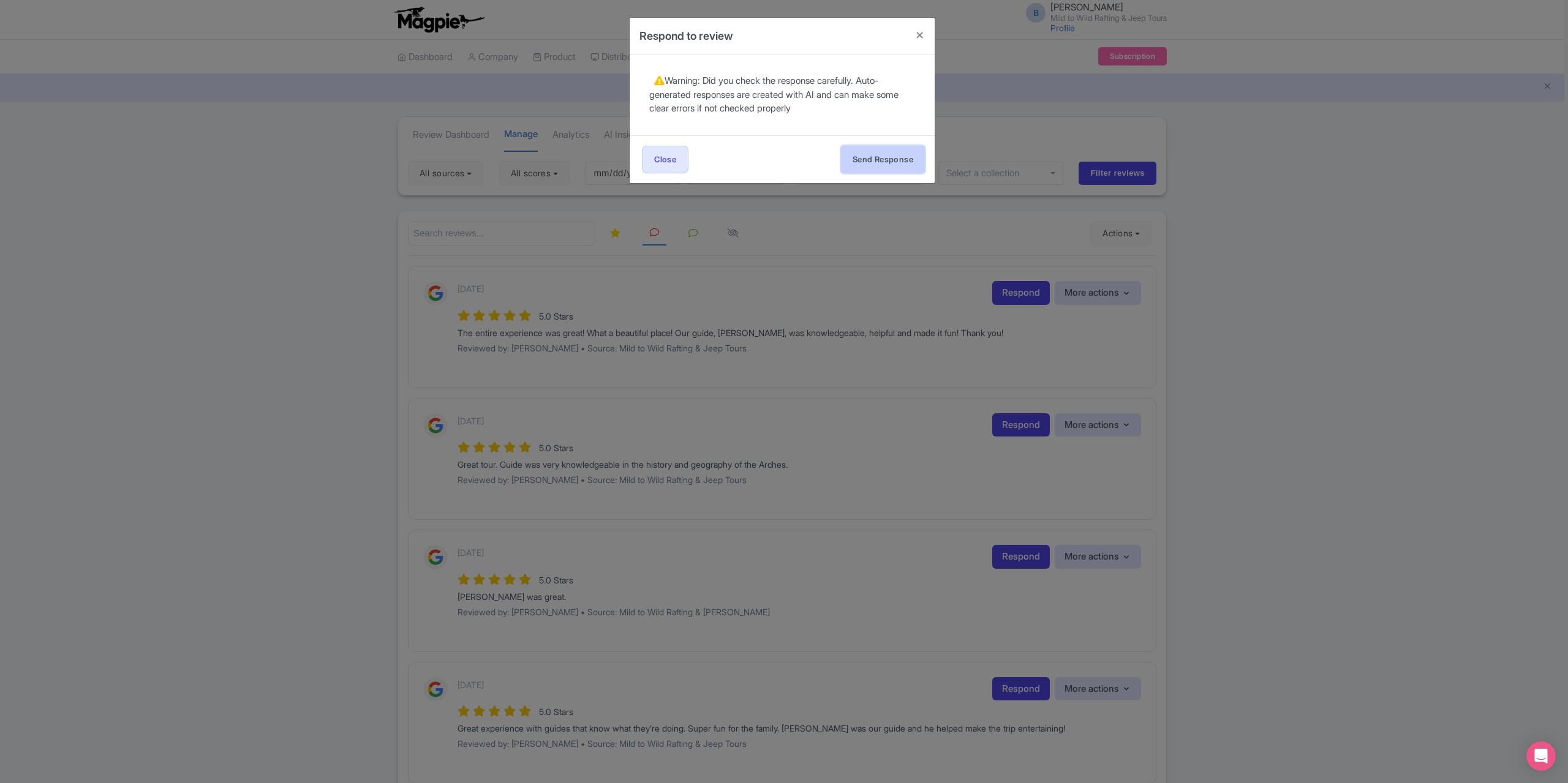
click at [868, 155] on button "Send Response" at bounding box center [883, 160] width 84 height 28
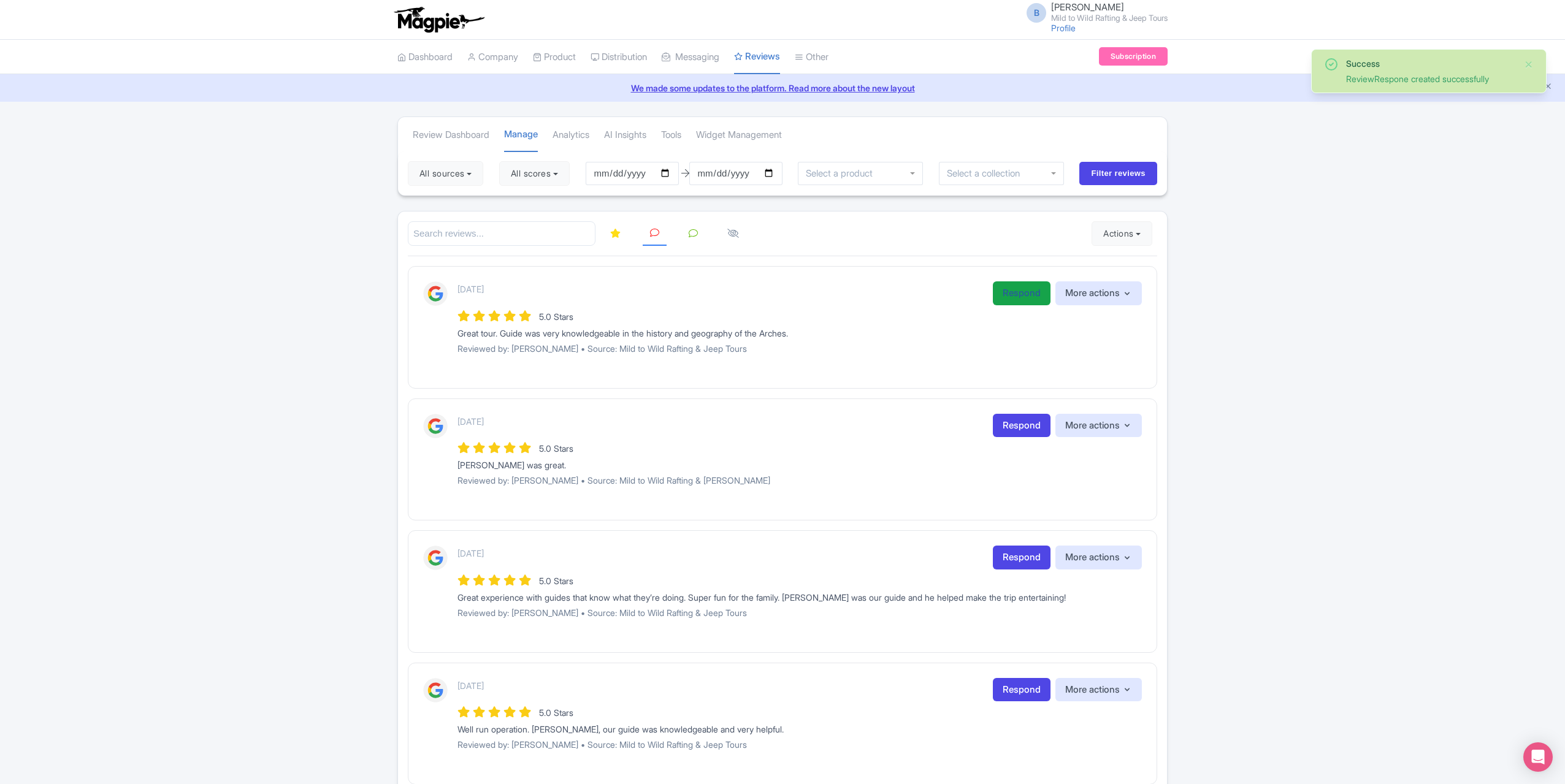
click at [1034, 297] on link "Respond" at bounding box center [1021, 293] width 58 height 24
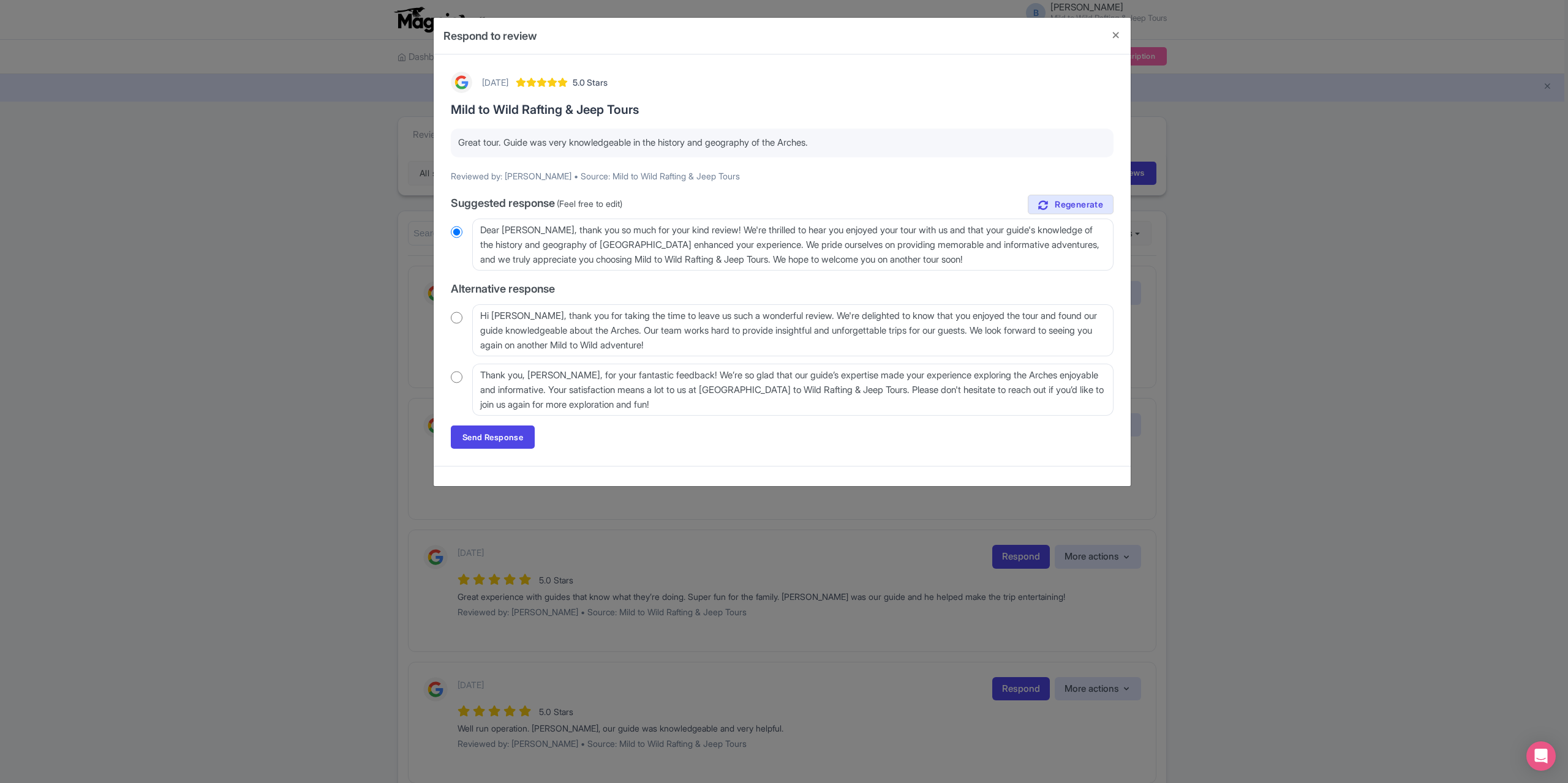
drag, startPoint x: 452, startPoint y: 378, endPoint x: 458, endPoint y: 379, distance: 6.1
click at [453, 378] on input "radio" at bounding box center [457, 377] width 11 height 12
radio input "true"
click at [492, 437] on link "Send Response" at bounding box center [493, 437] width 84 height 23
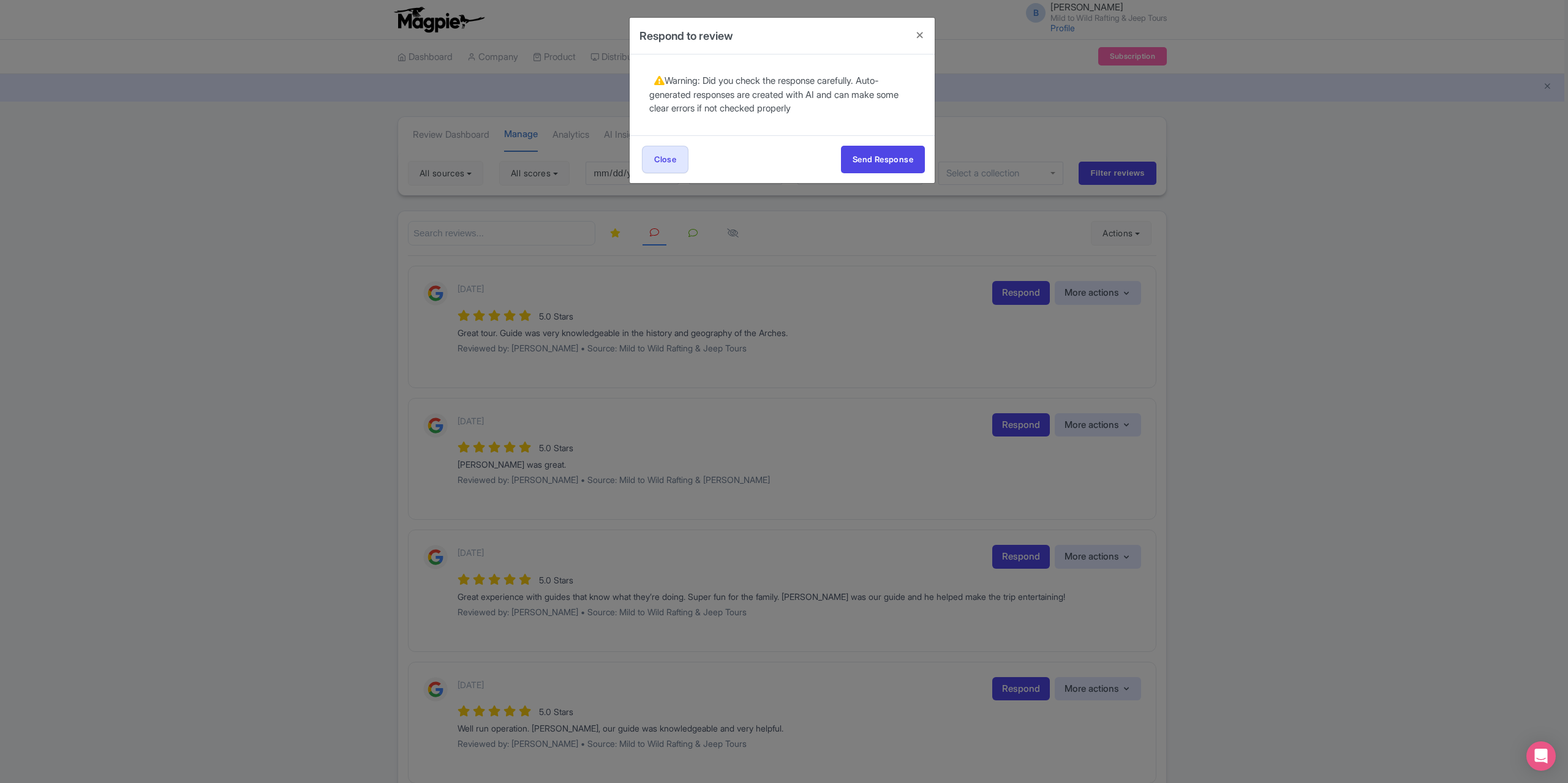
click at [888, 132] on div "[DATE] 5.0 Stars Mild to Wild Rafting & Jeep Tours Great tour. Guide was very k…" at bounding box center [782, 95] width 305 height 81
click at [882, 148] on button "Send Response" at bounding box center [883, 160] width 84 height 28
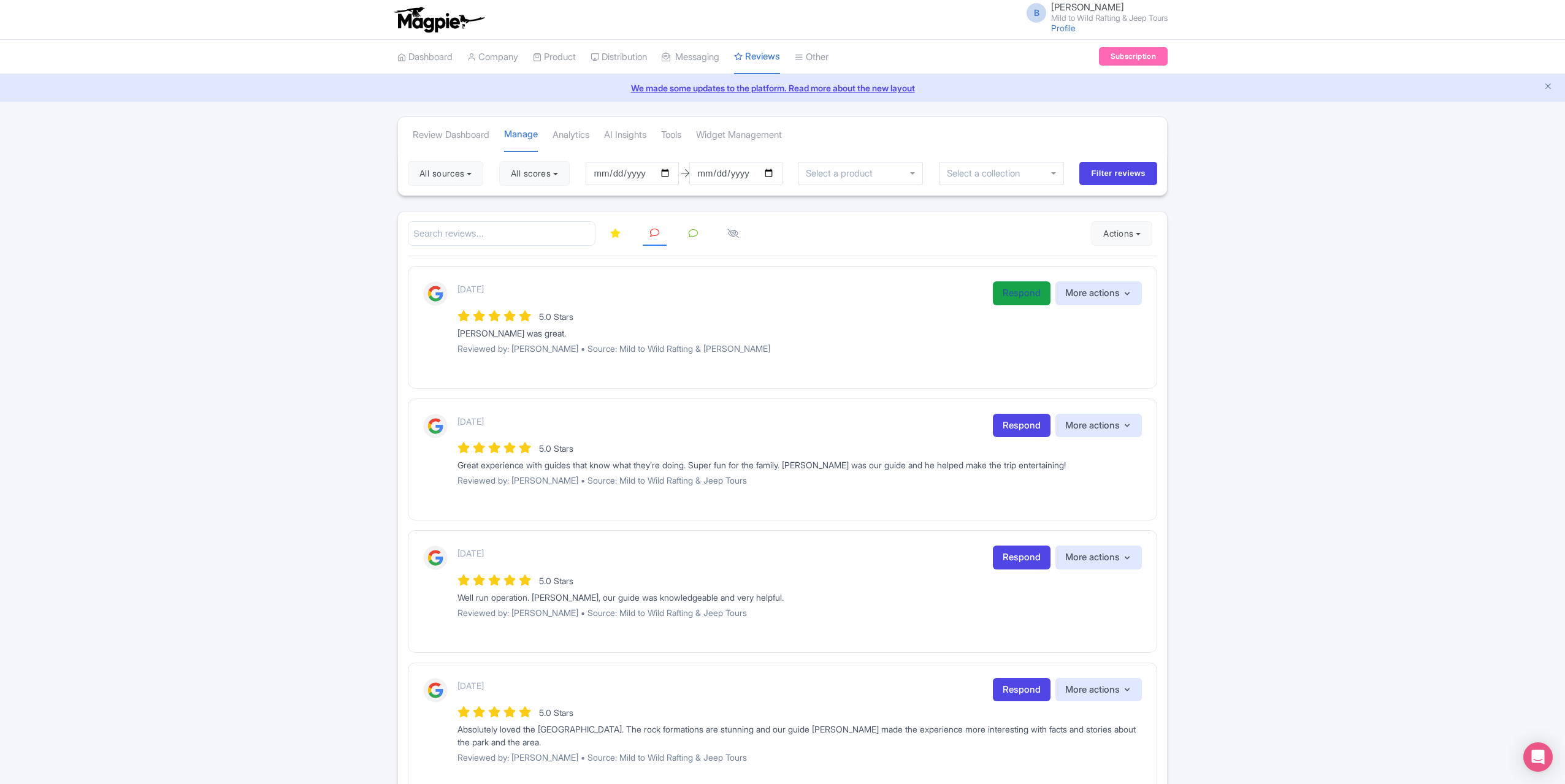
click at [1015, 291] on link "Respond" at bounding box center [1021, 293] width 58 height 24
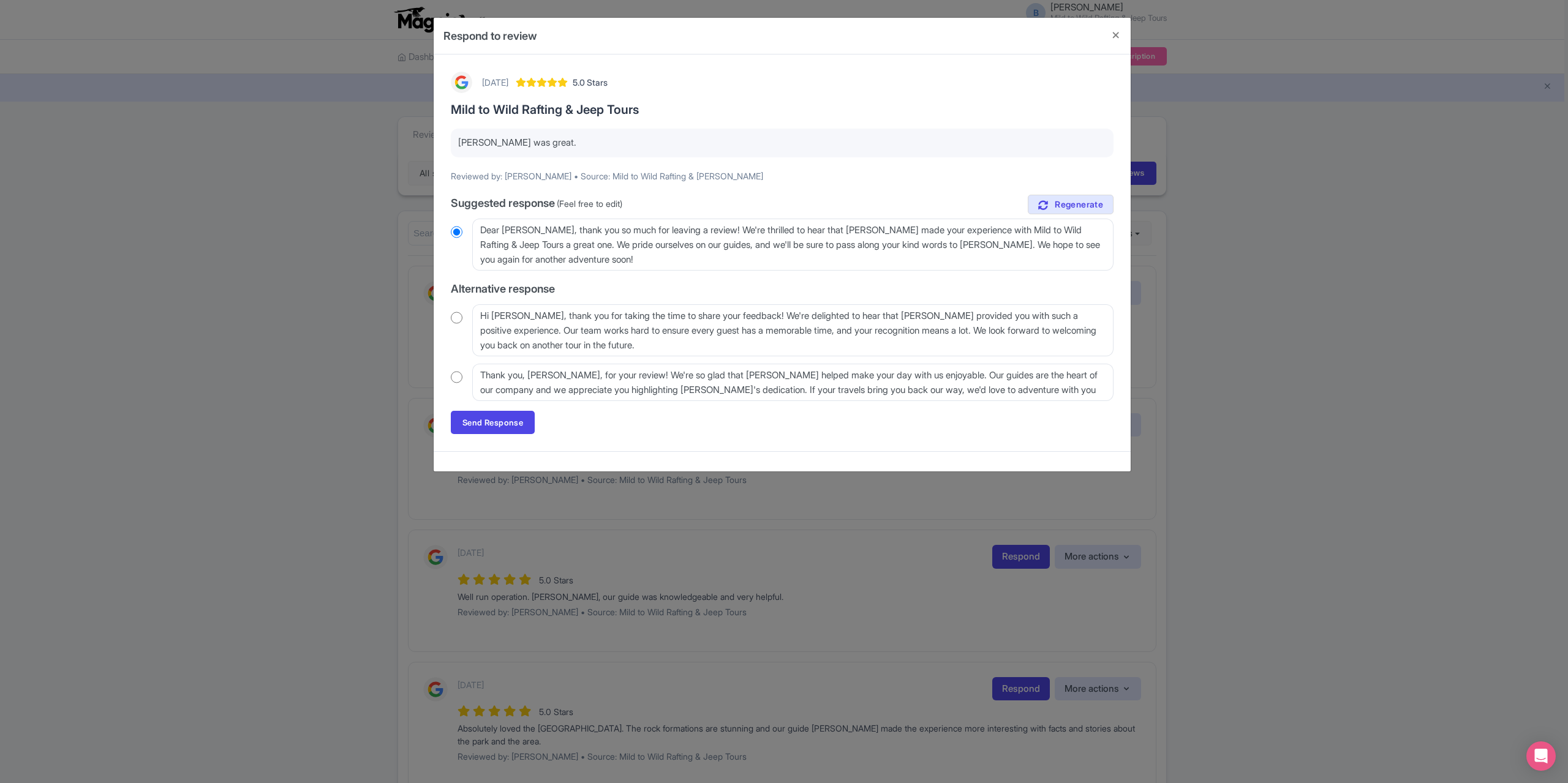
click at [464, 321] on div "Hi Joey, thank you for taking the time to share your feedback! We're delighted …" at bounding box center [782, 330] width 662 height 52
click at [462, 318] on input "radio" at bounding box center [457, 318] width 11 height 12
radio input "true"
click at [518, 422] on link "Send Response" at bounding box center [493, 422] width 84 height 23
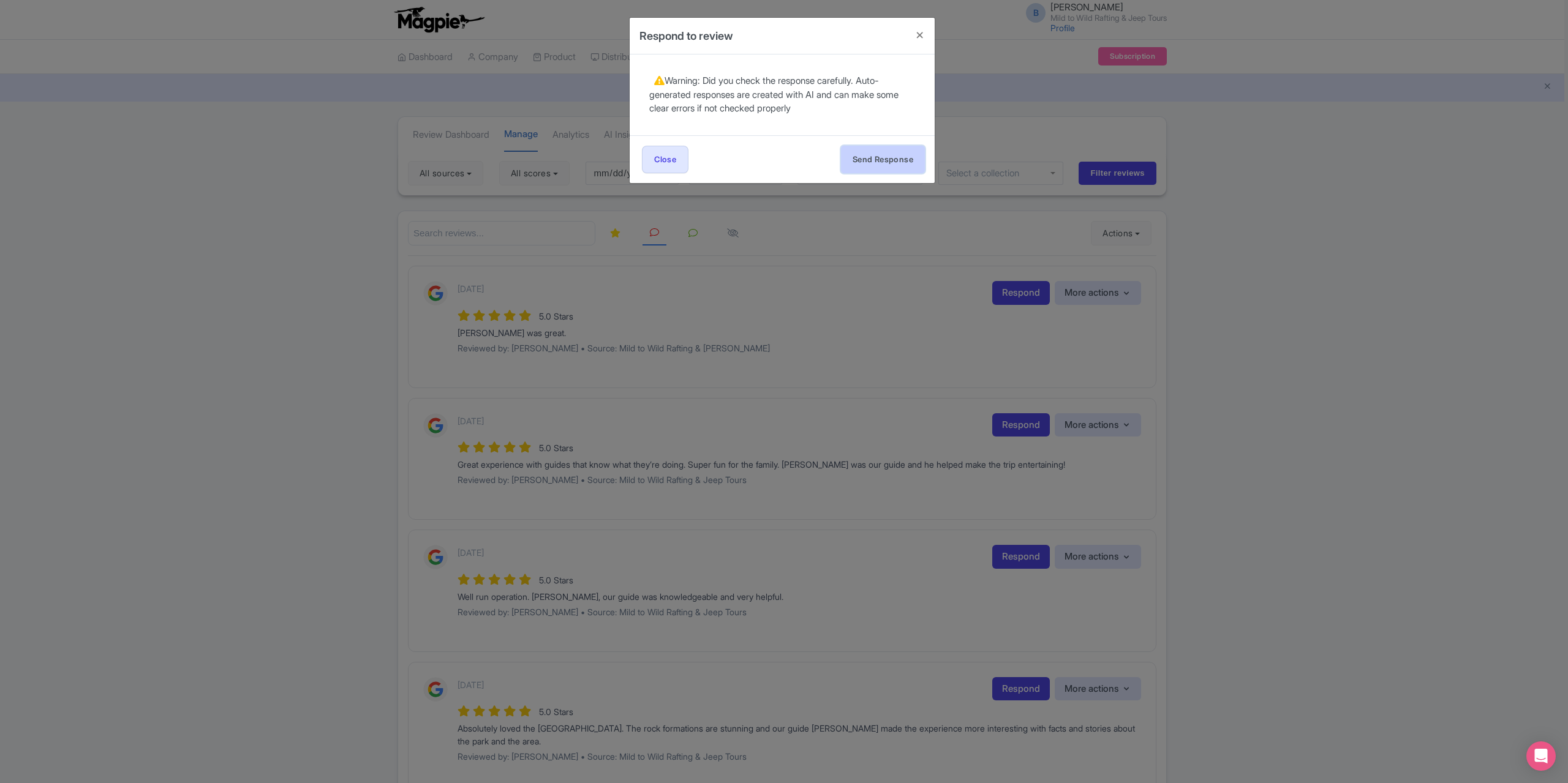
click at [845, 155] on button "Send Response" at bounding box center [883, 160] width 84 height 28
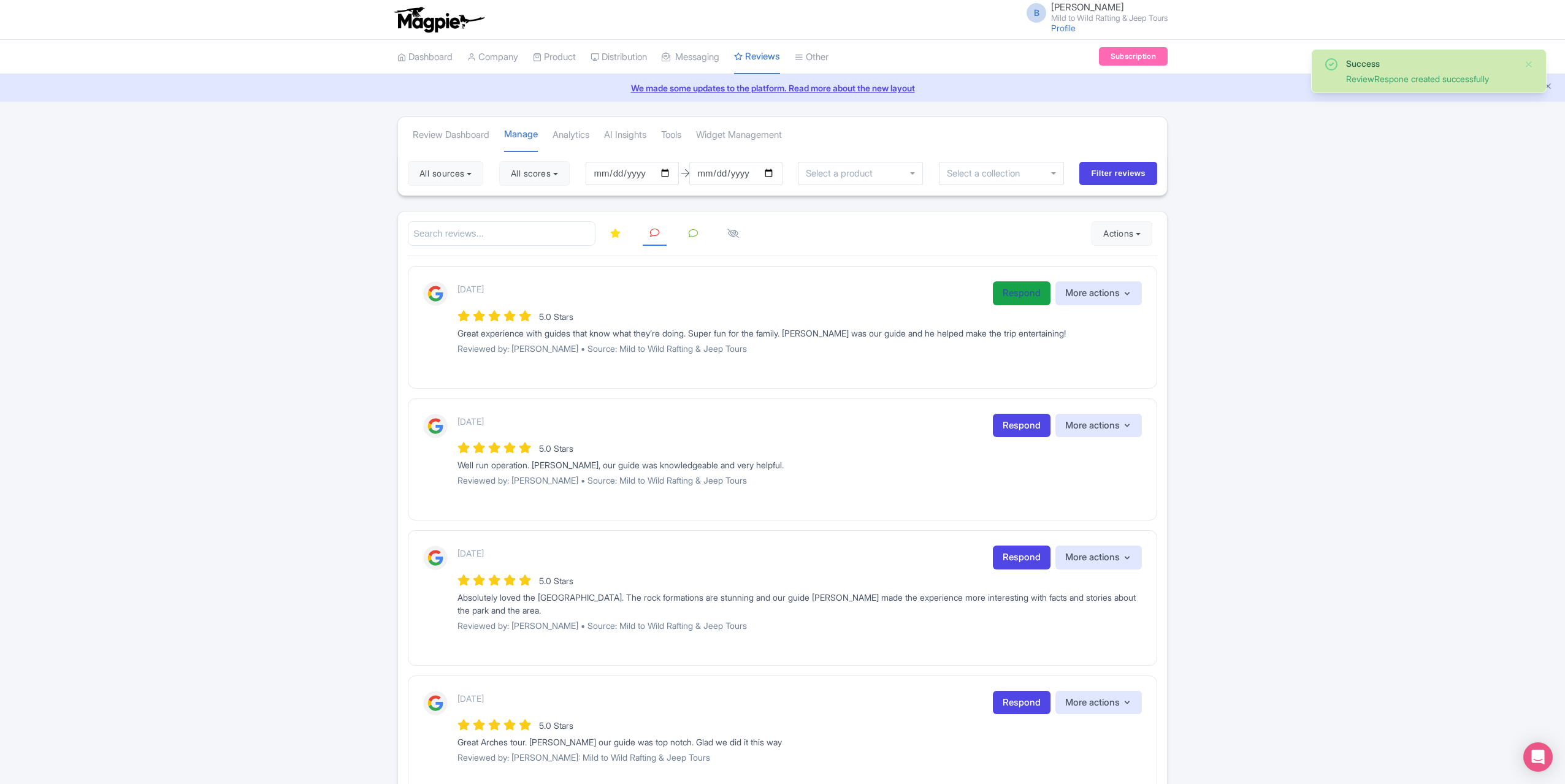
click at [1018, 291] on link "Respond" at bounding box center [1021, 293] width 58 height 24
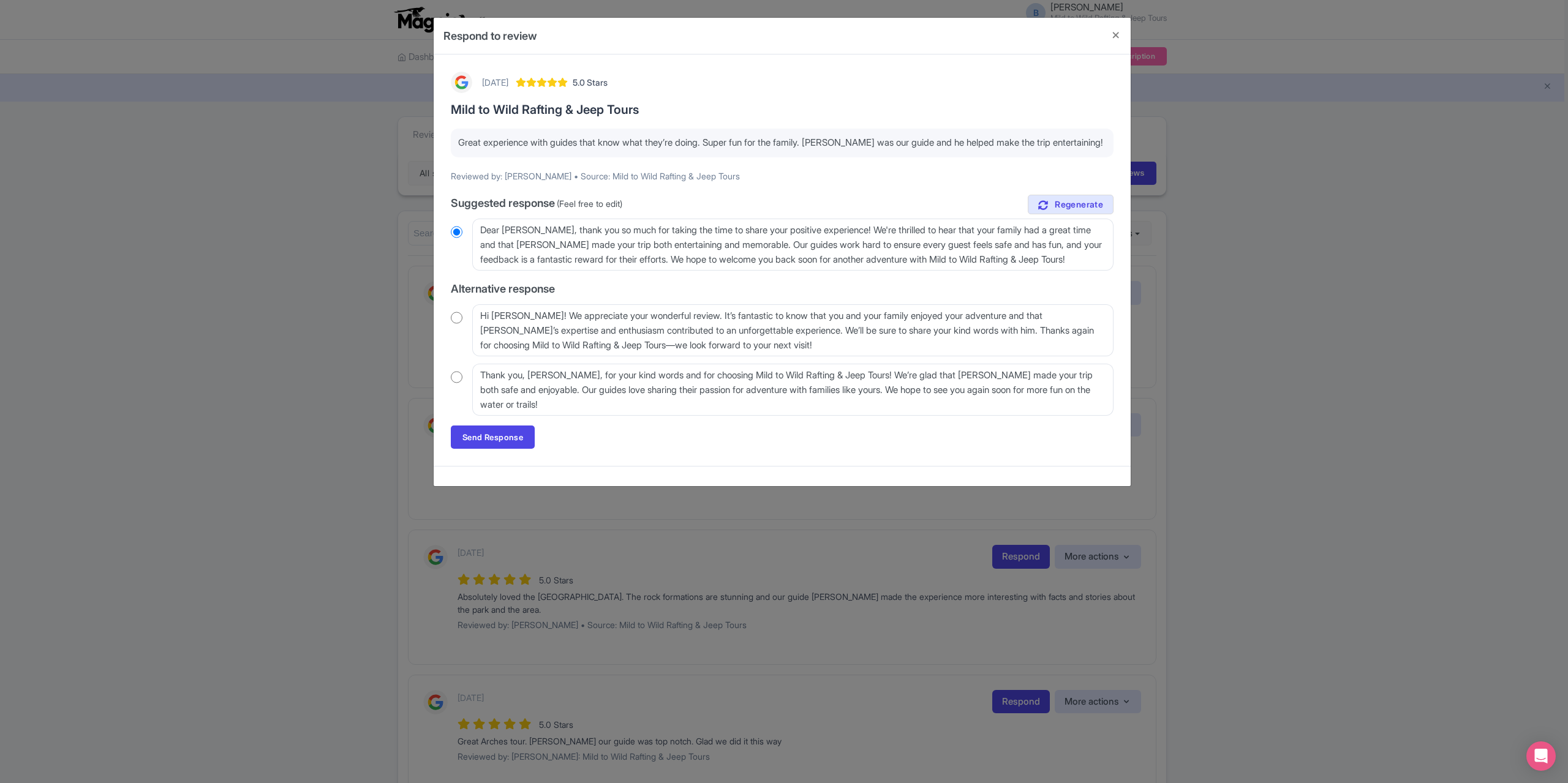
click at [455, 315] on input "radio" at bounding box center [457, 318] width 11 height 12
radio input "true"
click at [486, 436] on link "Send Response" at bounding box center [493, 437] width 84 height 23
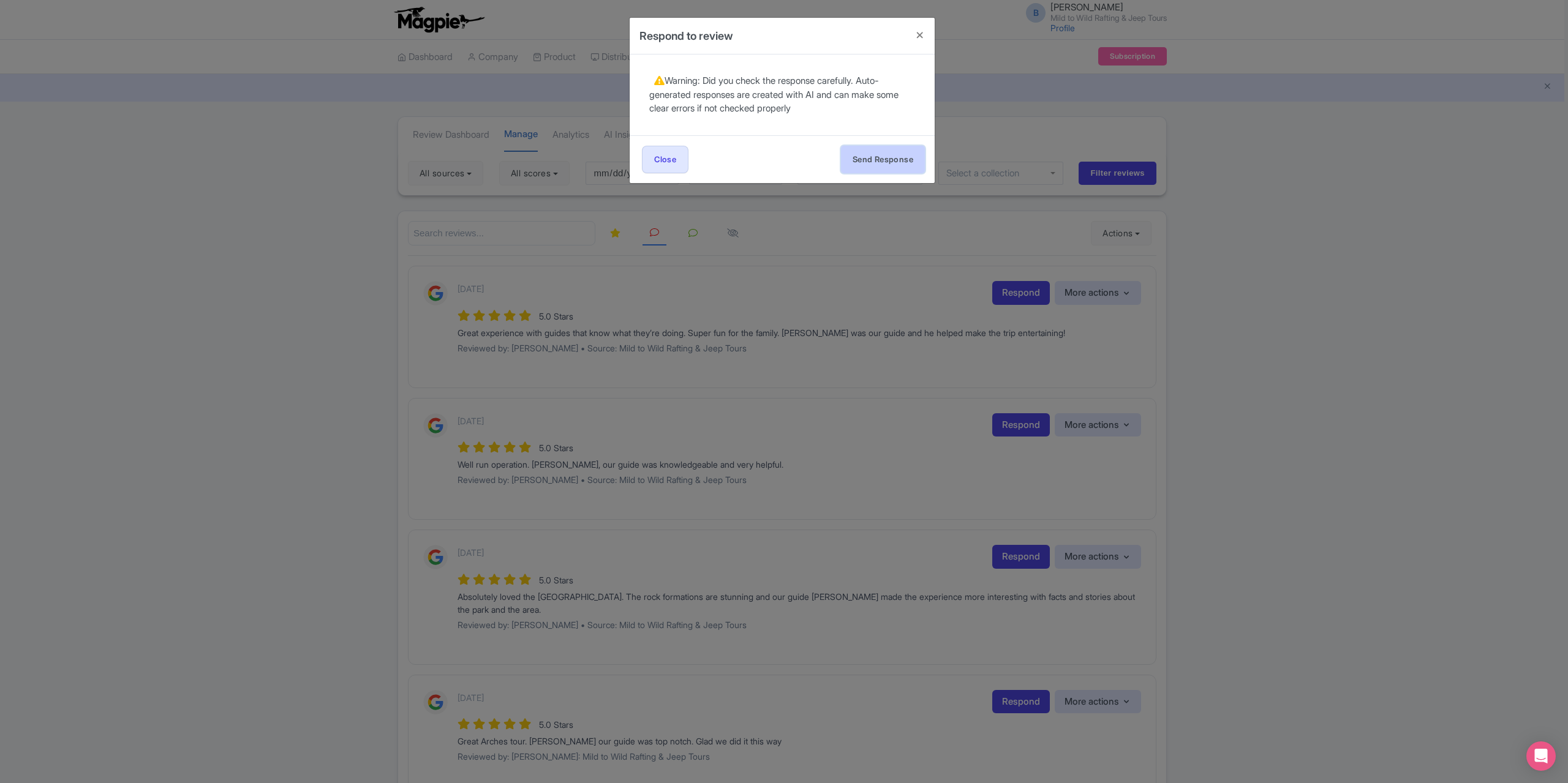
click at [873, 146] on button "Send Response" at bounding box center [883, 160] width 84 height 28
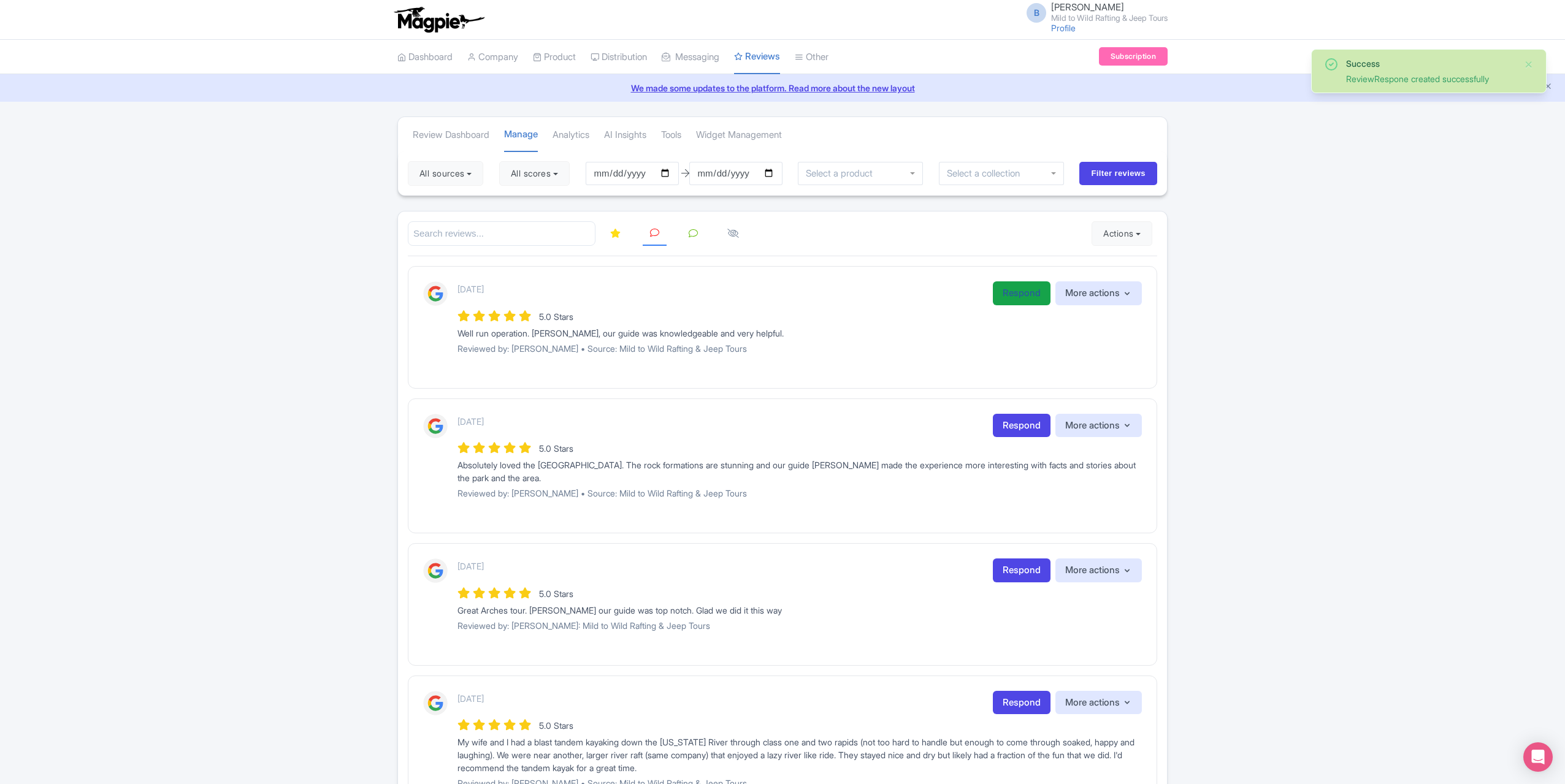
click at [1029, 296] on link "Respond" at bounding box center [1021, 293] width 58 height 24
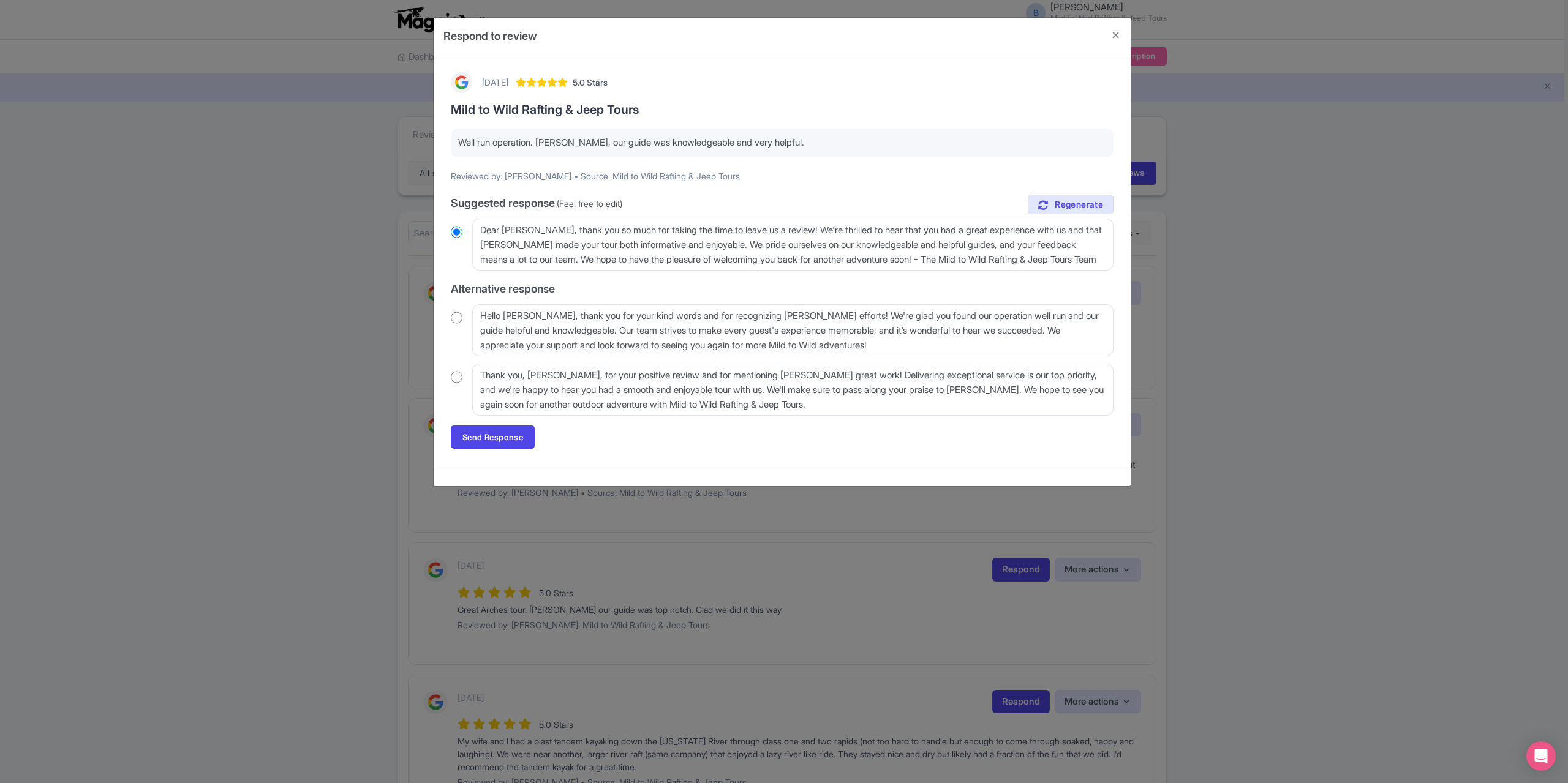
click at [459, 313] on input "radio" at bounding box center [457, 318] width 11 height 12
radio input "true"
click at [498, 434] on link "Send Response" at bounding box center [493, 437] width 84 height 23
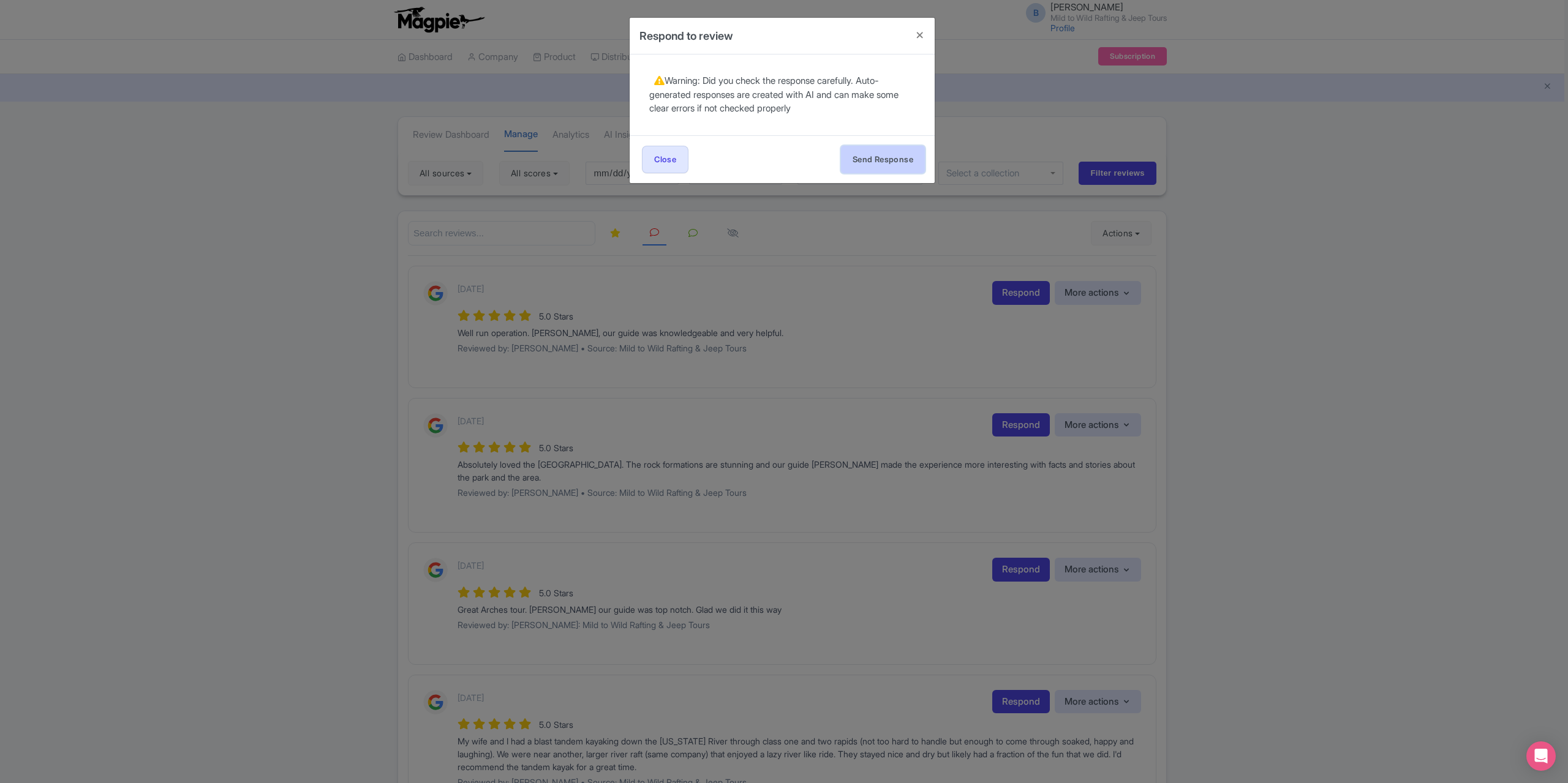
click at [897, 166] on button "Send Response" at bounding box center [883, 160] width 84 height 28
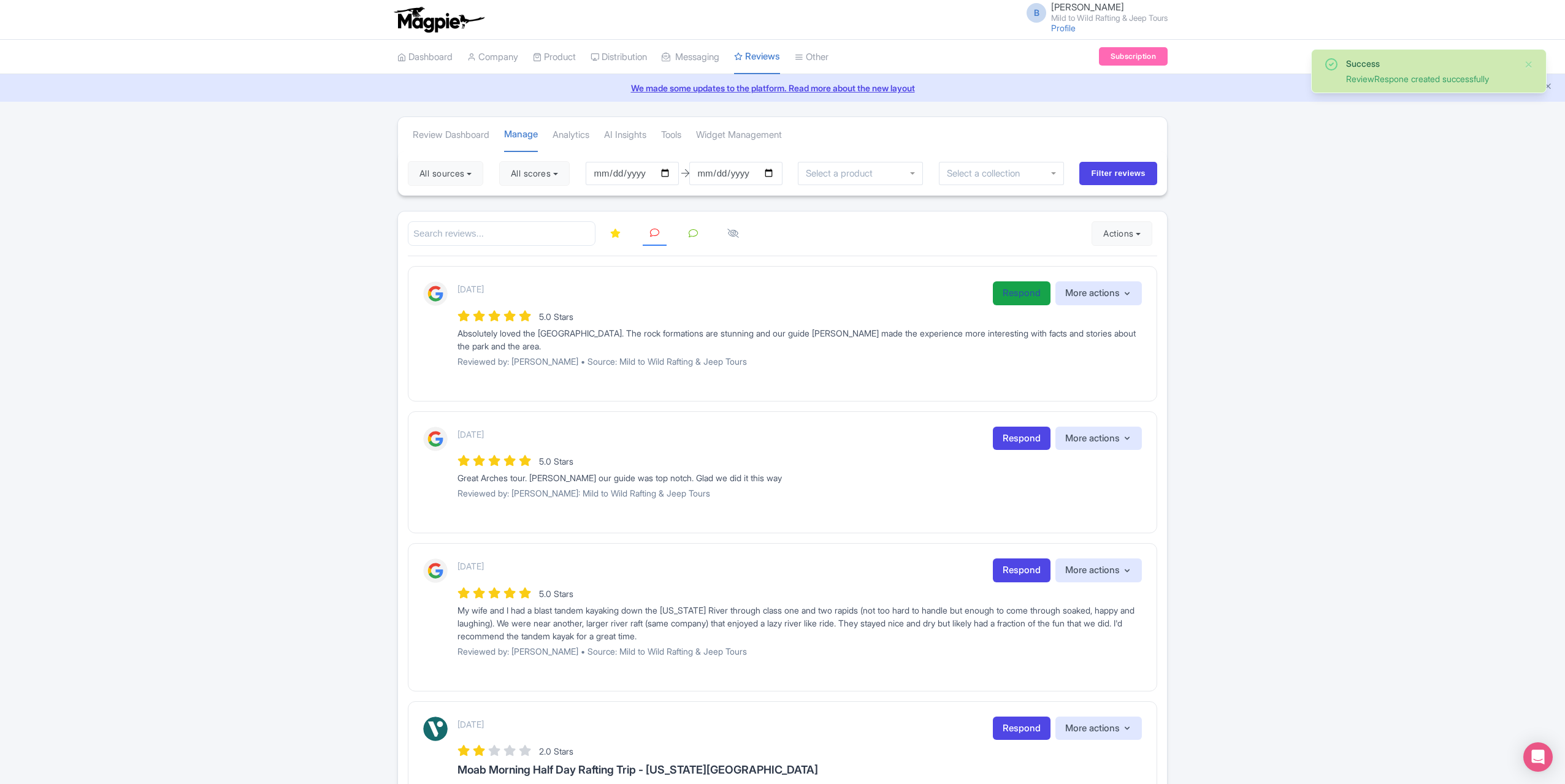
click at [1036, 290] on link "Respond" at bounding box center [1021, 293] width 58 height 24
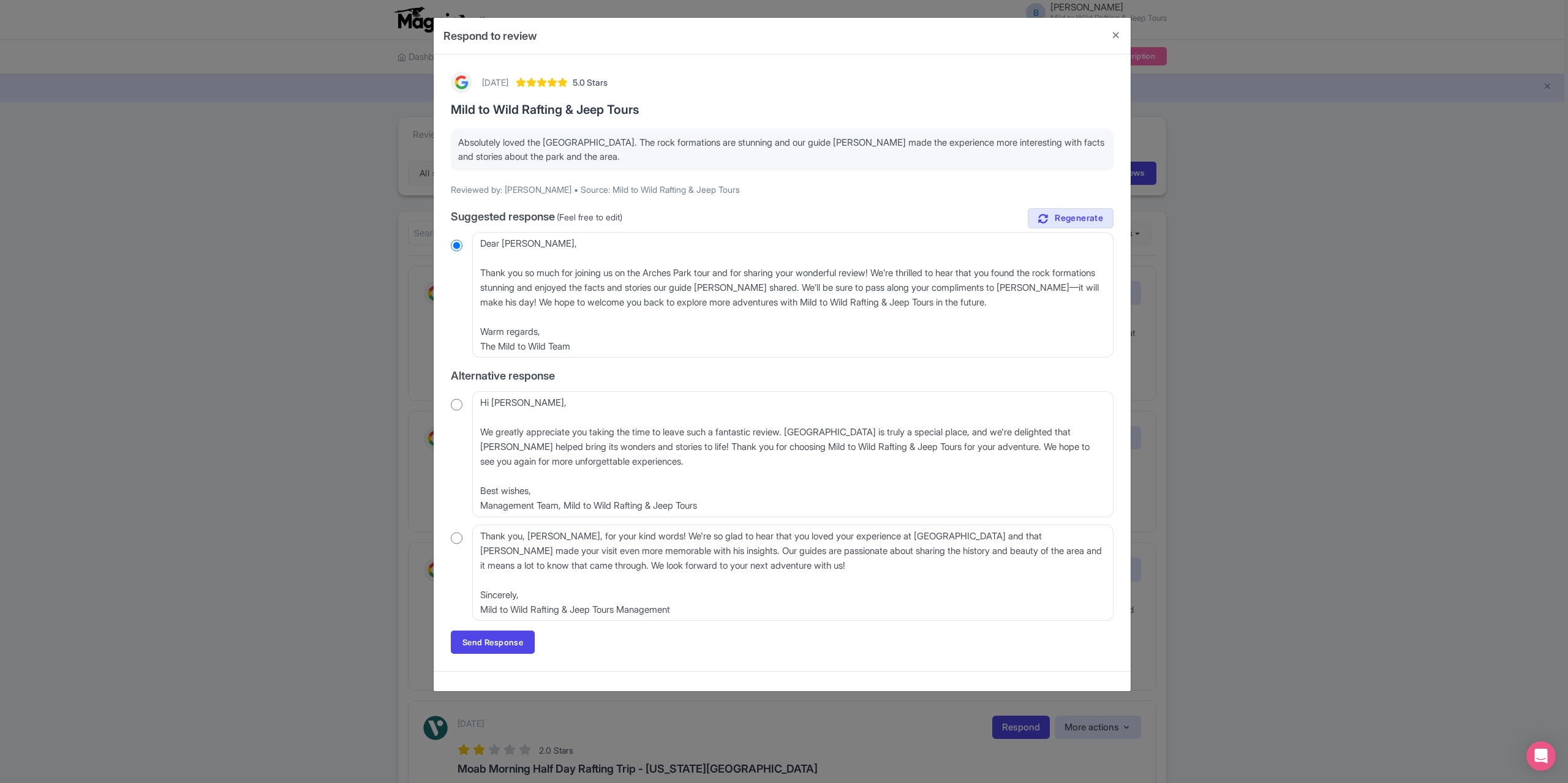
click at [455, 538] on input "radio" at bounding box center [457, 538] width 11 height 12
radio input "true"
click at [491, 645] on link "Send Response" at bounding box center [493, 642] width 84 height 23
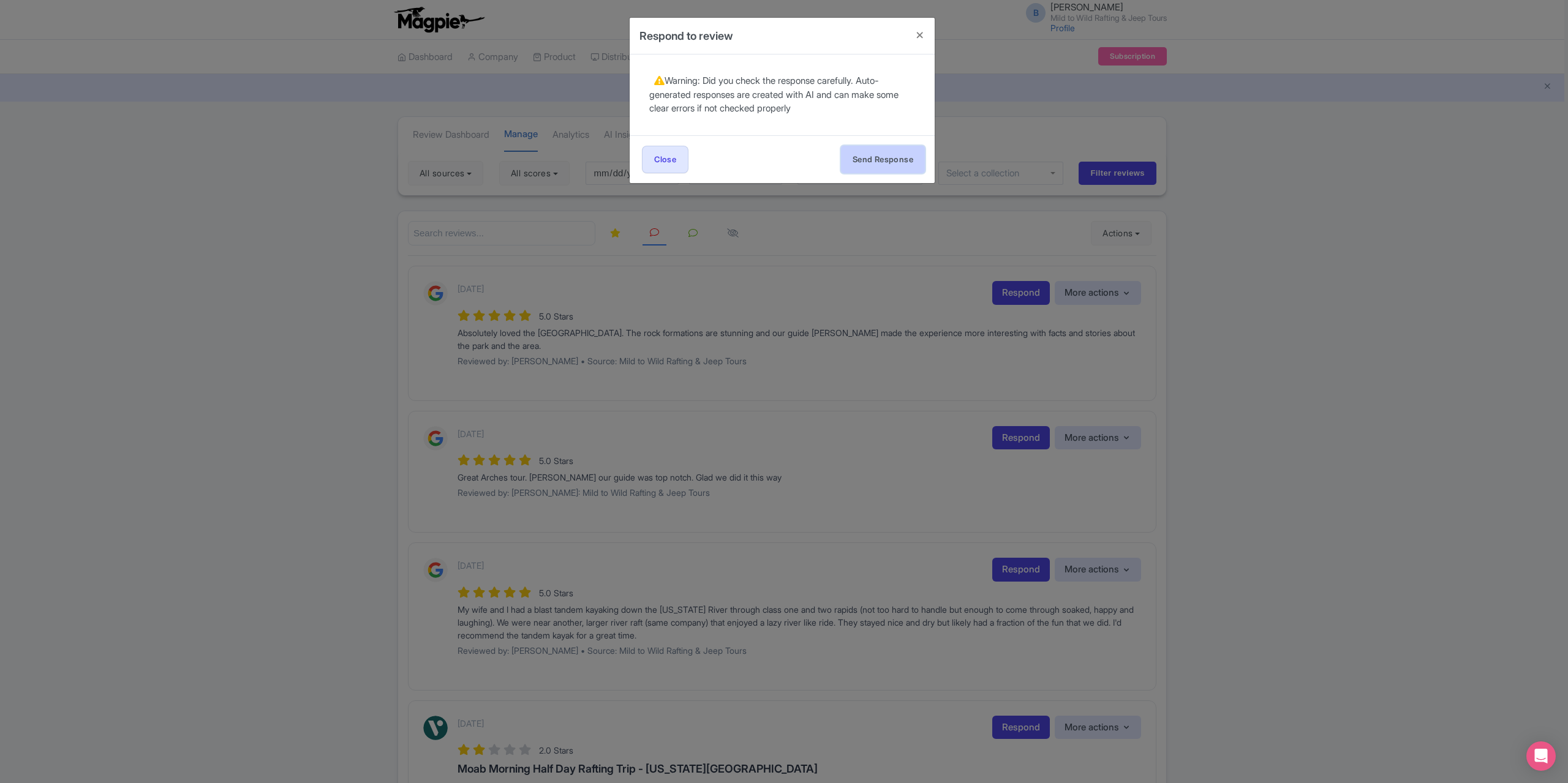
click at [861, 150] on button "Send Response" at bounding box center [883, 160] width 84 height 28
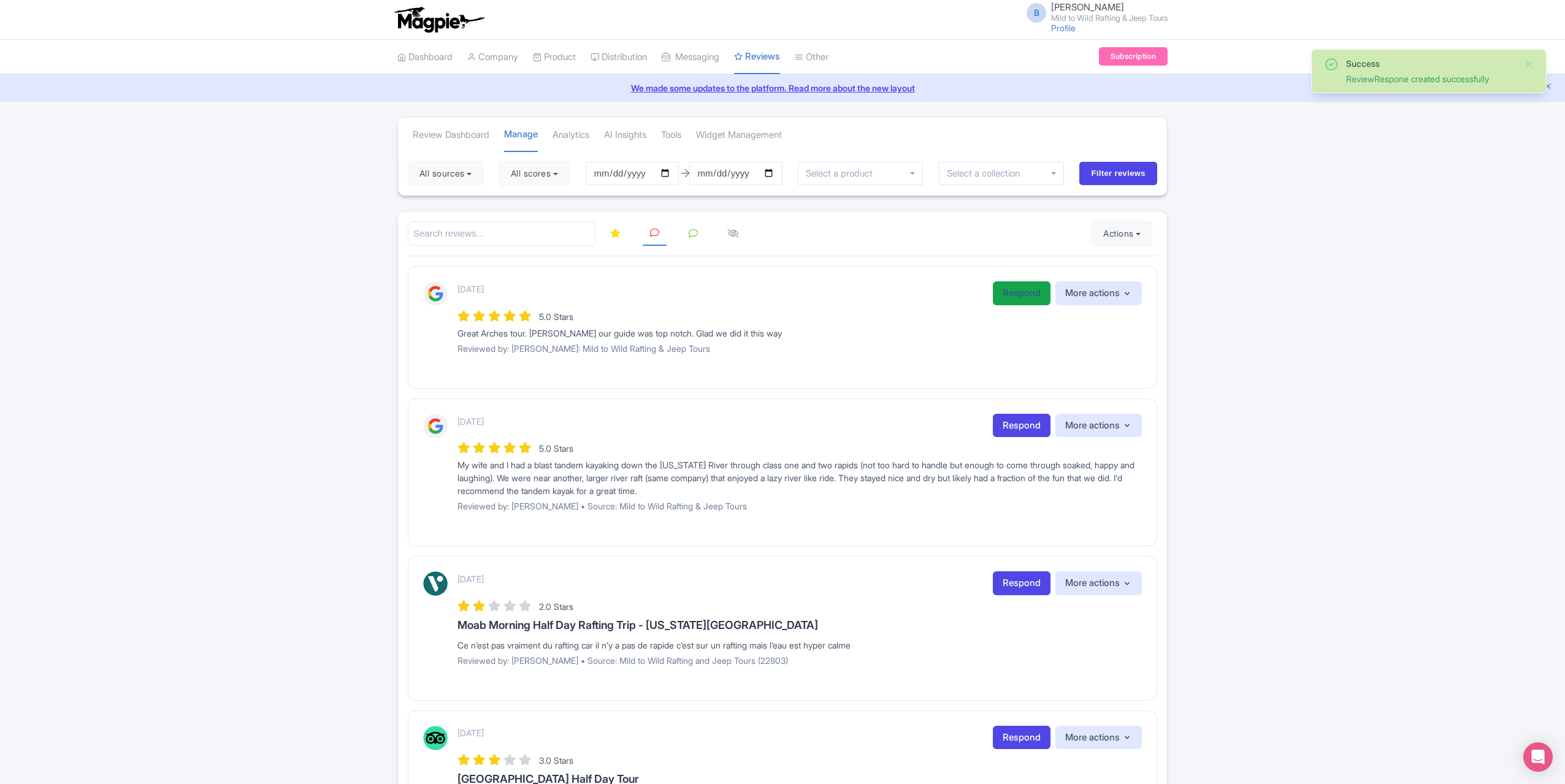
drag, startPoint x: 1015, startPoint y: 295, endPoint x: 998, endPoint y: 342, distance: 50.0
click at [1015, 295] on link "Respond" at bounding box center [1021, 293] width 58 height 24
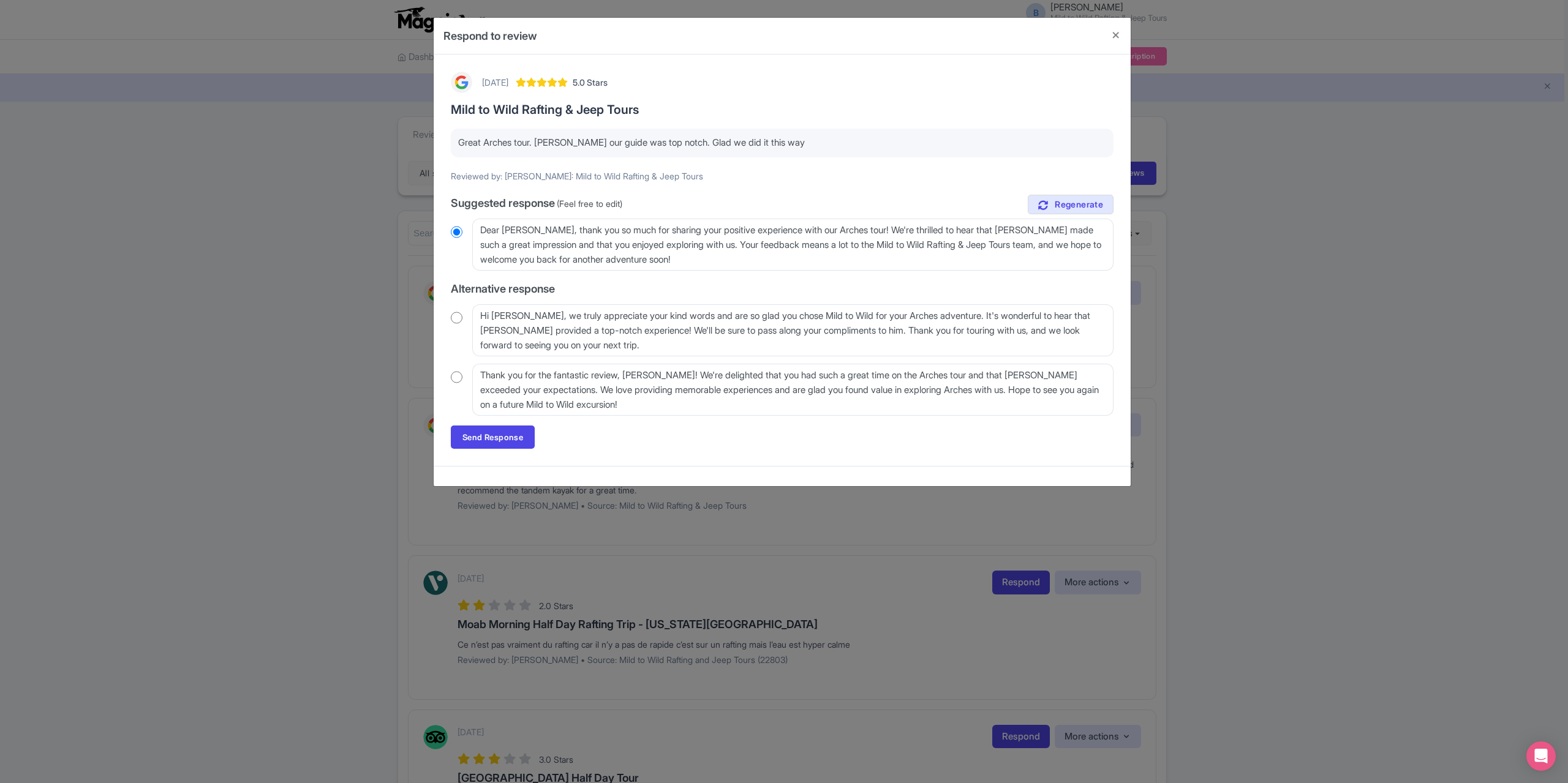
click at [457, 316] on input "radio" at bounding box center [457, 318] width 11 height 12
radio input "true"
click at [460, 374] on input "radio" at bounding box center [457, 377] width 11 height 12
radio input "true"
click at [492, 441] on link "Send Response" at bounding box center [493, 437] width 84 height 23
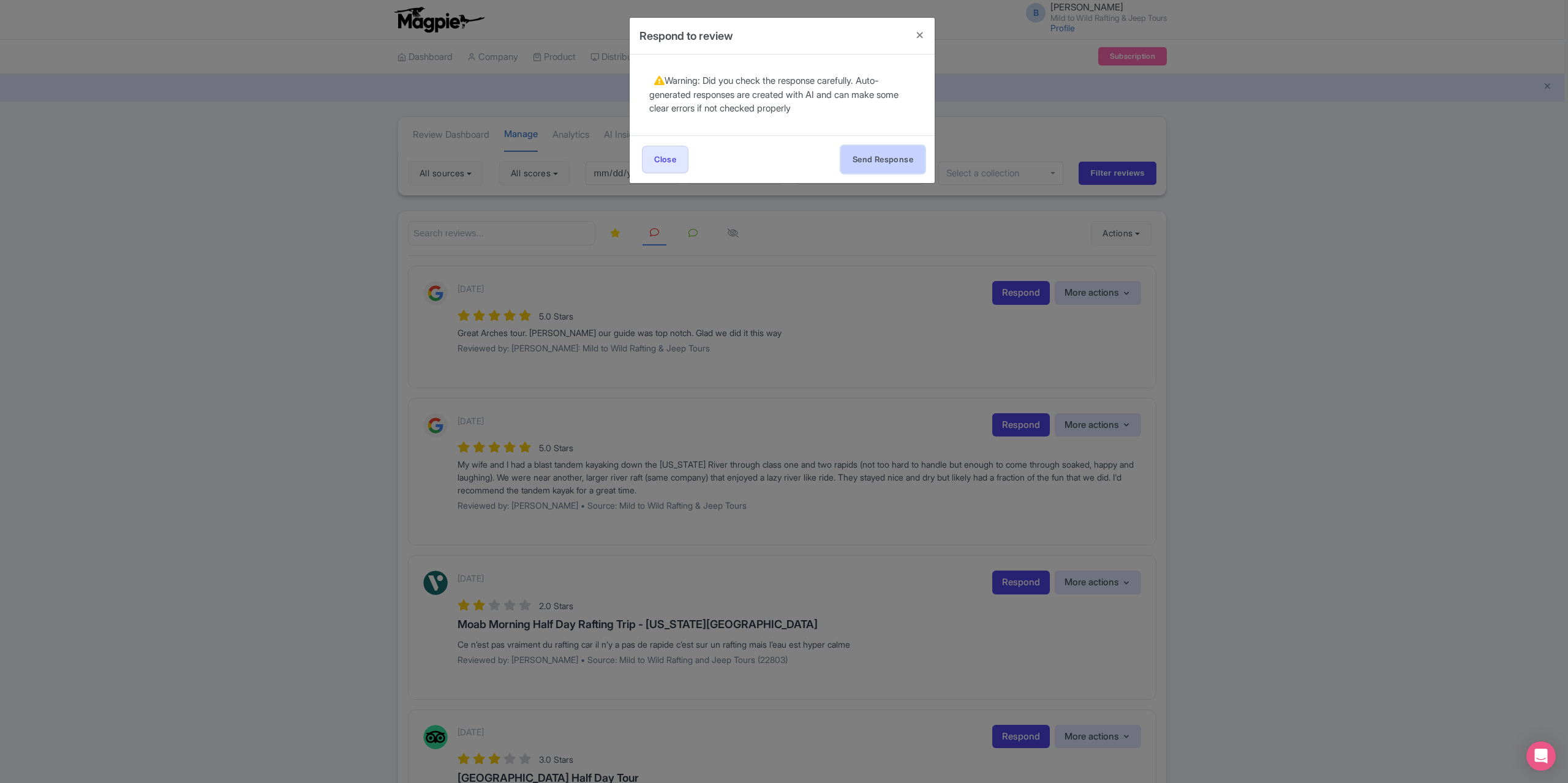
click at [863, 157] on button "Send Response" at bounding box center [883, 160] width 84 height 28
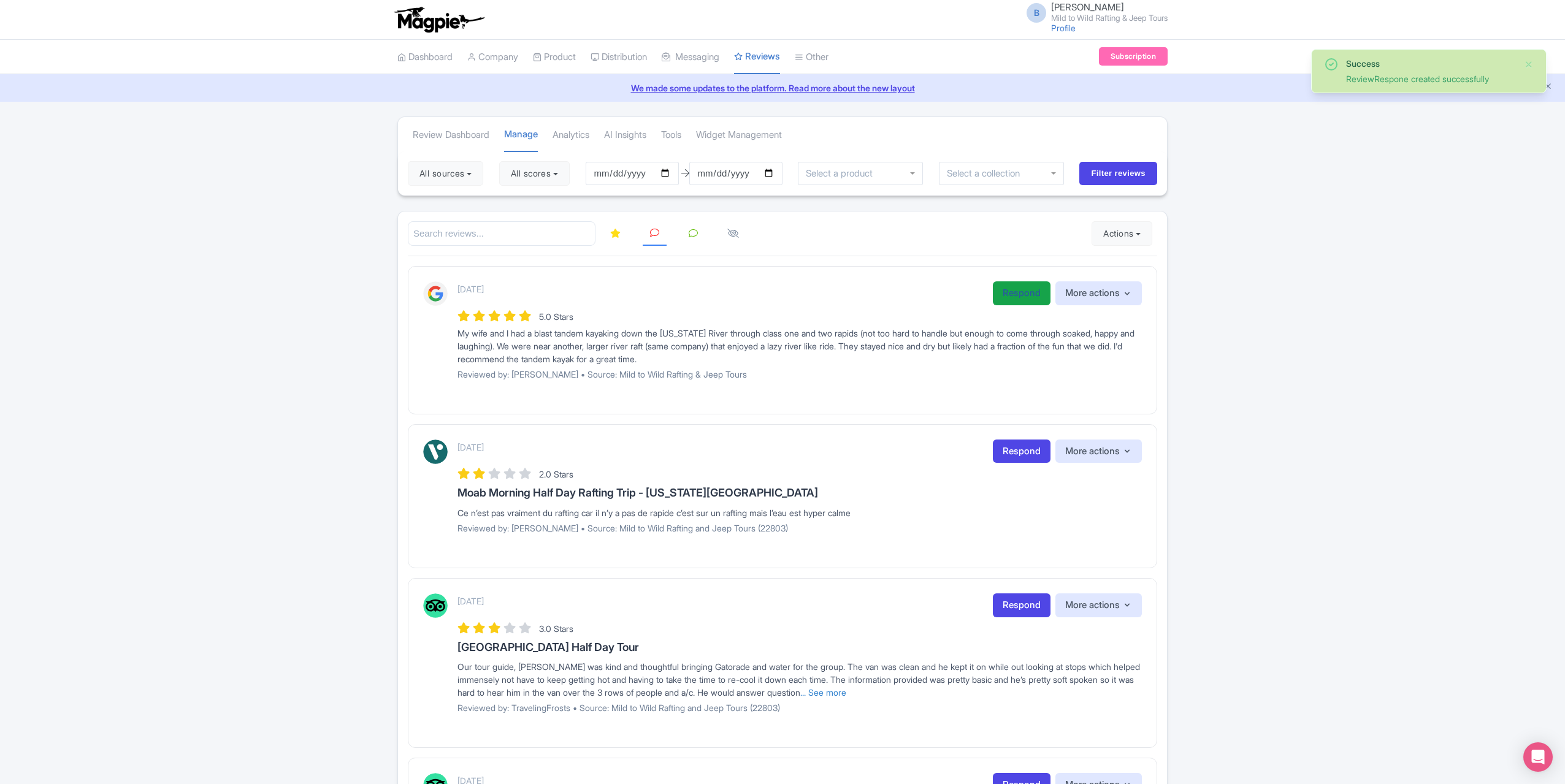
click at [1021, 288] on link "Respond" at bounding box center [1021, 293] width 58 height 24
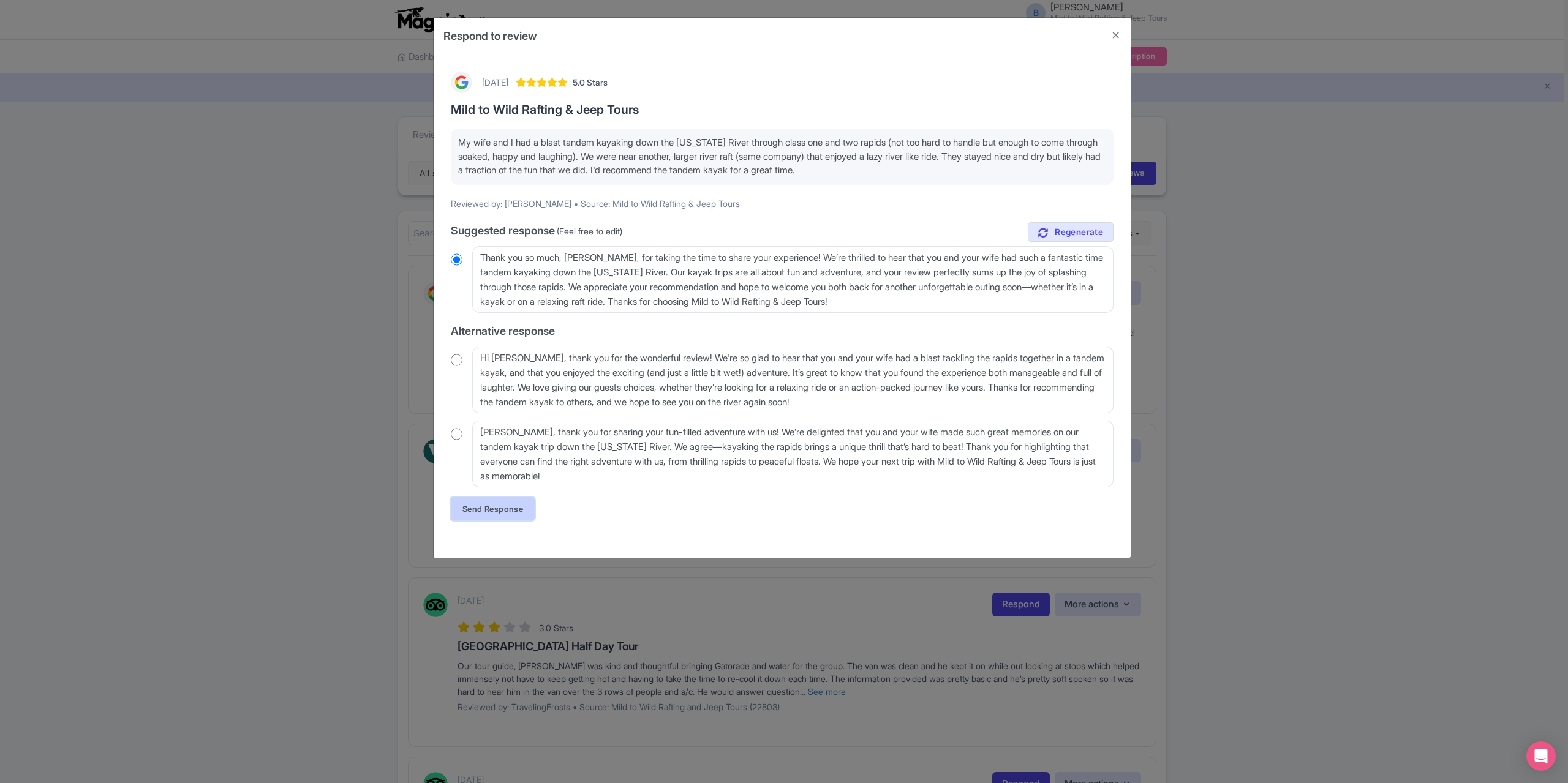
click at [477, 506] on link "Send Response" at bounding box center [493, 509] width 84 height 23
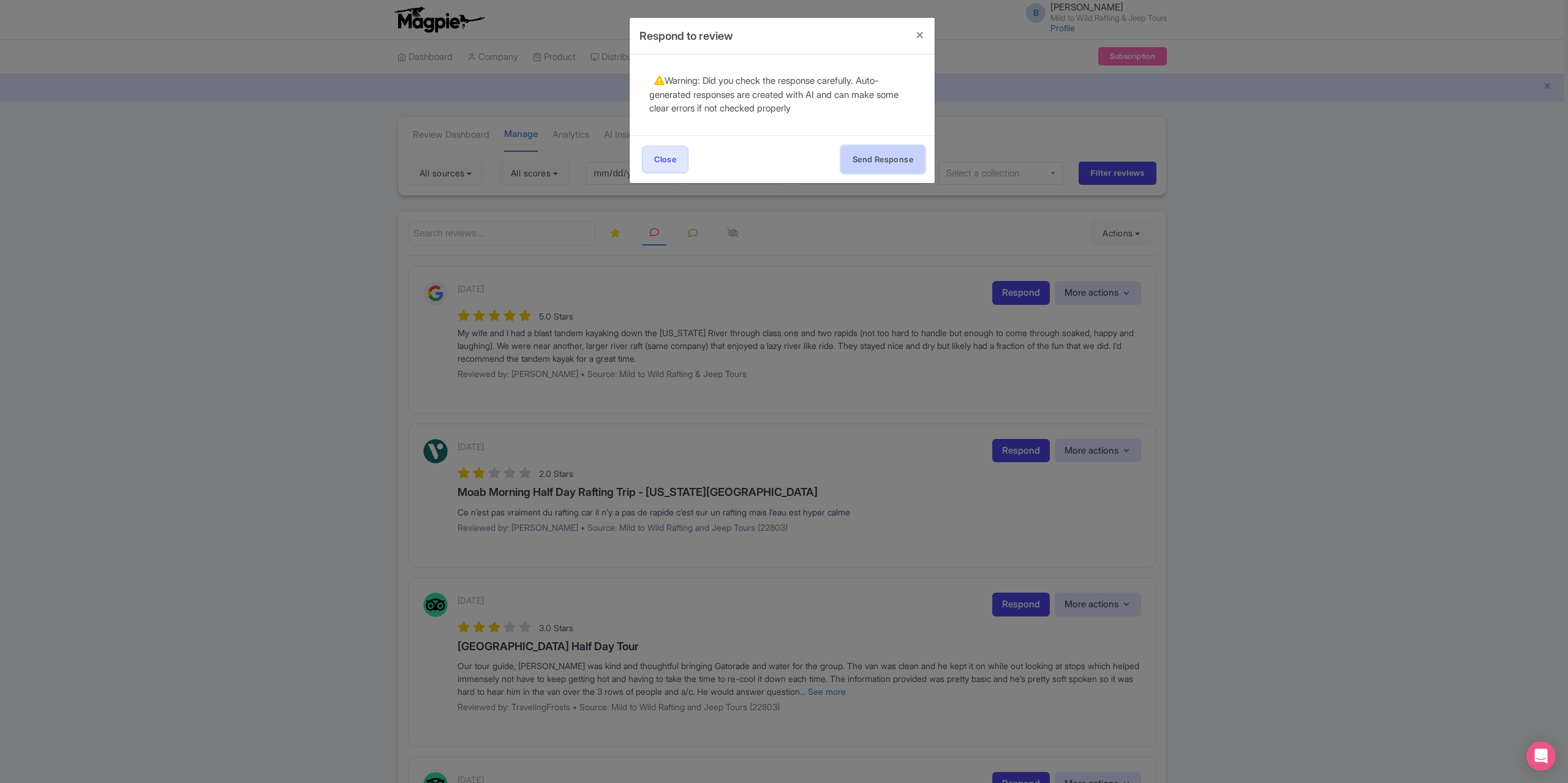
click at [885, 146] on button "Send Response" at bounding box center [883, 160] width 84 height 28
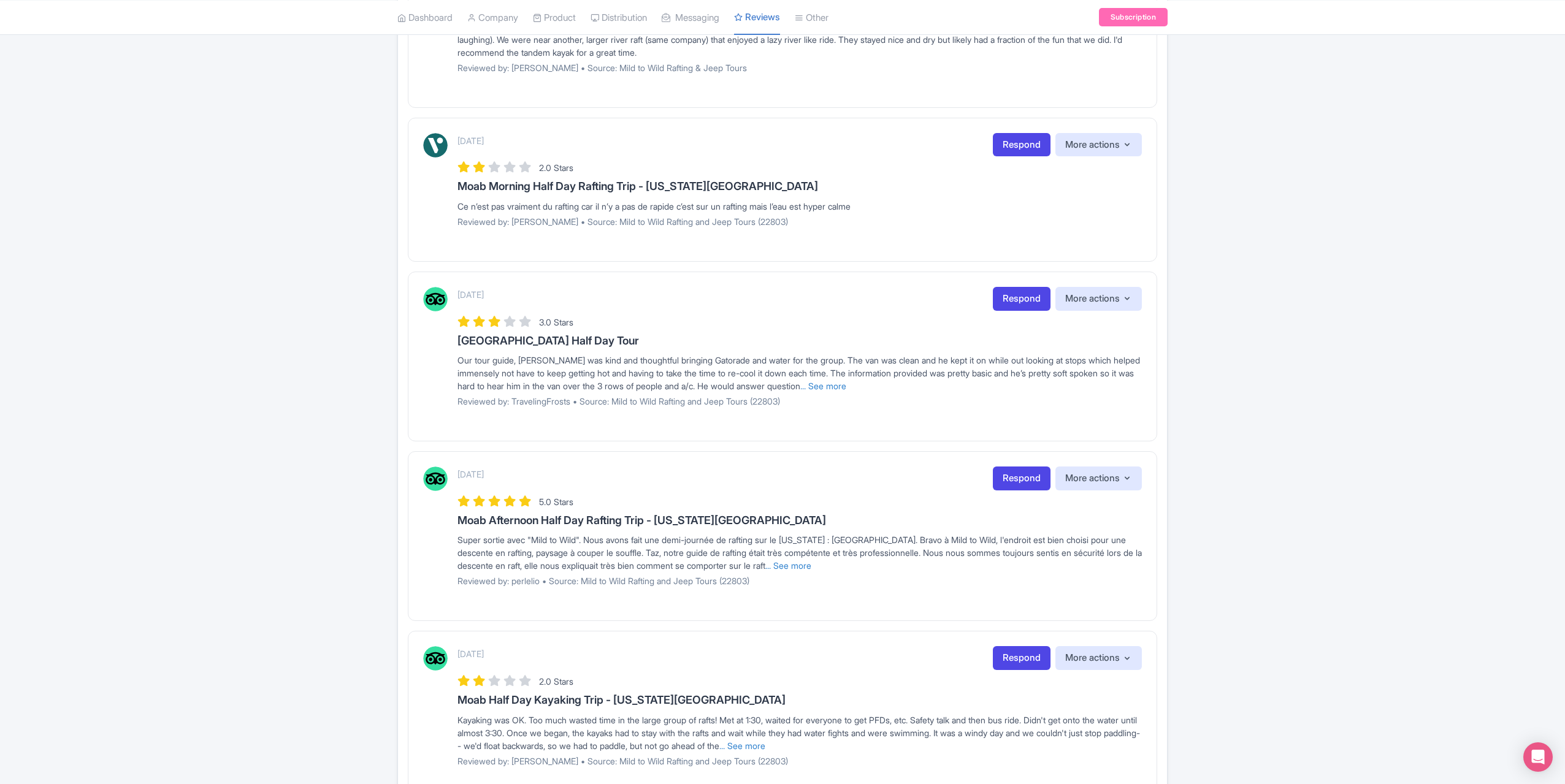
scroll to position [466, 0]
